Goal: Information Seeking & Learning: Learn about a topic

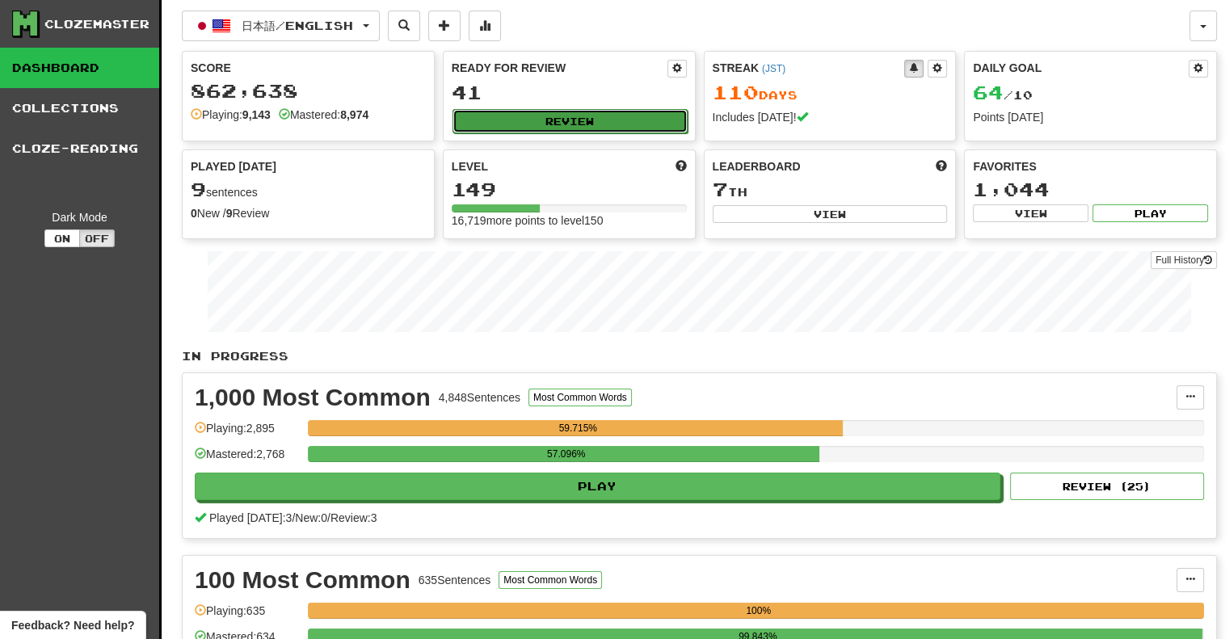
click at [563, 130] on button "Review" at bounding box center [570, 121] width 235 height 24
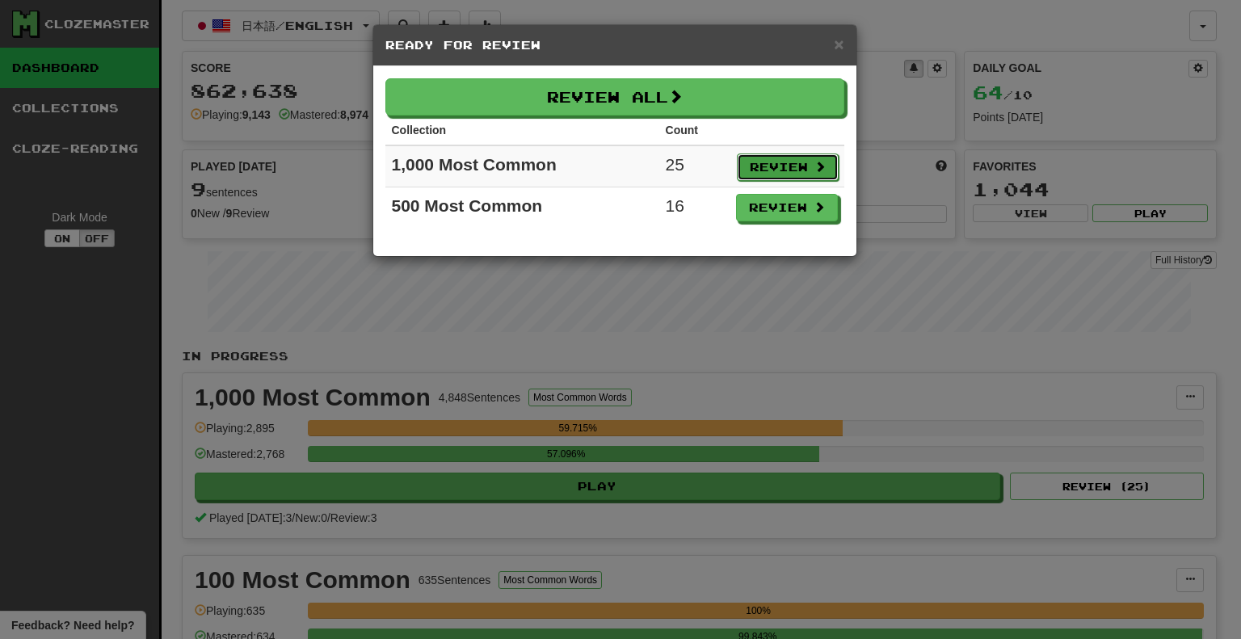
click at [805, 169] on button "Review" at bounding box center [788, 167] width 102 height 27
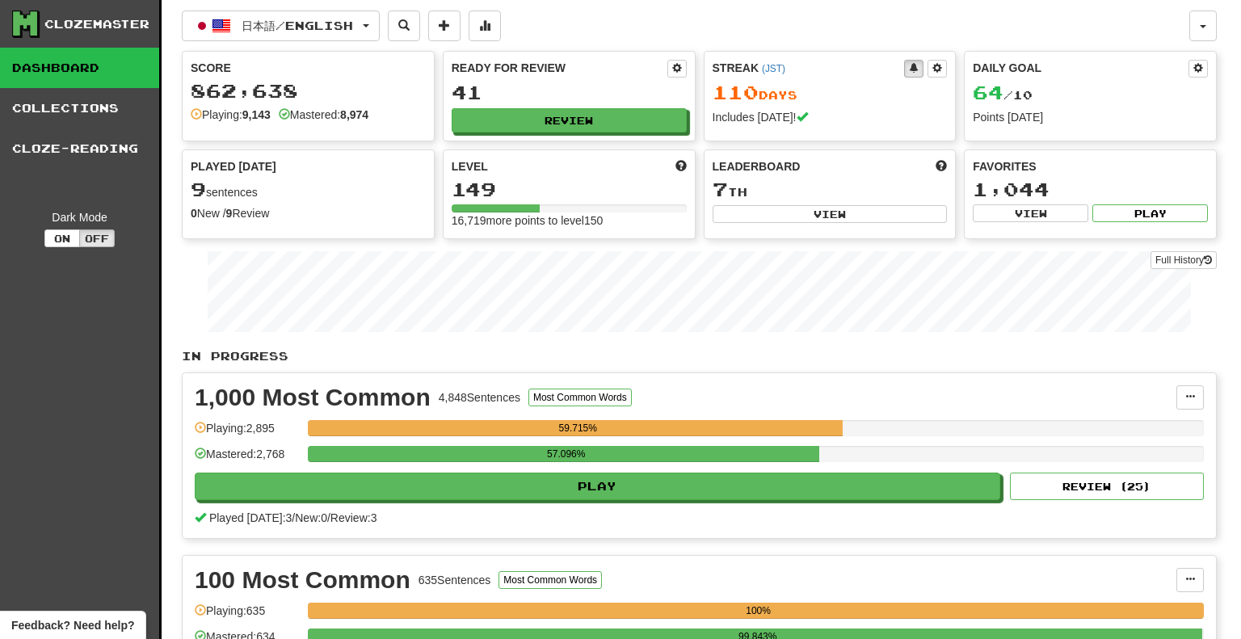
select select "**"
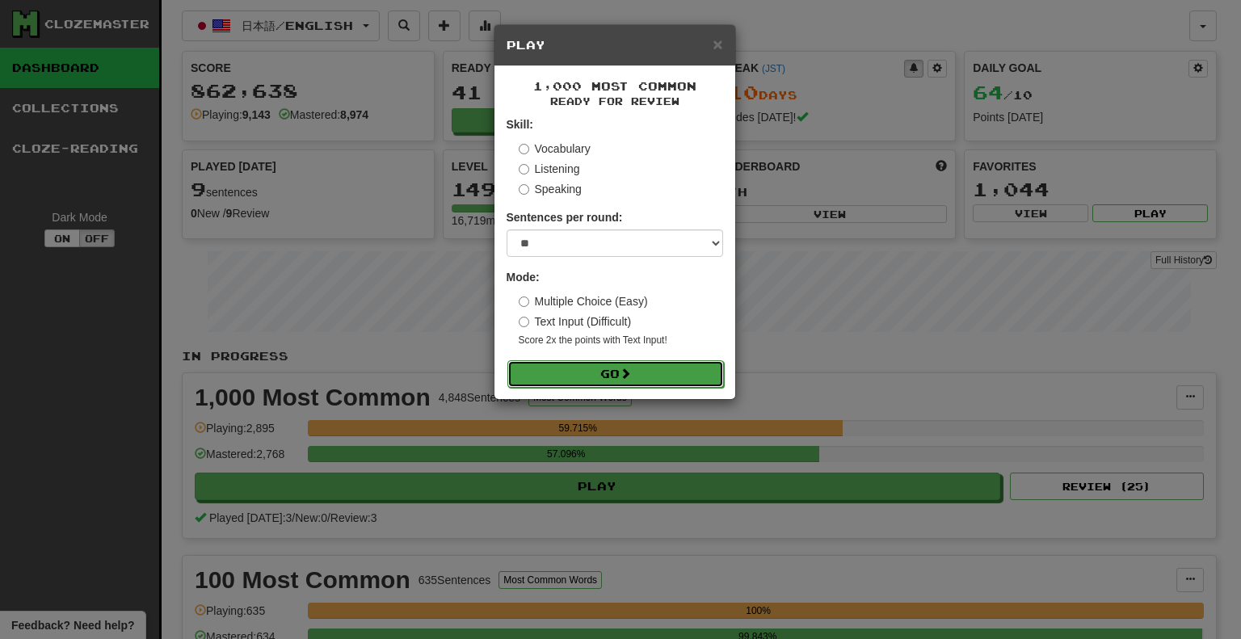
click at [698, 374] on button "Go" at bounding box center [616, 373] width 217 height 27
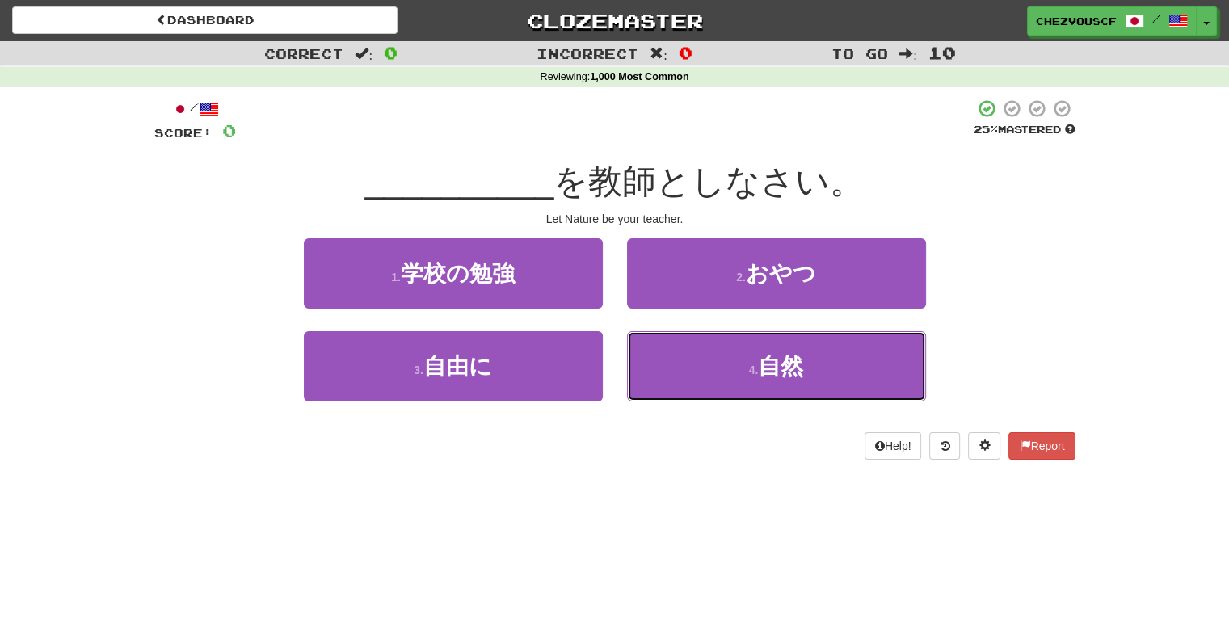
click at [698, 374] on button "4 . 自然" at bounding box center [776, 366] width 299 height 70
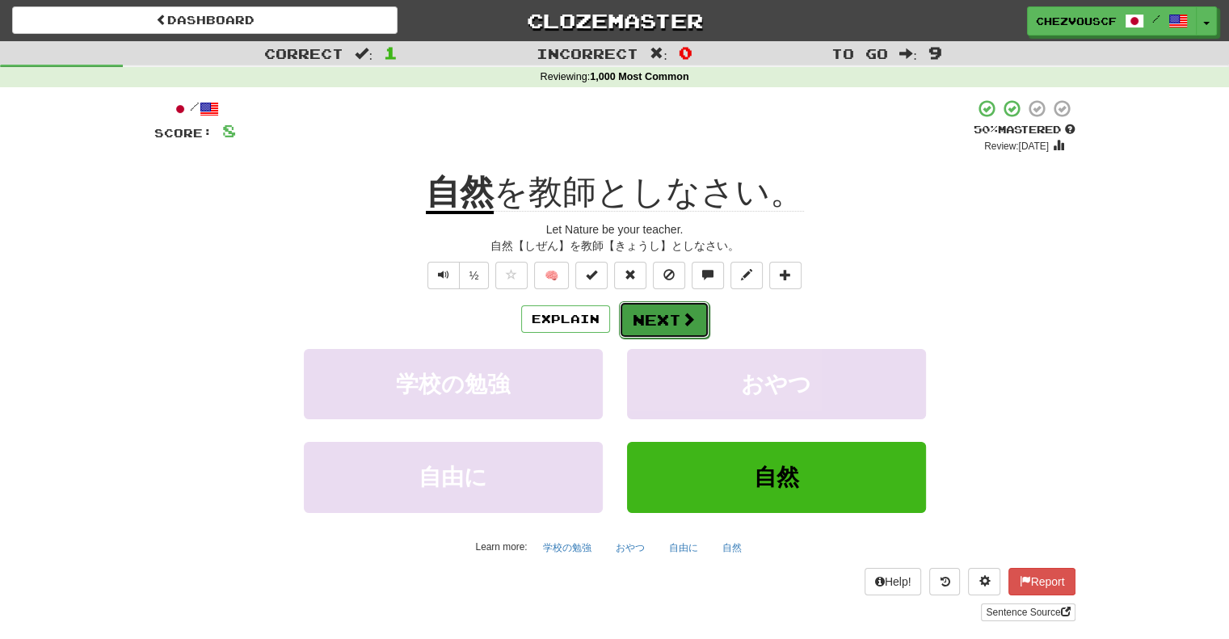
click at [685, 319] on span at bounding box center [688, 319] width 15 height 15
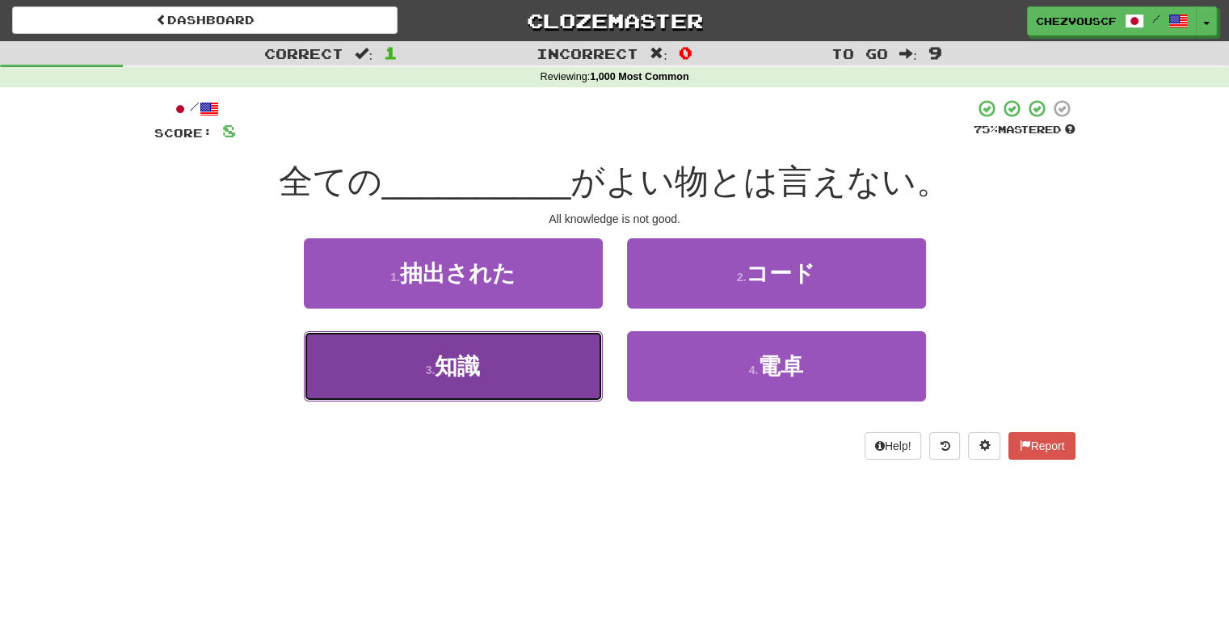
click at [580, 365] on button "3 . 知識" at bounding box center [453, 366] width 299 height 70
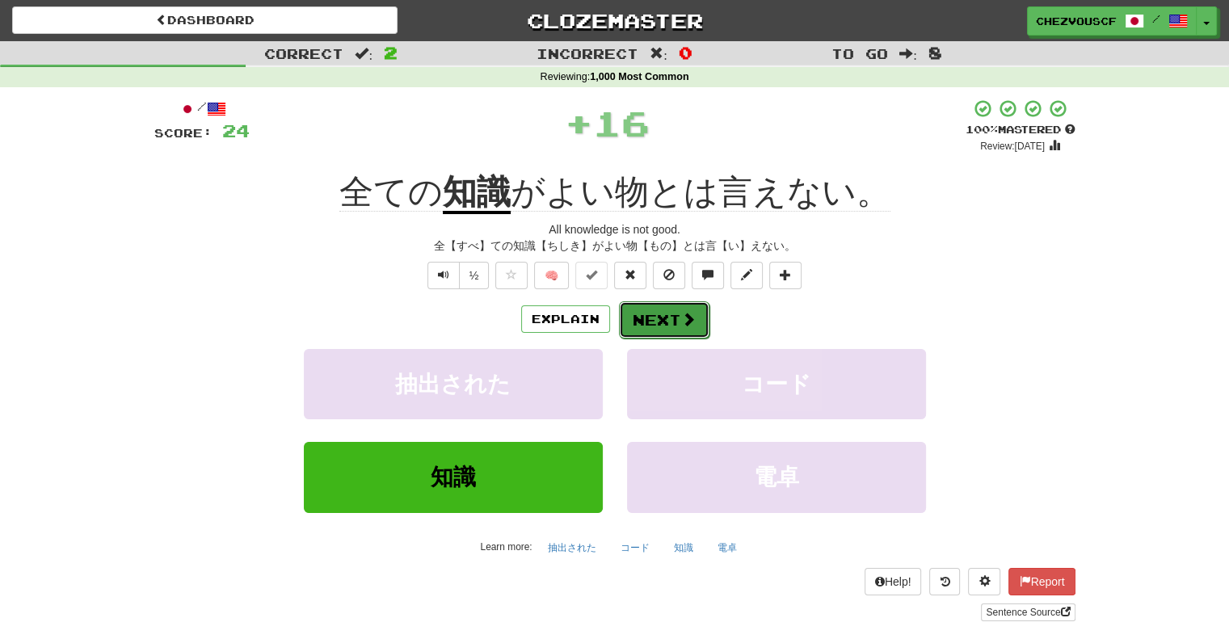
click at [694, 325] on button "Next" at bounding box center [664, 319] width 91 height 37
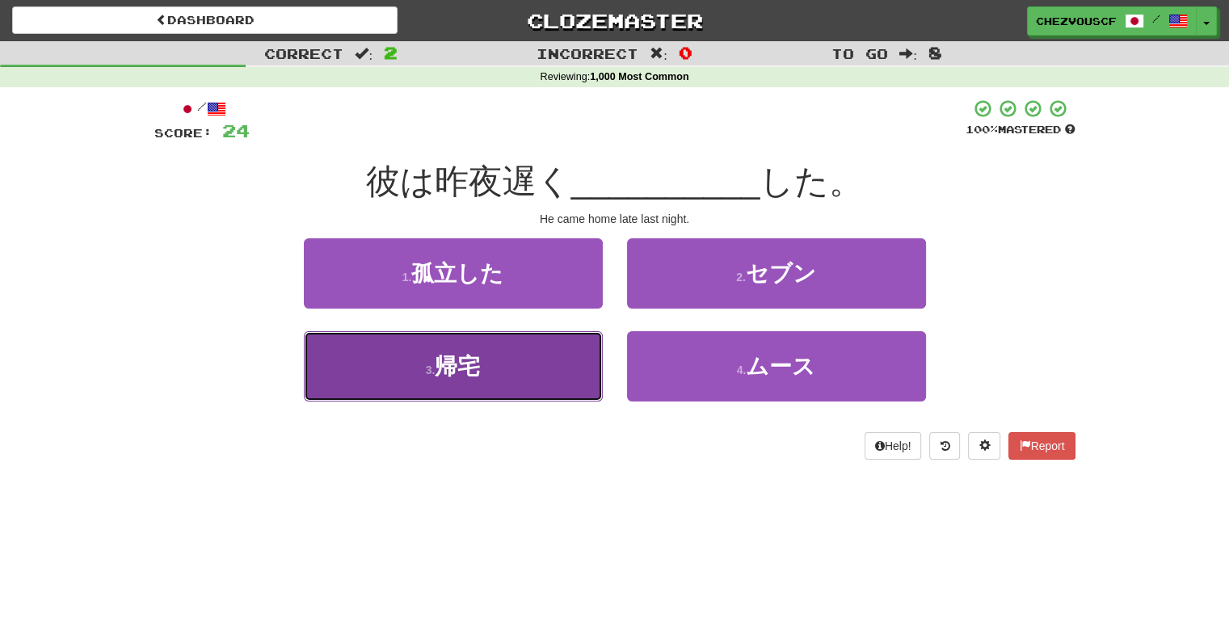
click at [554, 373] on button "3 . 帰宅" at bounding box center [453, 366] width 299 height 70
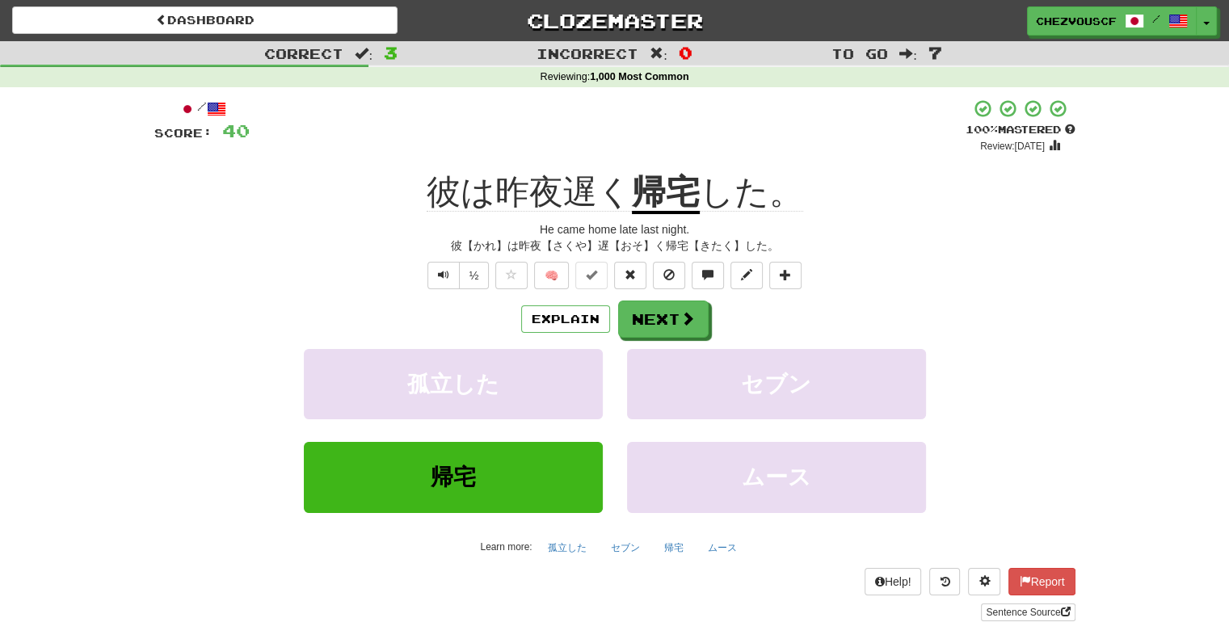
click at [891, 321] on div "Explain Next" at bounding box center [614, 319] width 921 height 37
click at [575, 154] on div "+ 16" at bounding box center [608, 126] width 716 height 55
click at [443, 279] on span "Text-to-speech controls" at bounding box center [443, 274] width 11 height 11
click at [662, 322] on button "Next" at bounding box center [664, 319] width 91 height 37
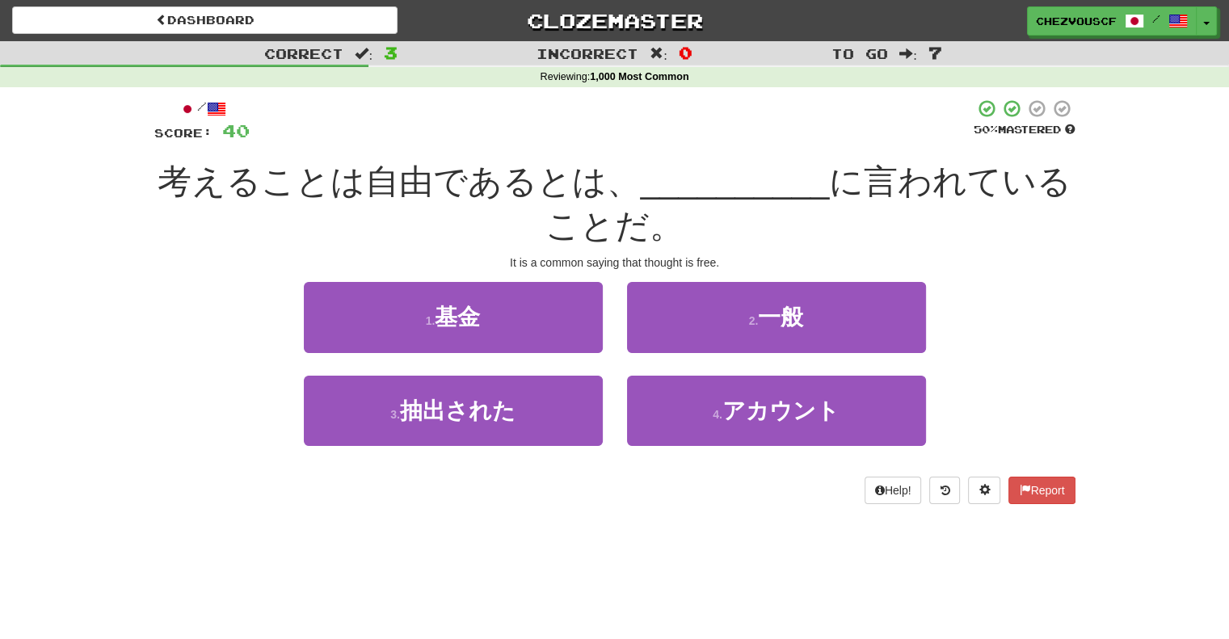
drag, startPoint x: 963, startPoint y: 310, endPoint x: 963, endPoint y: 299, distance: 11.3
click at [963, 299] on div "1 . 基金 2 . 一般" at bounding box center [615, 328] width 970 height 93
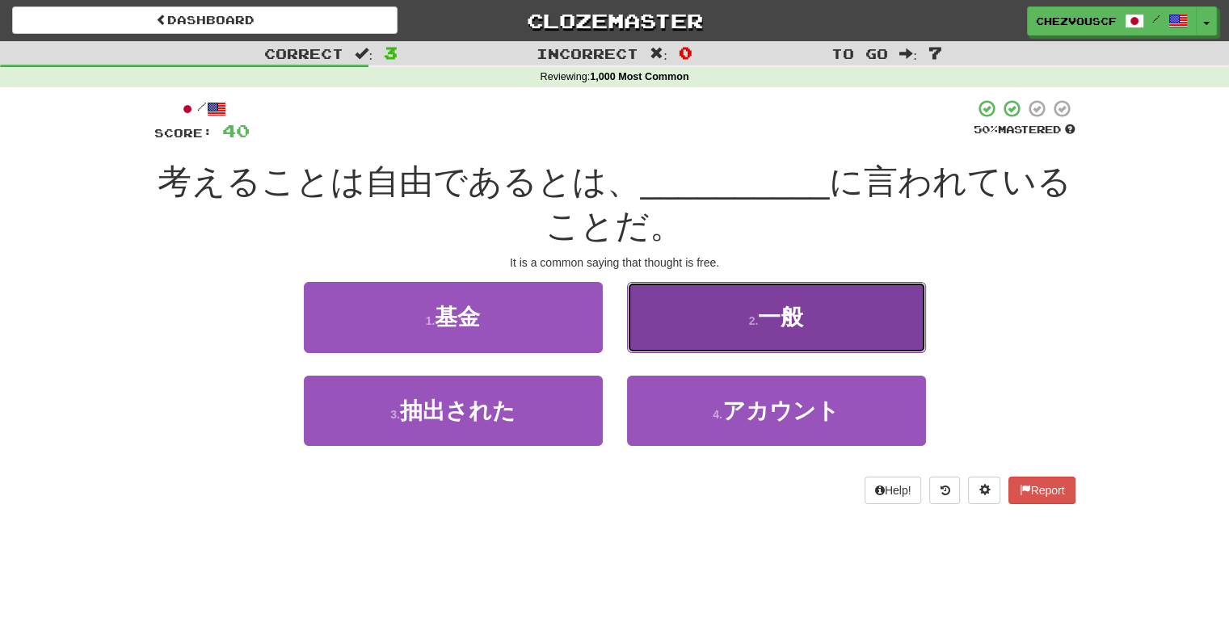
click at [892, 310] on button "2 . 一般" at bounding box center [776, 317] width 299 height 70
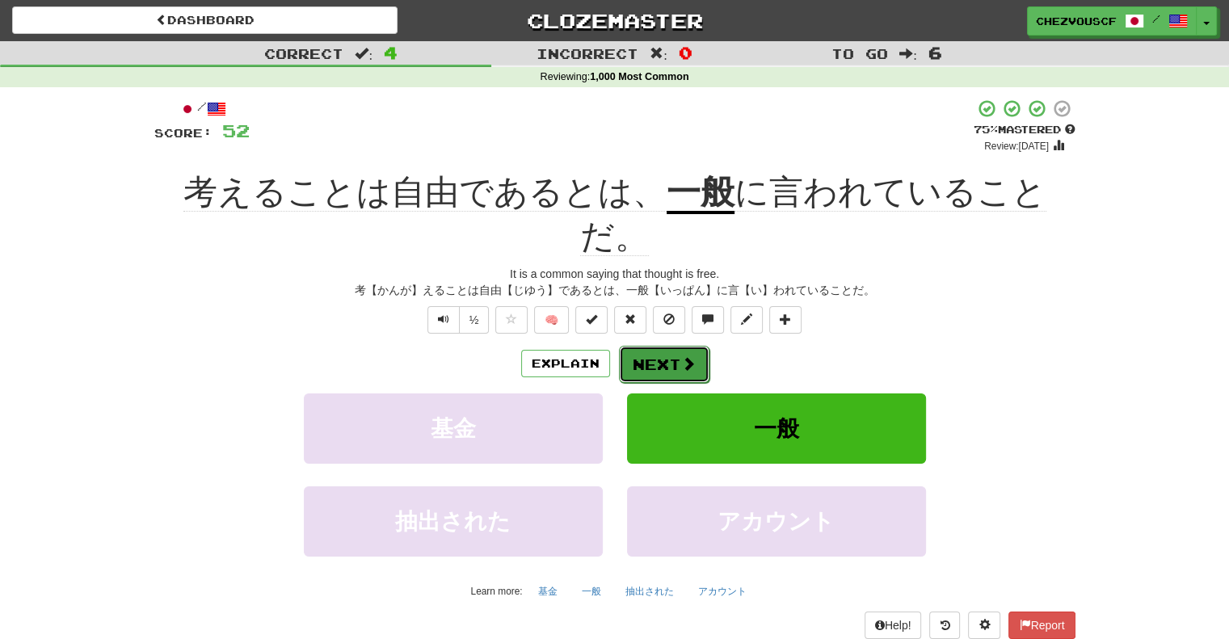
click at [676, 346] on button "Next" at bounding box center [664, 364] width 91 height 37
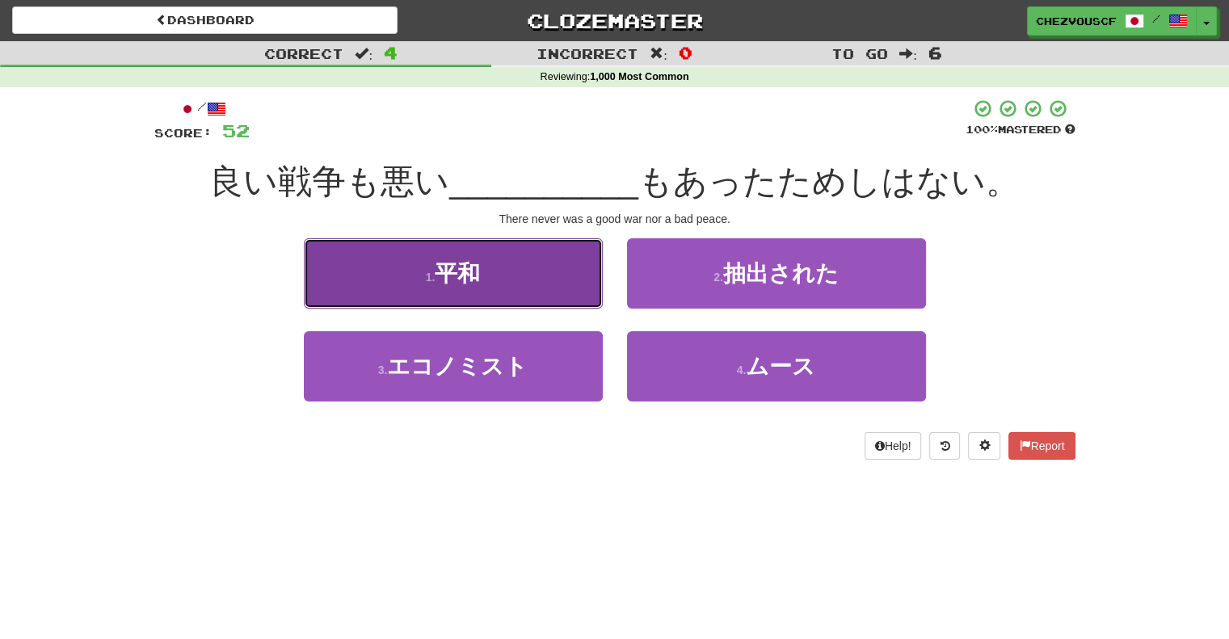
click at [569, 255] on button "1 . 平和" at bounding box center [453, 273] width 299 height 70
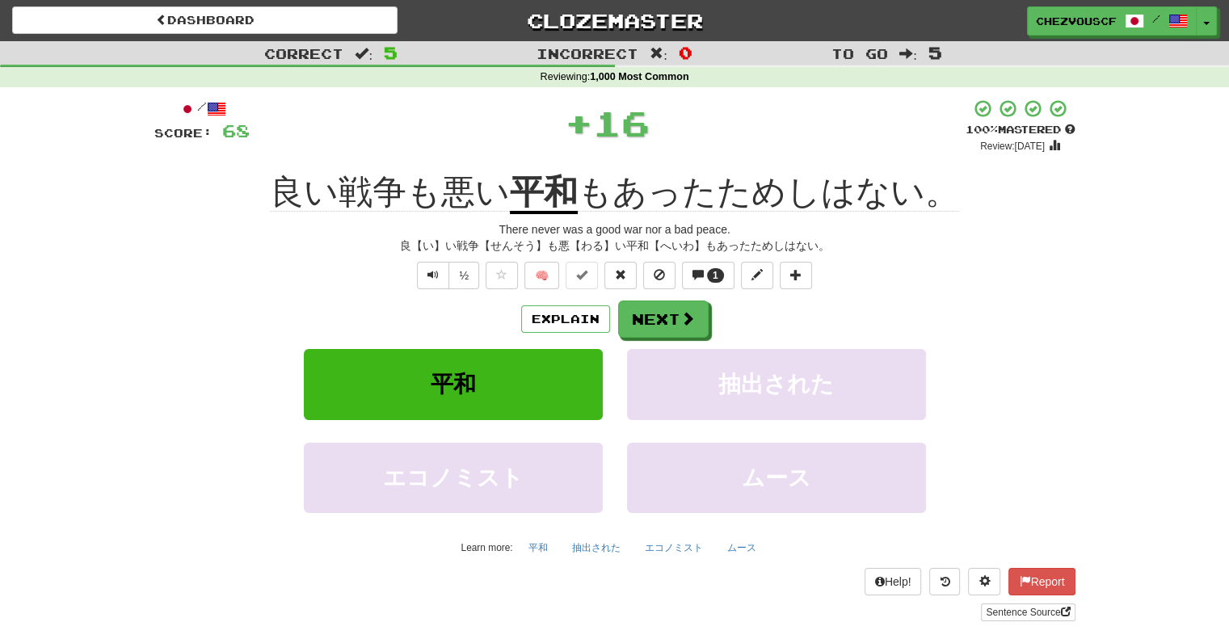
drag, startPoint x: 970, startPoint y: 284, endPoint x: 894, endPoint y: 264, distance: 78.6
click at [894, 264] on div "½ 🧠 1" at bounding box center [614, 275] width 921 height 27
click at [686, 326] on span at bounding box center [688, 319] width 15 height 15
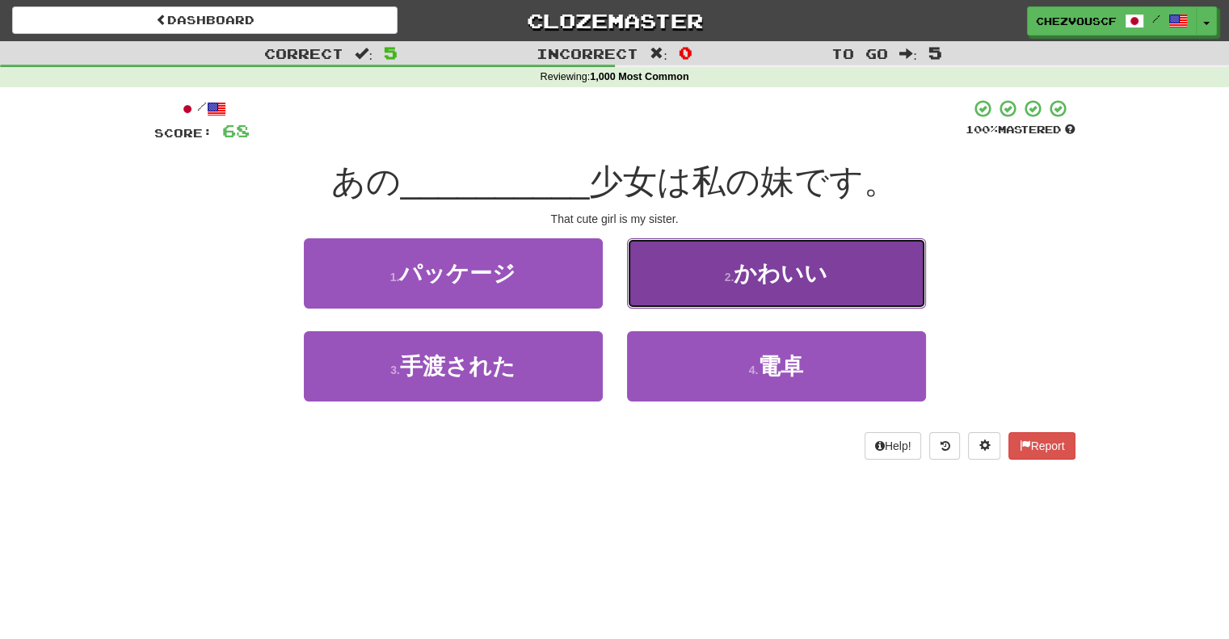
click at [741, 278] on span "かわいい" at bounding box center [781, 273] width 94 height 25
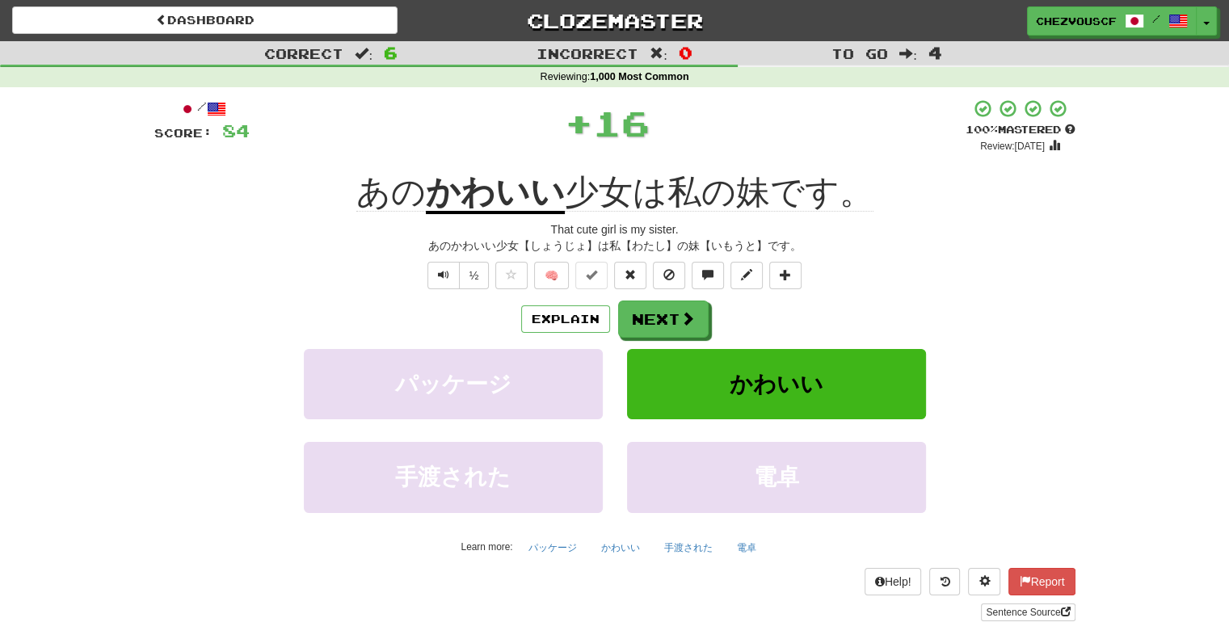
drag, startPoint x: 715, startPoint y: 313, endPoint x: 679, endPoint y: 293, distance: 41.6
click at [679, 293] on div "/ Score: 84 + 16 100 % Mastered Review: 2026-03-17 あの かわいい 少女は私の妹です。 That cute …" at bounding box center [614, 360] width 921 height 523
click at [689, 310] on button "Next" at bounding box center [664, 319] width 91 height 37
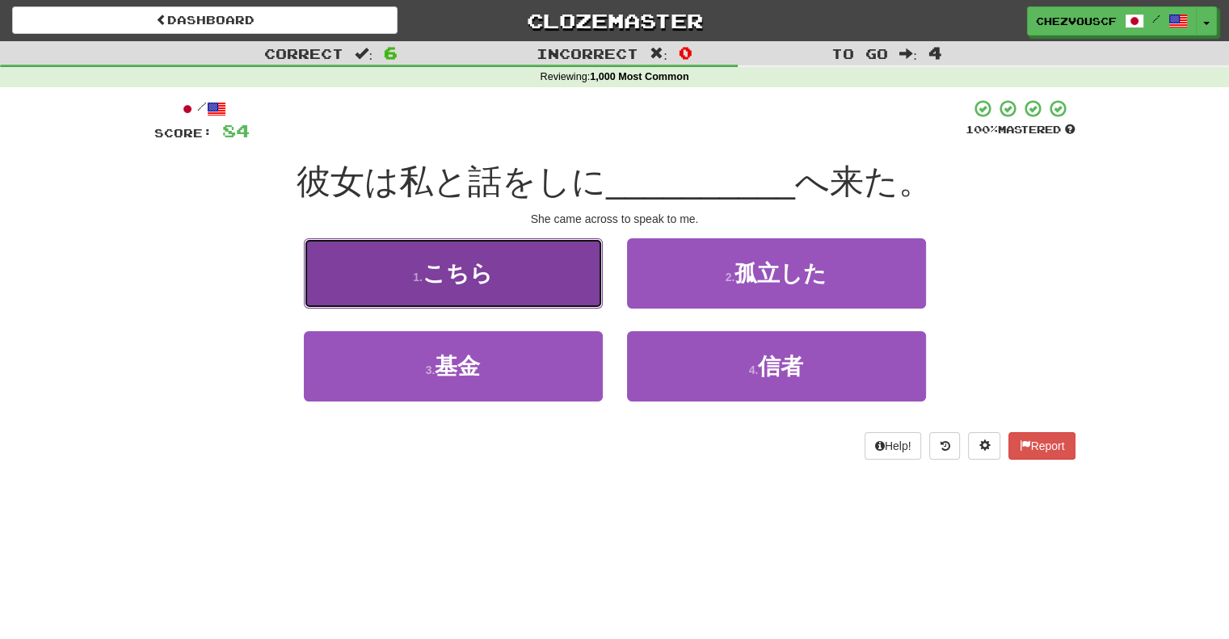
click at [533, 273] on button "1 . こちら" at bounding box center [453, 273] width 299 height 70
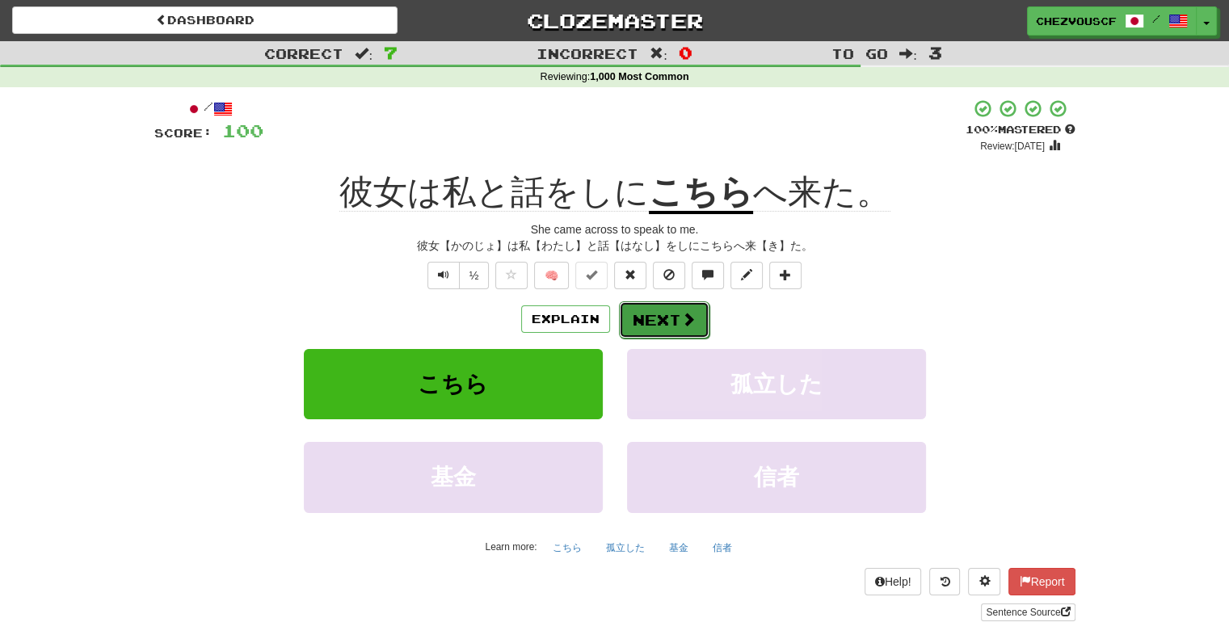
click at [680, 306] on button "Next" at bounding box center [664, 319] width 91 height 37
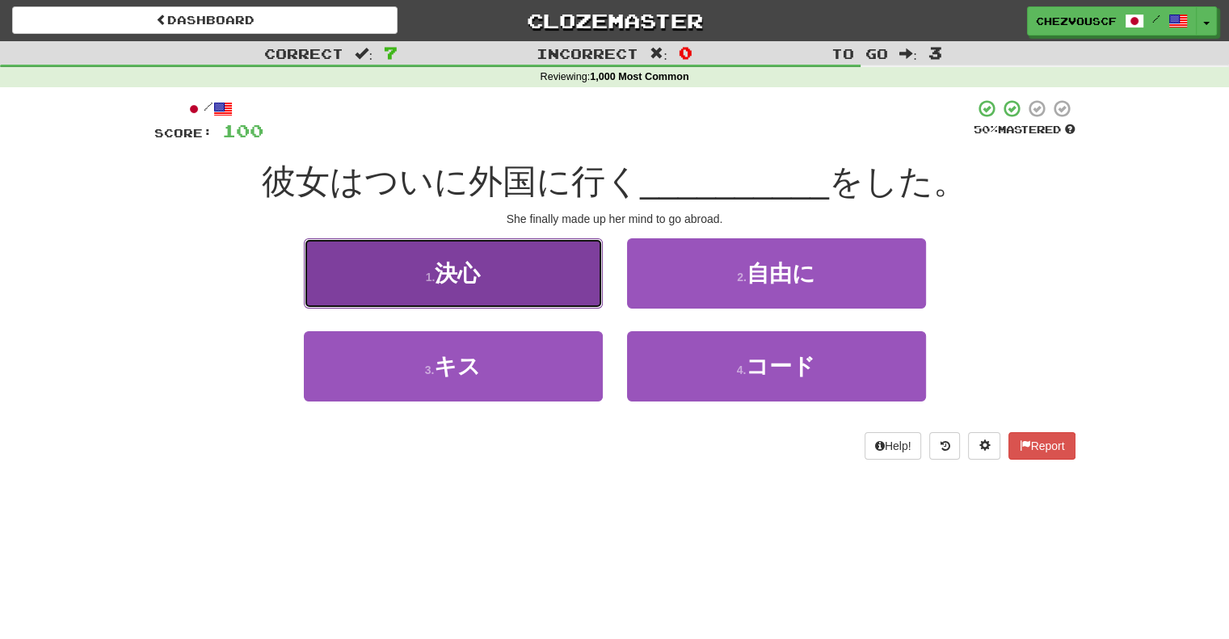
click at [558, 276] on button "1 . 決心" at bounding box center [453, 273] width 299 height 70
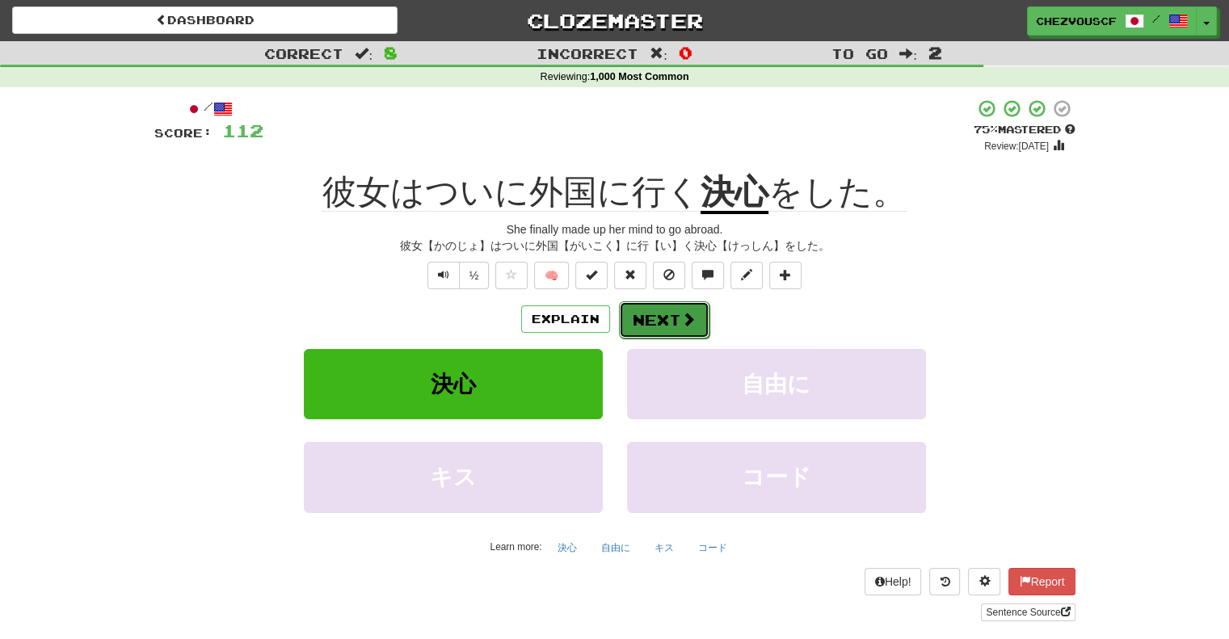
click at [685, 322] on span at bounding box center [688, 319] width 15 height 15
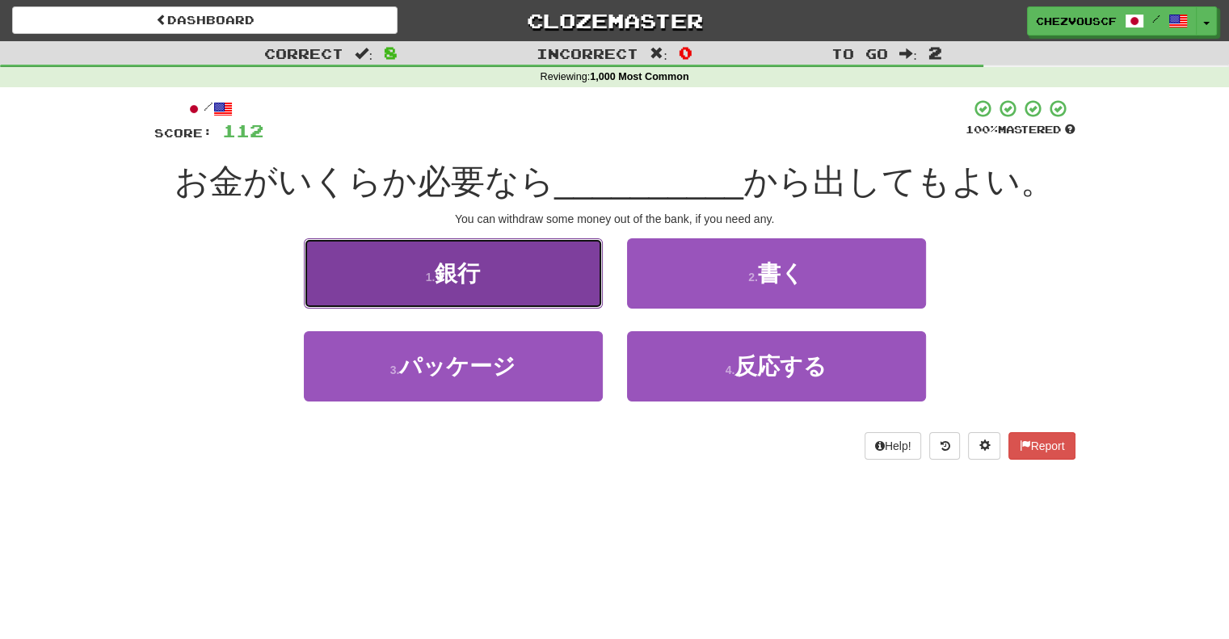
click at [559, 283] on button "1 . 銀行" at bounding box center [453, 273] width 299 height 70
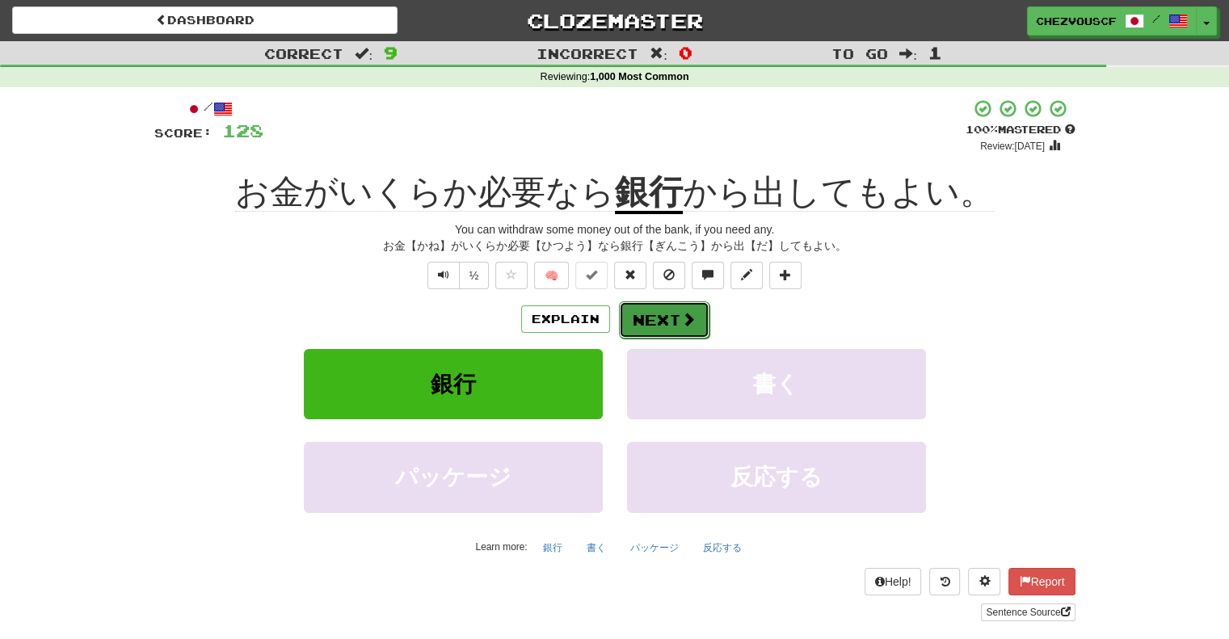
click at [676, 333] on button "Next" at bounding box center [664, 319] width 91 height 37
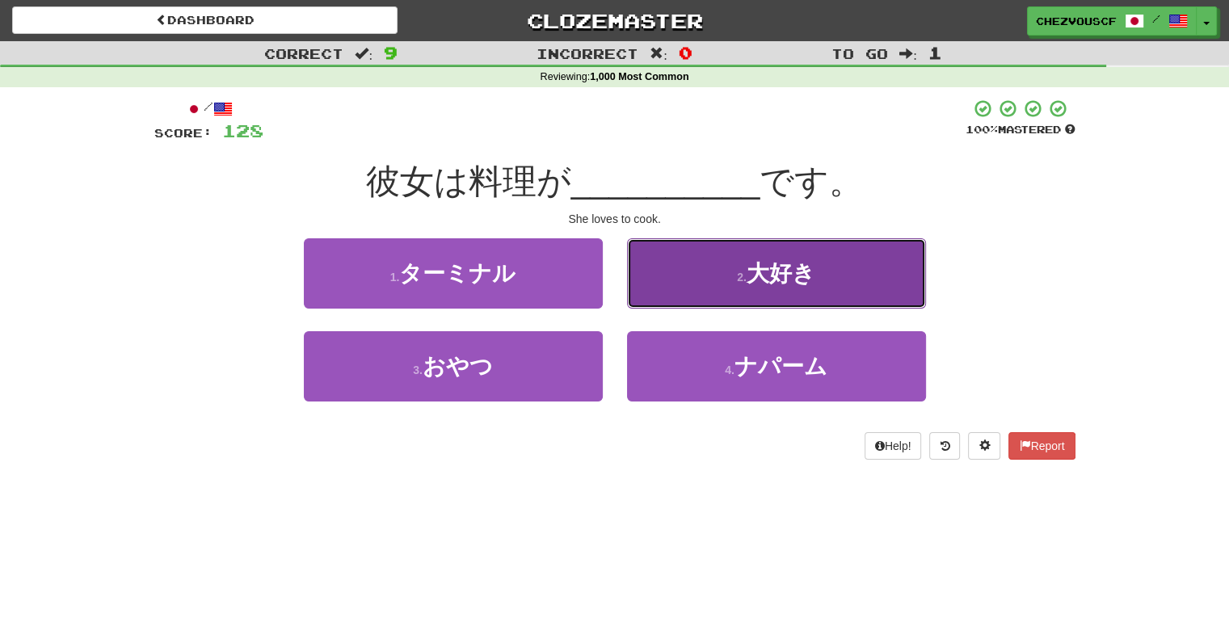
click at [857, 276] on button "2 . 大好き" at bounding box center [776, 273] width 299 height 70
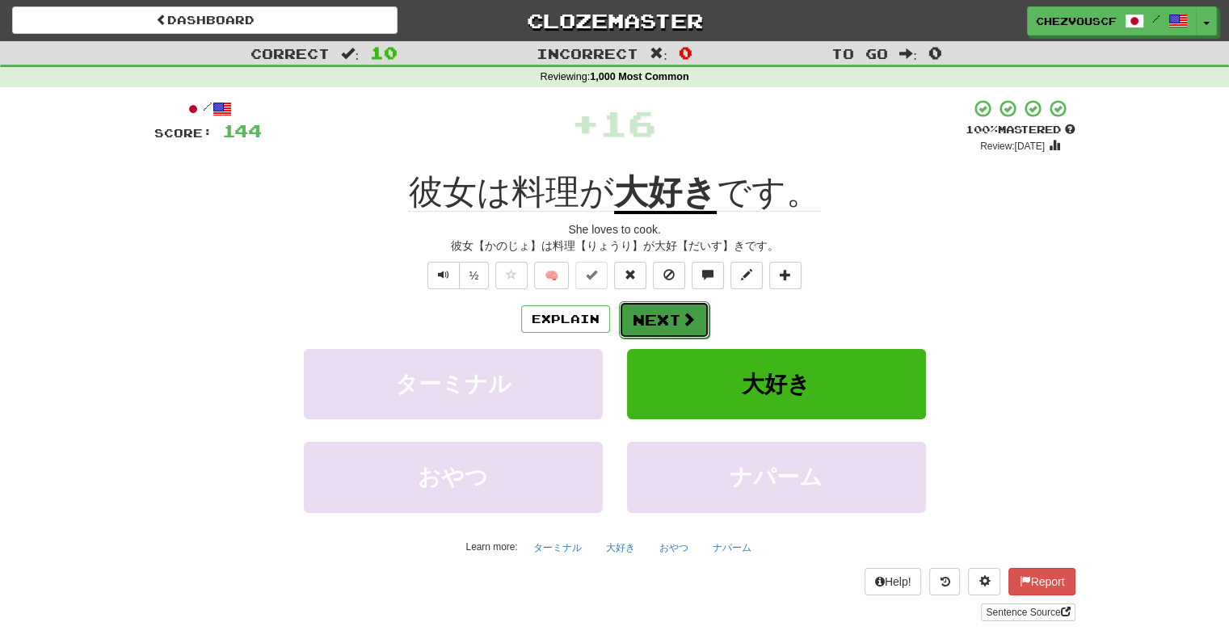
click at [698, 321] on button "Next" at bounding box center [664, 319] width 91 height 37
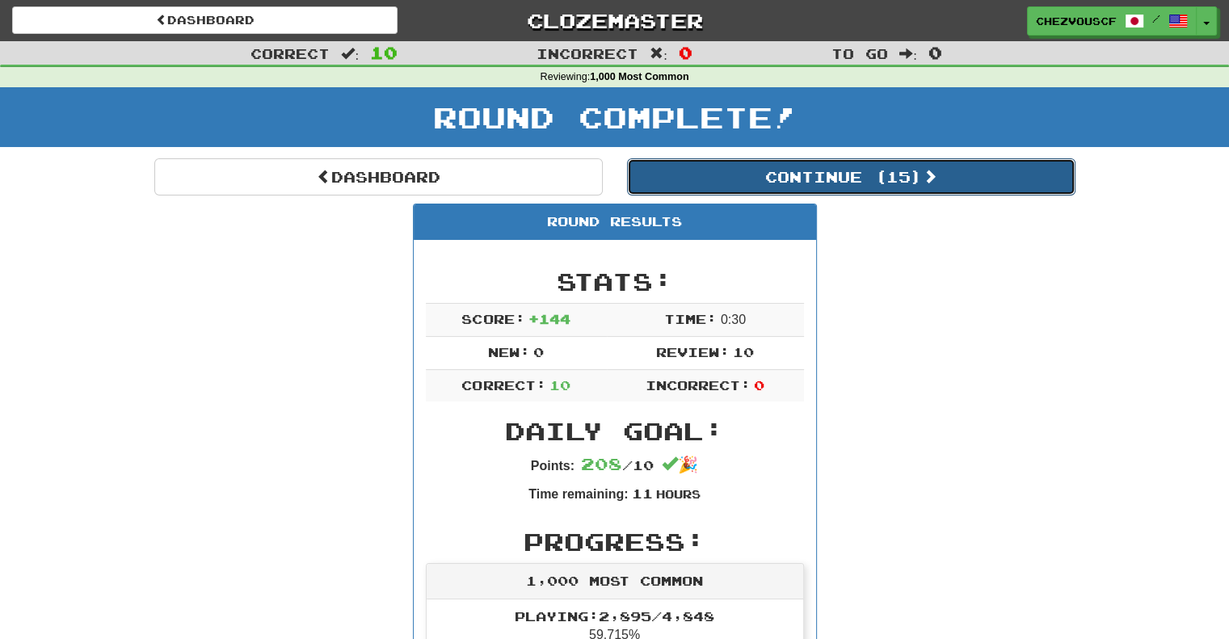
click at [1001, 188] on button "Continue ( 15 )" at bounding box center [851, 176] width 449 height 37
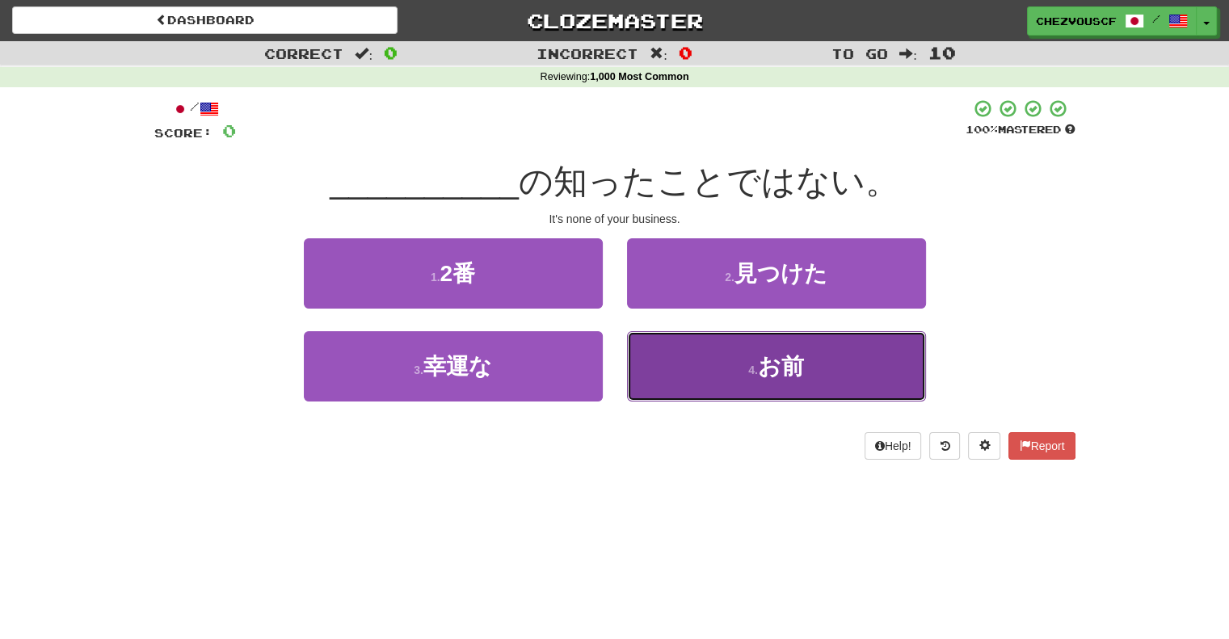
click at [850, 359] on button "4 . お前" at bounding box center [776, 366] width 299 height 70
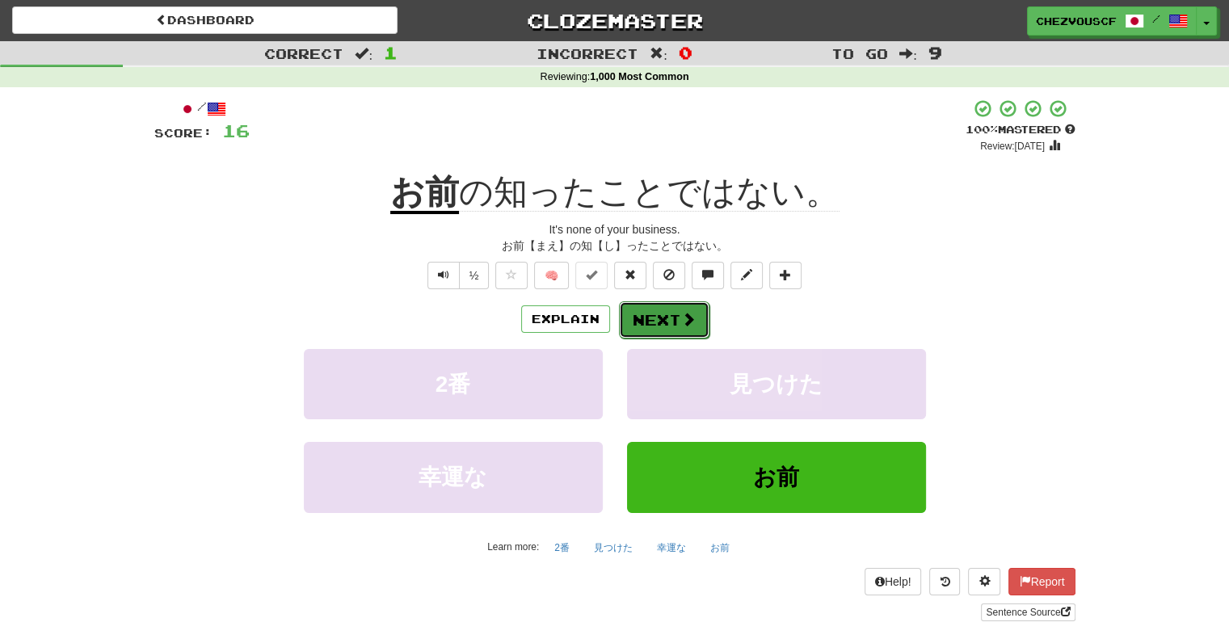
click at [685, 323] on span at bounding box center [688, 319] width 15 height 15
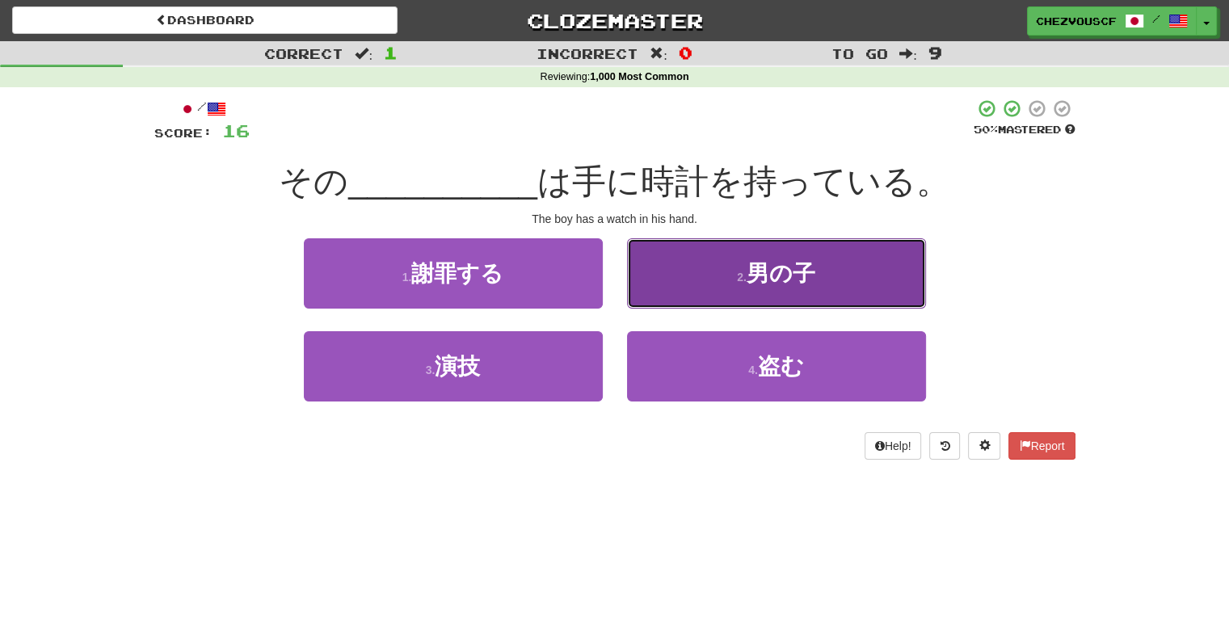
click at [689, 288] on button "2 . 男の子" at bounding box center [776, 273] width 299 height 70
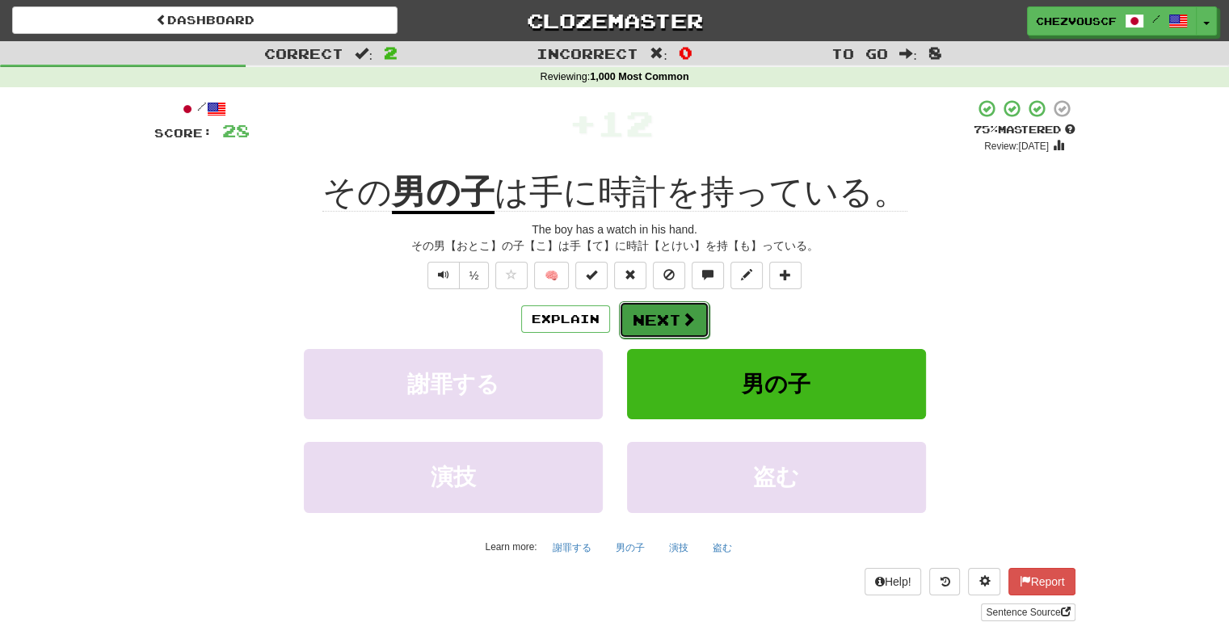
click at [675, 319] on button "Next" at bounding box center [664, 319] width 91 height 37
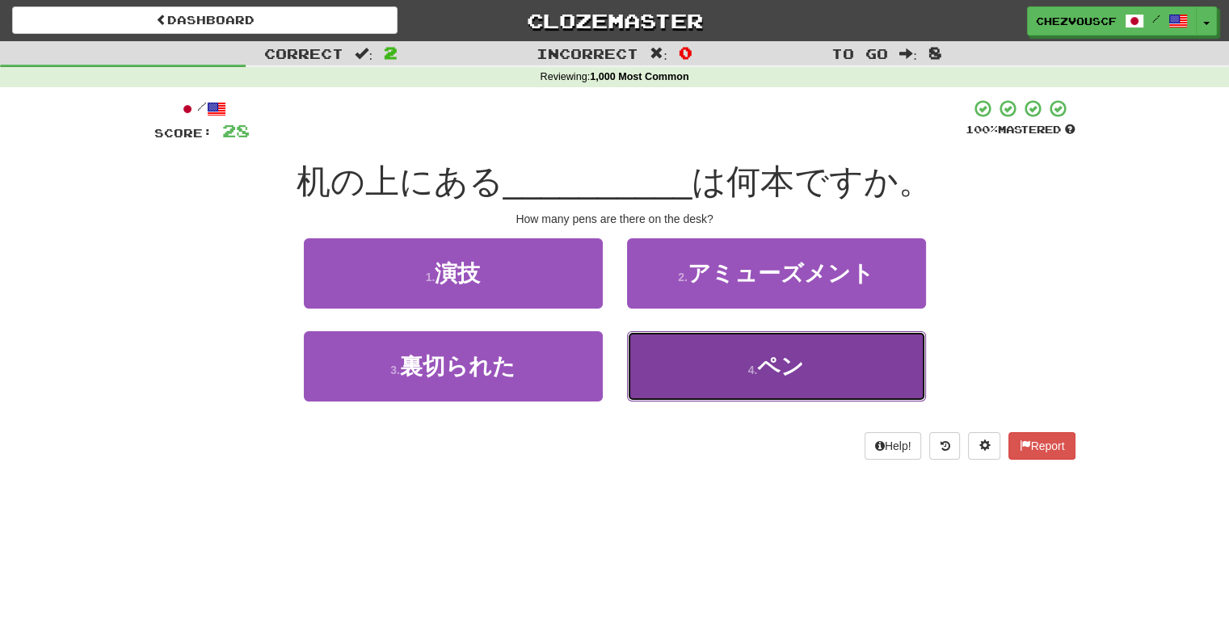
click at [721, 359] on button "4 . ペン" at bounding box center [776, 366] width 299 height 70
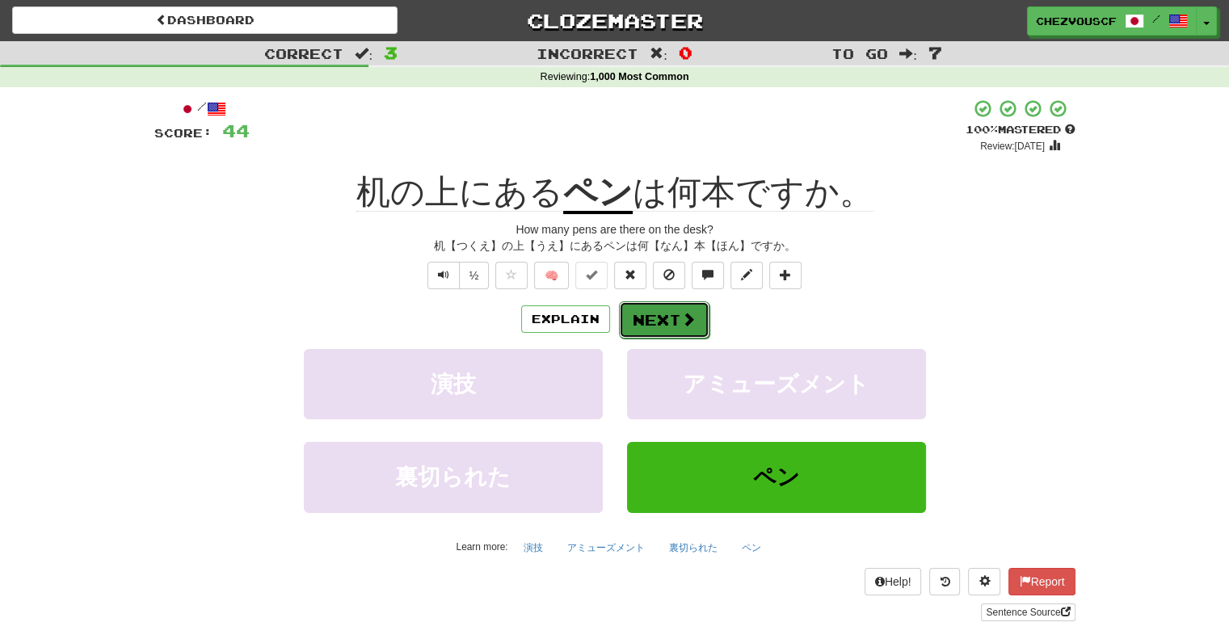
click at [677, 325] on button "Next" at bounding box center [664, 319] width 91 height 37
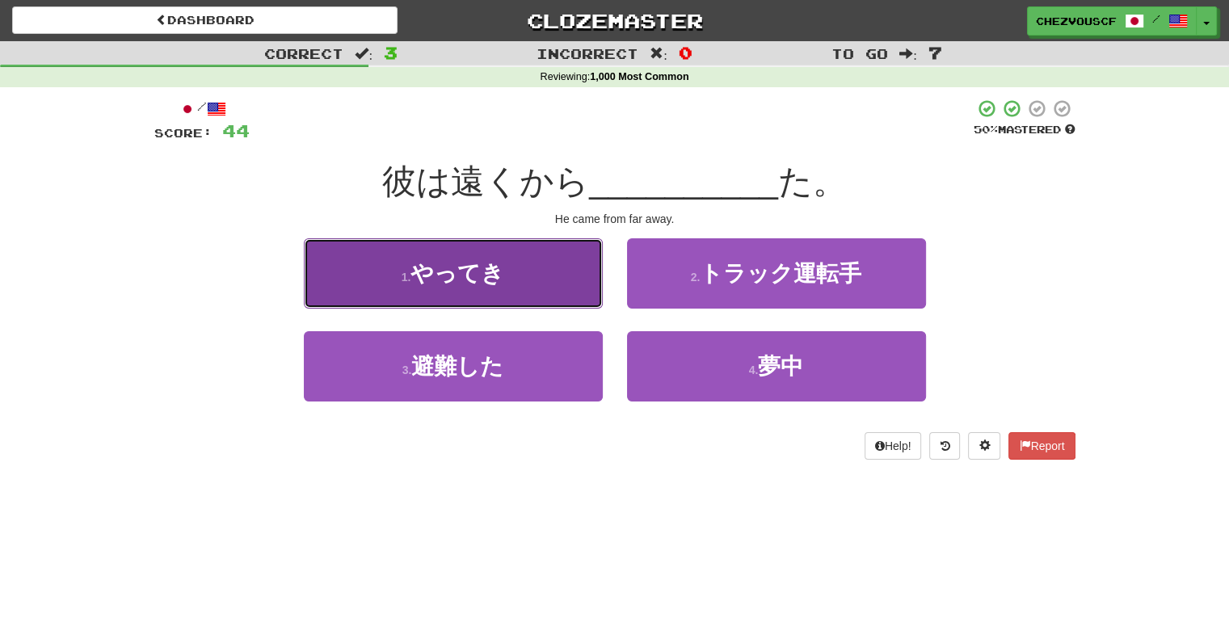
click at [575, 281] on button "1 . やってき" at bounding box center [453, 273] width 299 height 70
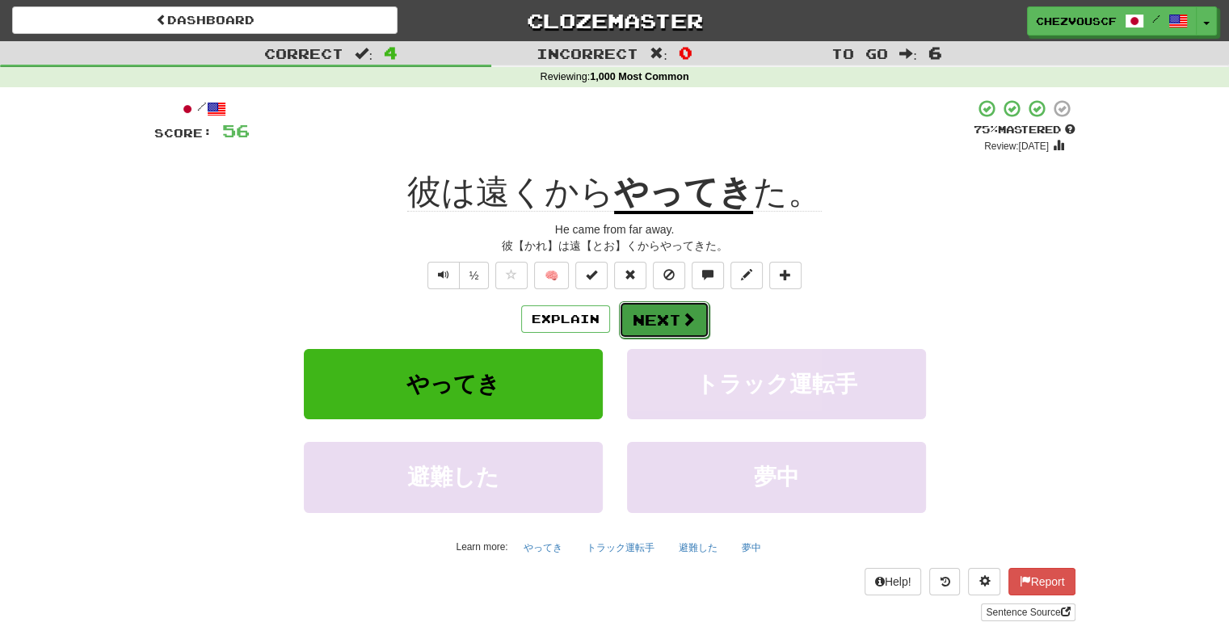
click at [681, 327] on span at bounding box center [688, 319] width 15 height 15
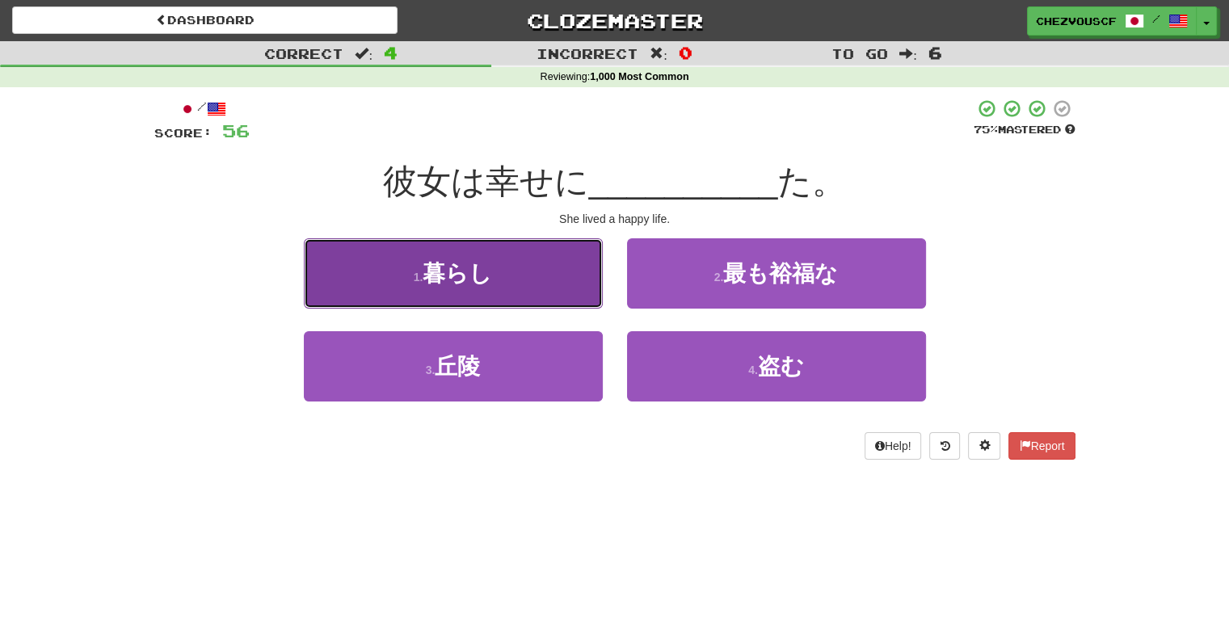
click at [571, 264] on button "1 . 暮らし" at bounding box center [453, 273] width 299 height 70
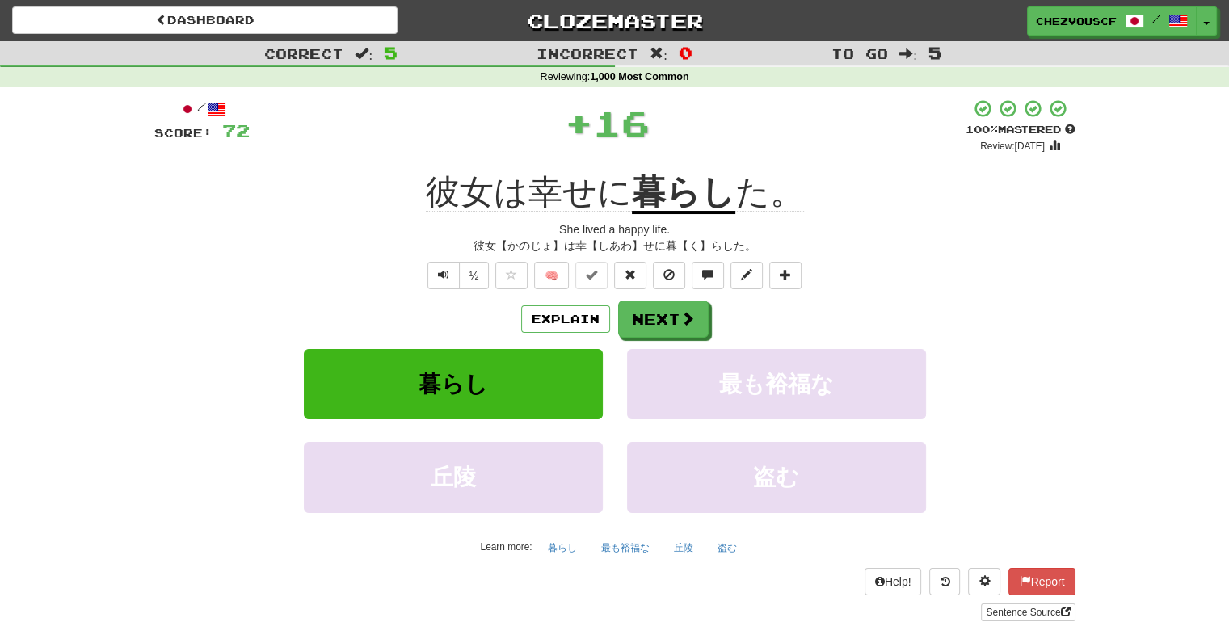
drag, startPoint x: 963, startPoint y: 251, endPoint x: 925, endPoint y: 268, distance: 42.0
click at [925, 268] on div "/ Score: 72 + 16 100 % Mastered Review: 2026-03-17 彼女は幸せに 暮らし た。 She lived a ha…" at bounding box center [614, 360] width 921 height 523
click at [690, 320] on span at bounding box center [688, 319] width 15 height 15
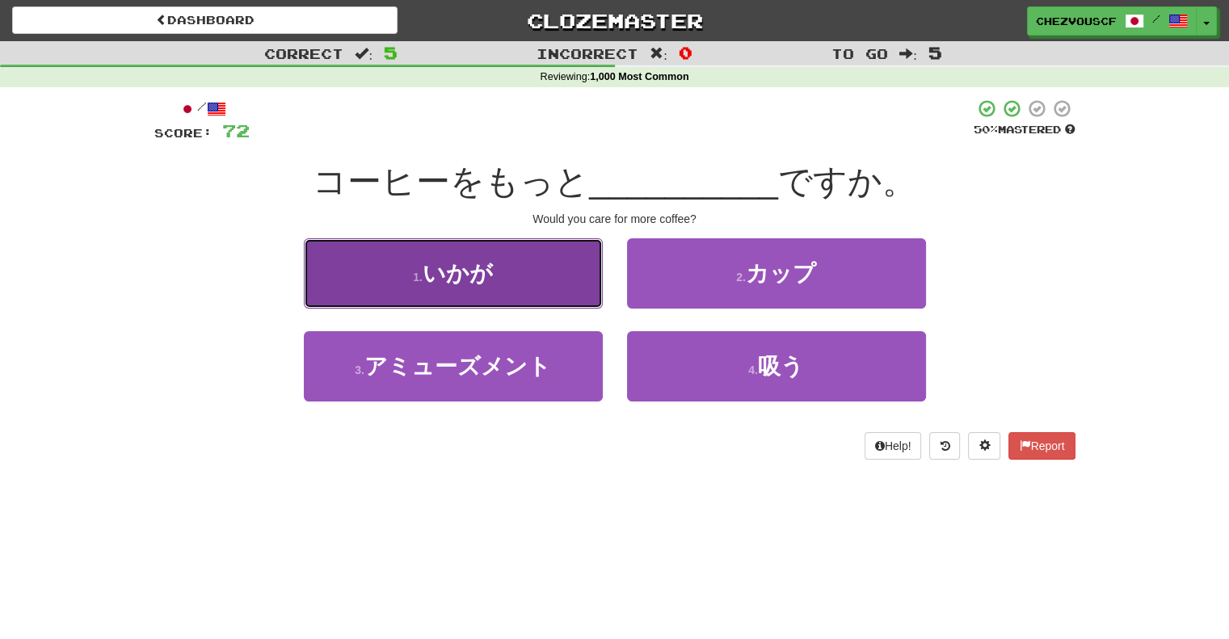
click at [563, 290] on button "1 . いかが" at bounding box center [453, 273] width 299 height 70
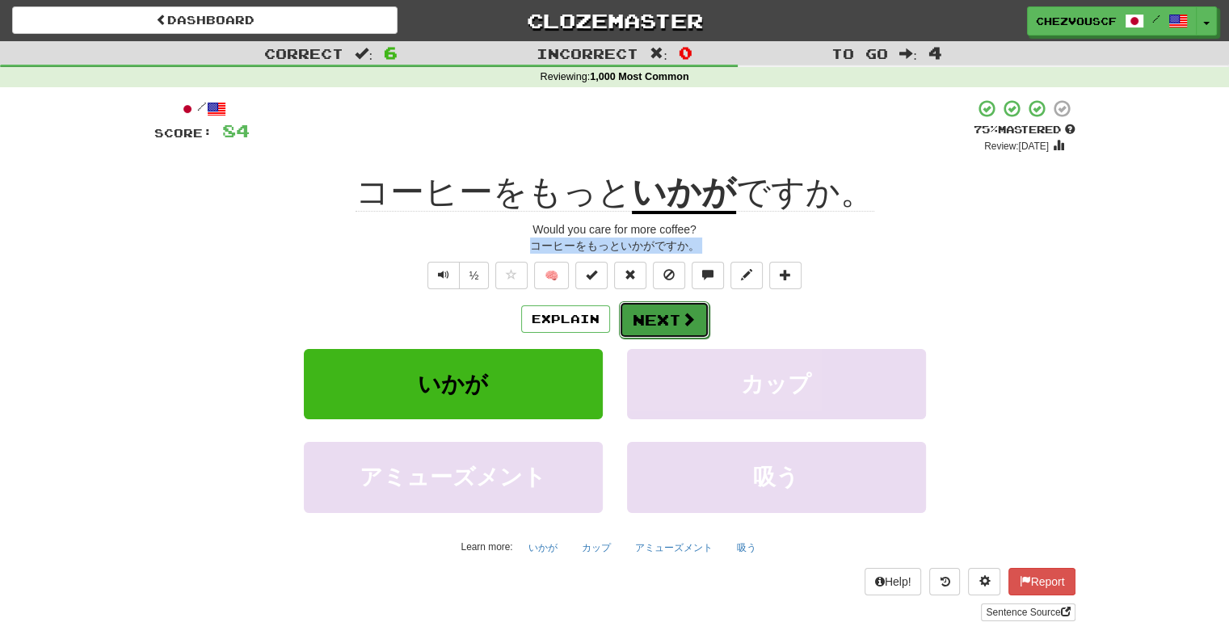
click at [652, 314] on button "Next" at bounding box center [664, 319] width 91 height 37
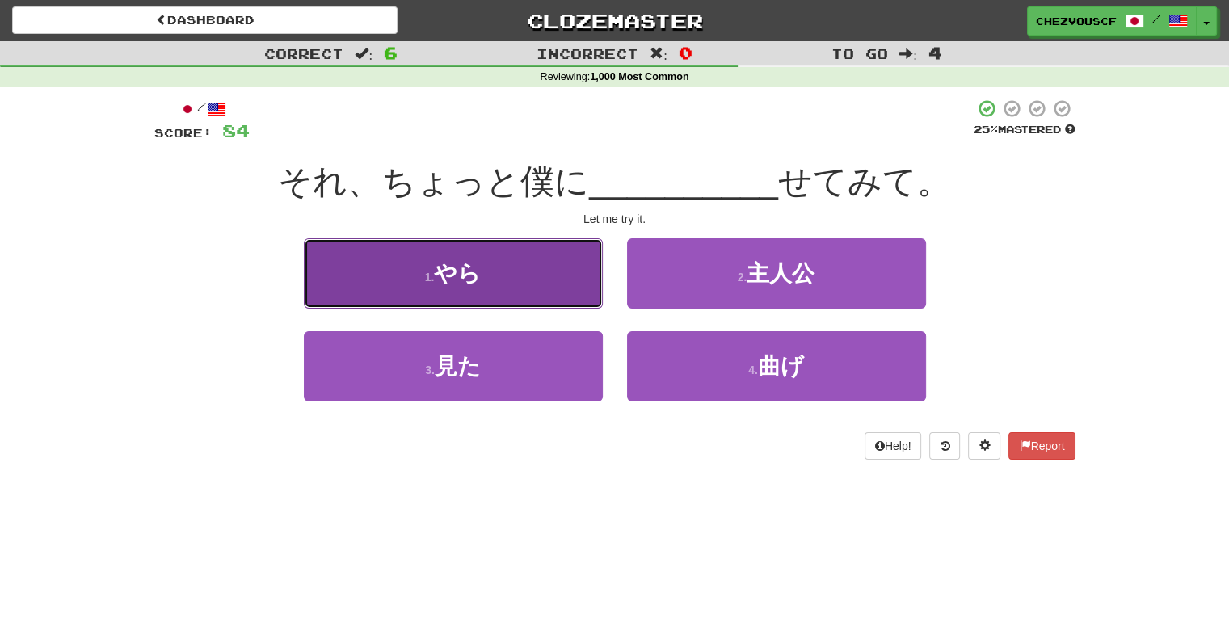
click at [575, 284] on button "1 . やら" at bounding box center [453, 273] width 299 height 70
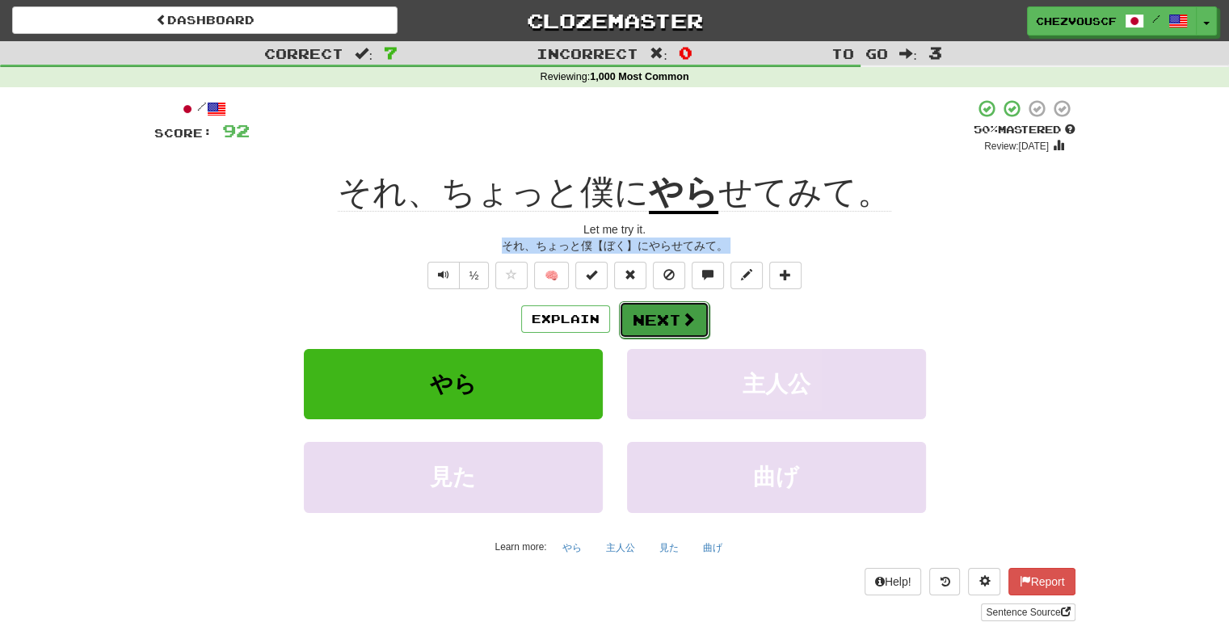
click at [687, 314] on span at bounding box center [688, 319] width 15 height 15
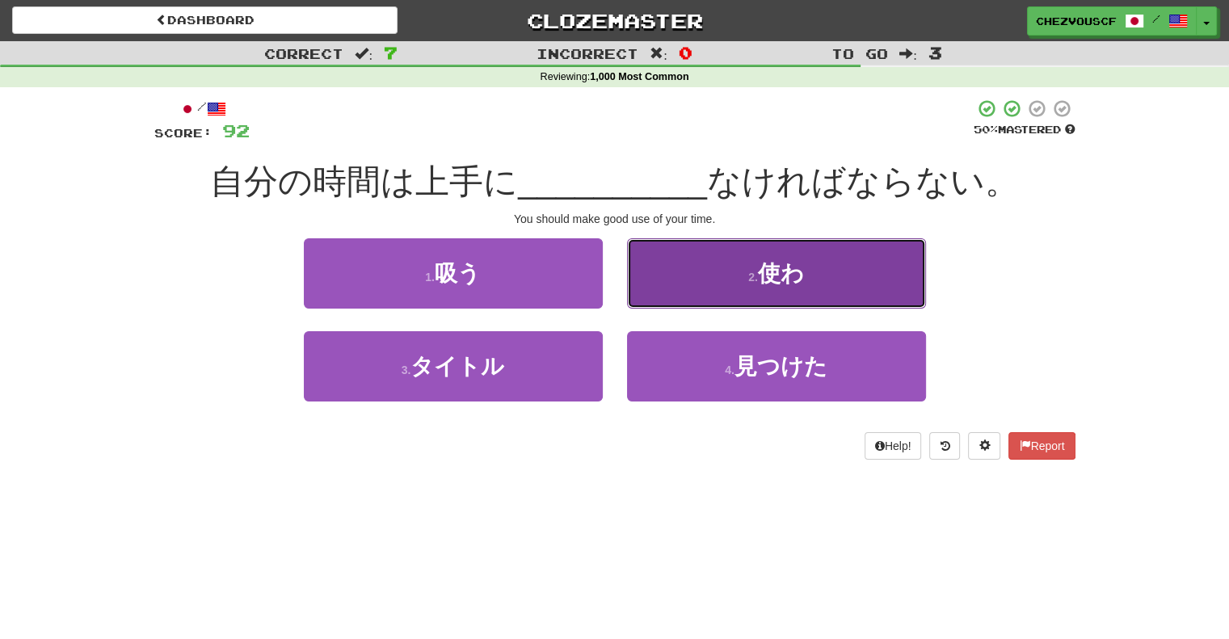
click at [861, 284] on button "2 . 使わ" at bounding box center [776, 273] width 299 height 70
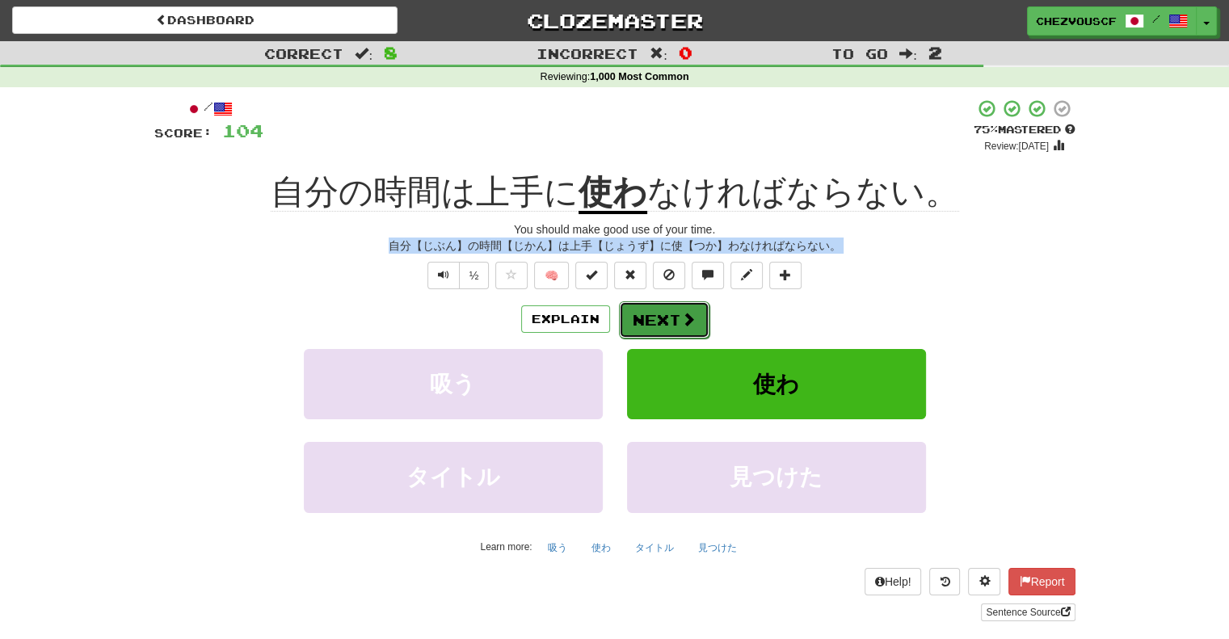
click at [695, 316] on button "Next" at bounding box center [664, 319] width 91 height 37
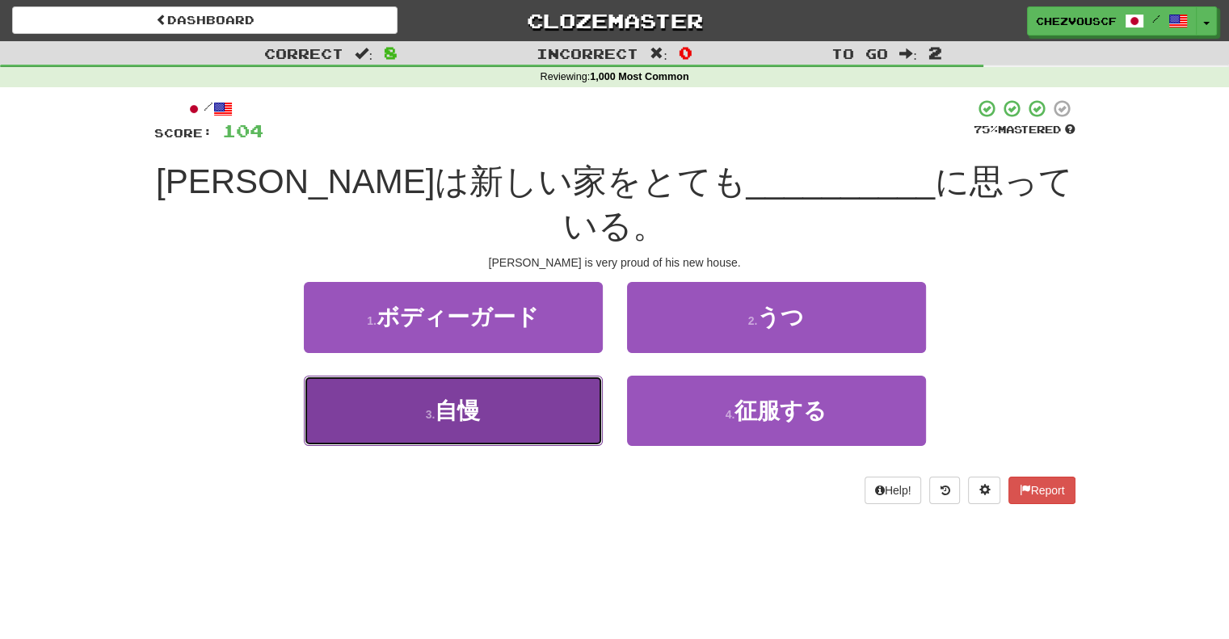
click at [594, 376] on button "3 . 自慢" at bounding box center [453, 411] width 299 height 70
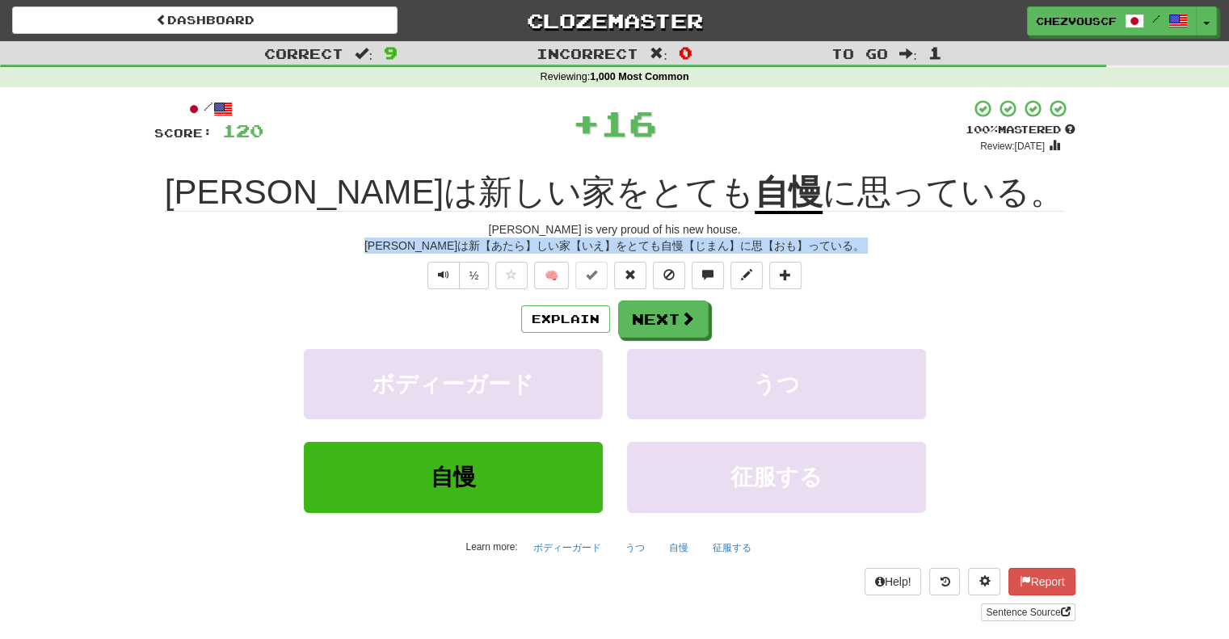
click at [1025, 290] on div "/ Score: 120 + 16 100 % Mastered Review: 2026-03-17 ジョンは新しい家をとても 自慢 に思っている。 Joh…" at bounding box center [614, 360] width 921 height 523
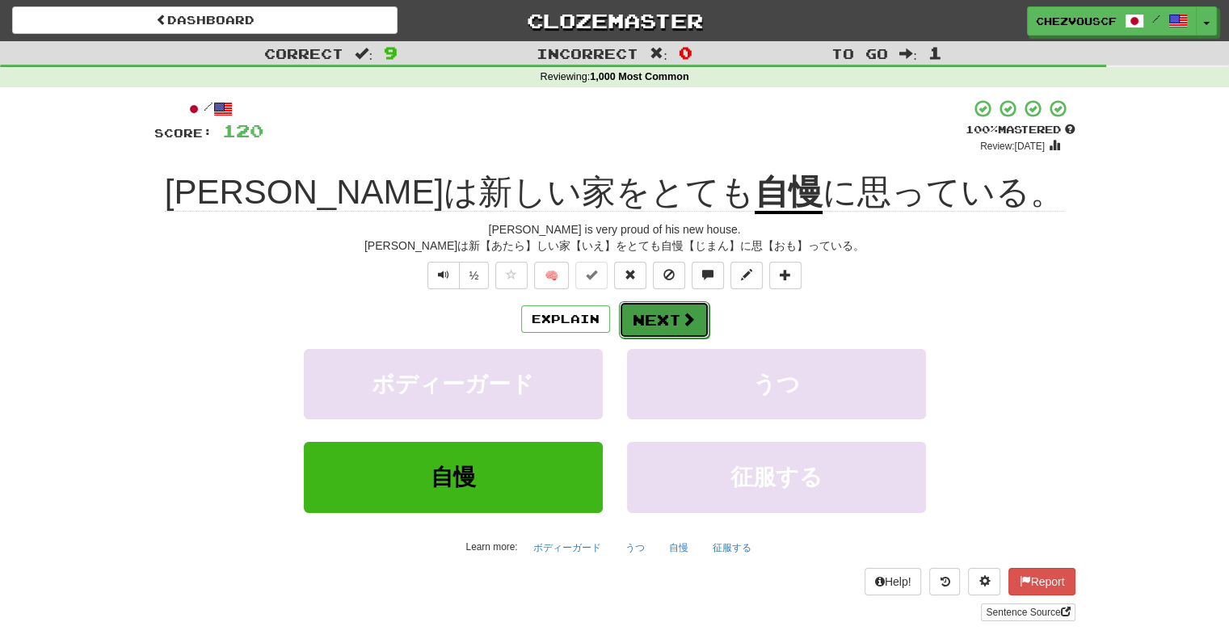
click at [702, 306] on button "Next" at bounding box center [664, 319] width 91 height 37
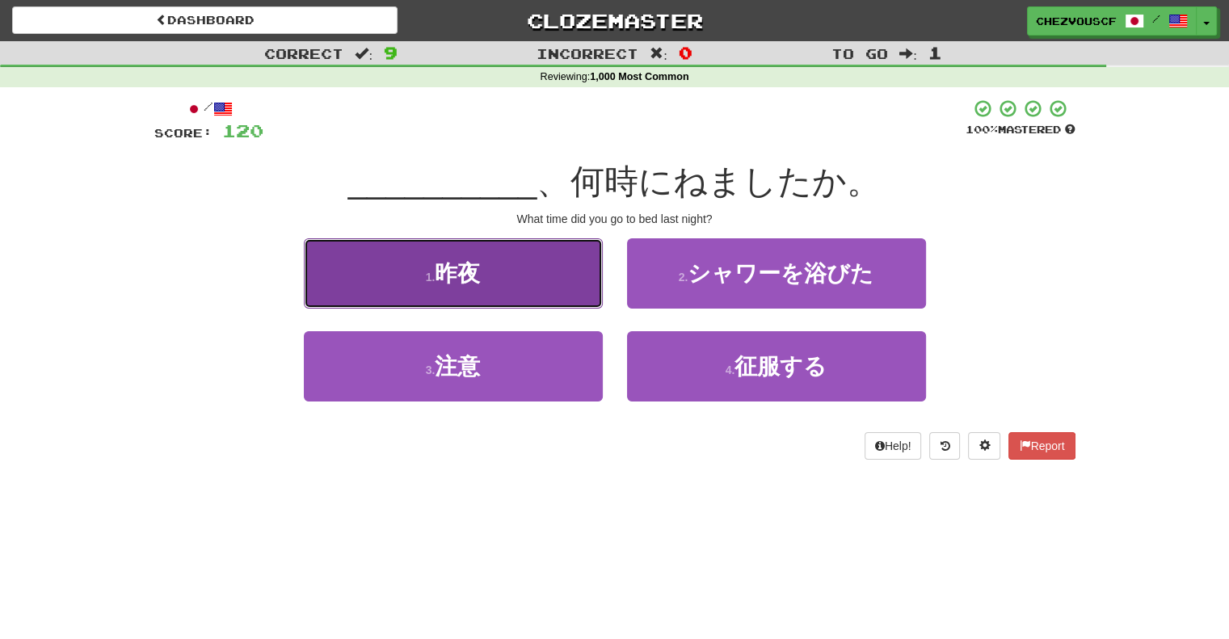
click at [583, 277] on button "1 . 昨夜" at bounding box center [453, 273] width 299 height 70
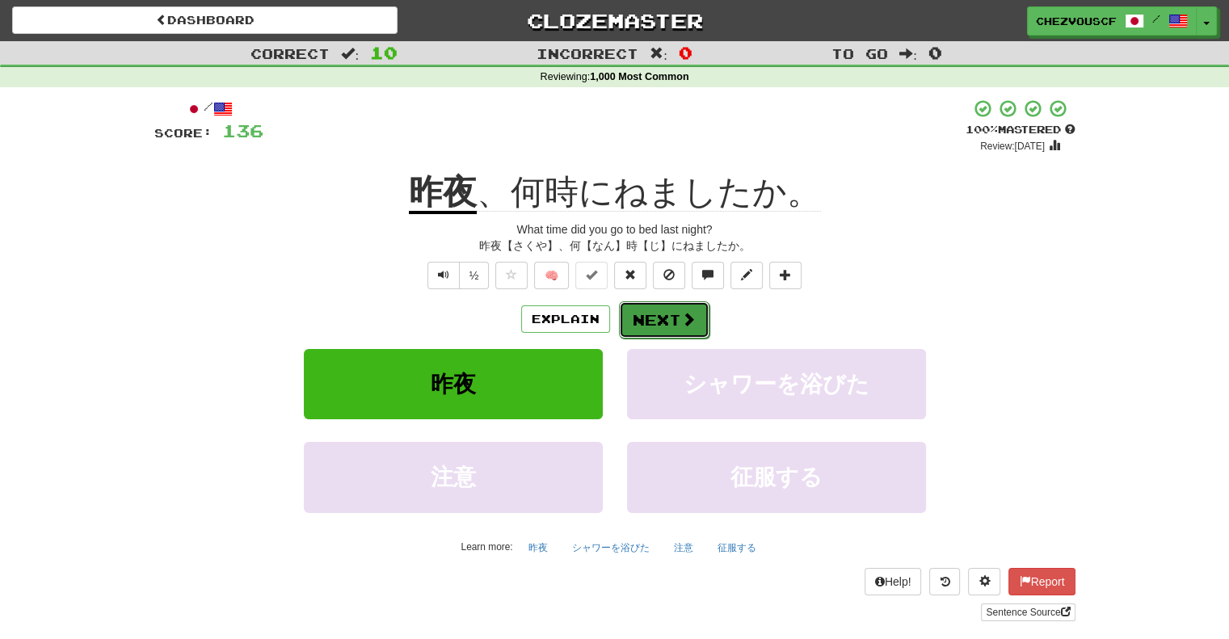
click at [670, 313] on button "Next" at bounding box center [664, 319] width 91 height 37
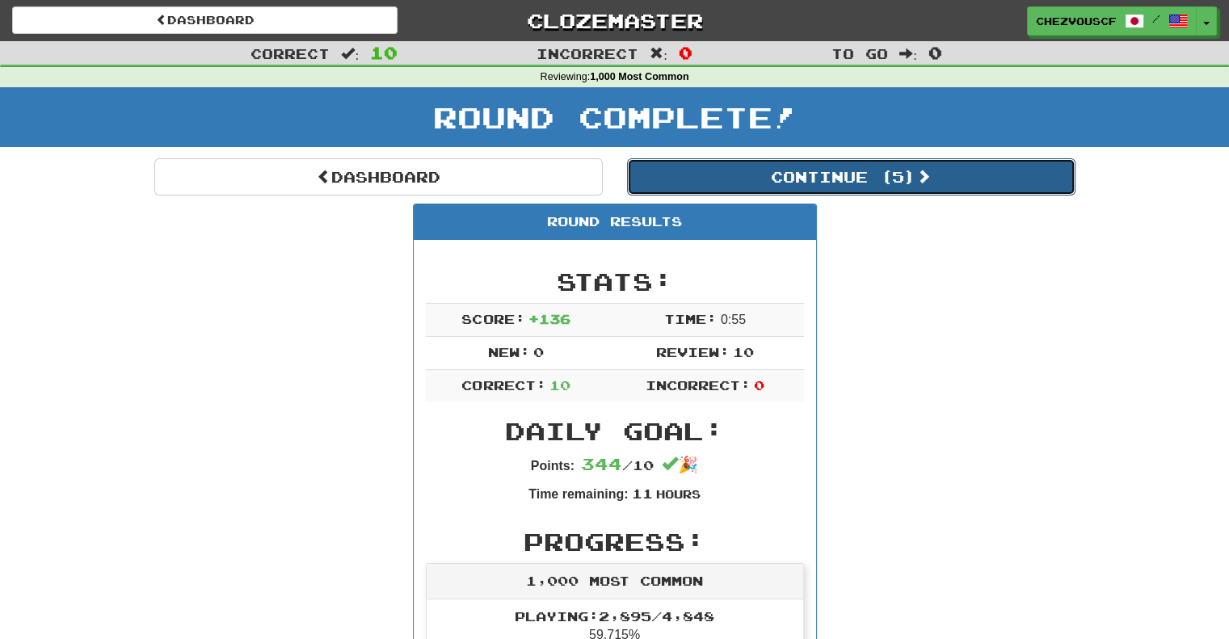
click at [883, 186] on button "Continue ( 5 )" at bounding box center [851, 176] width 449 height 37
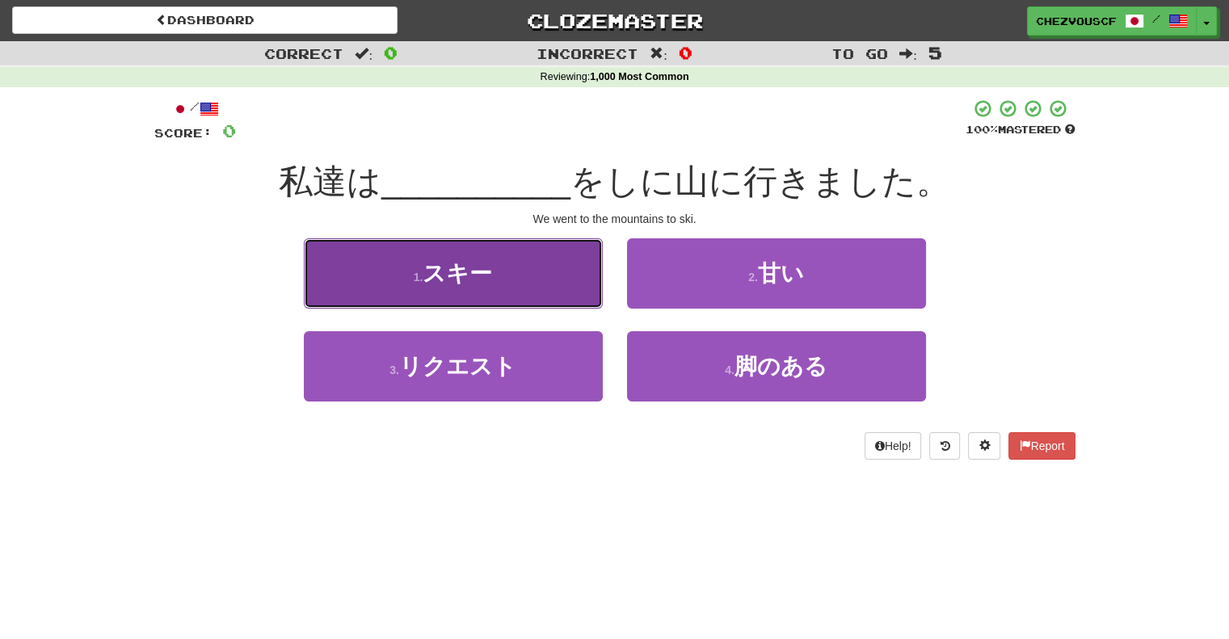
click at [565, 258] on button "1 . スキー" at bounding box center [453, 273] width 299 height 70
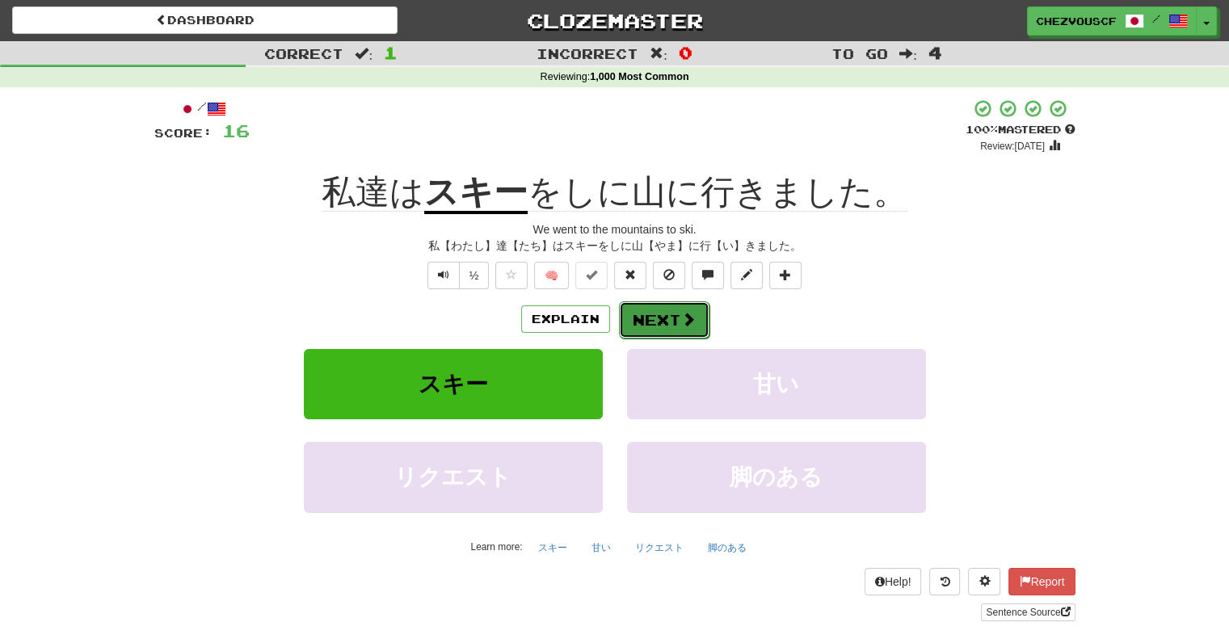
click at [704, 318] on button "Next" at bounding box center [664, 319] width 91 height 37
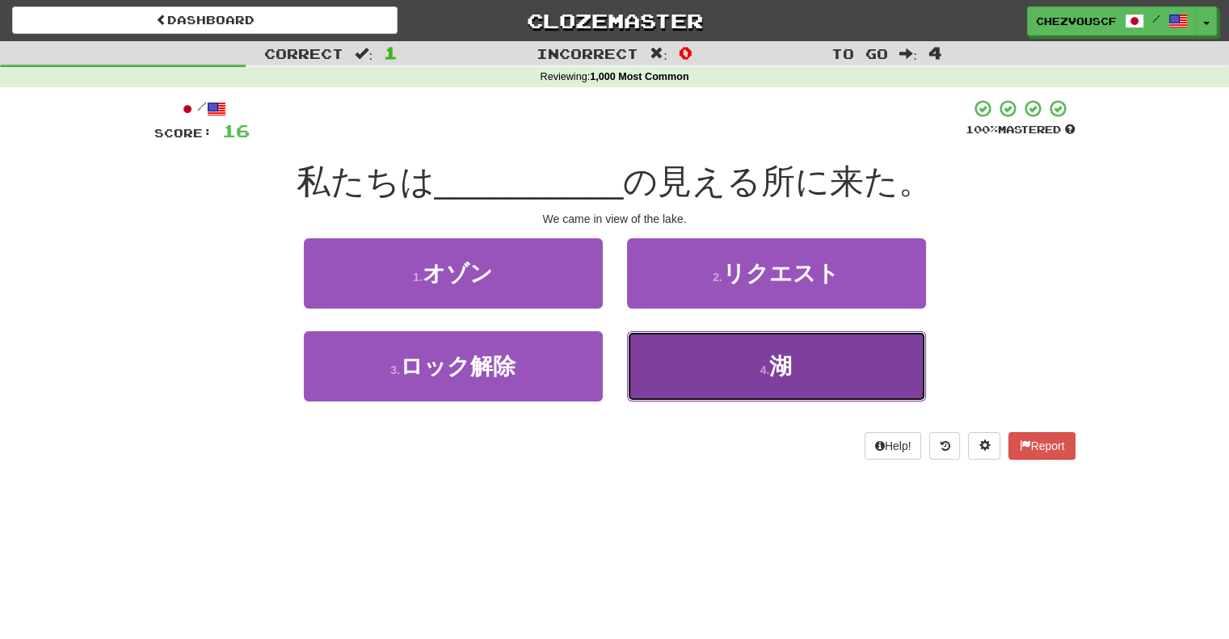
click at [731, 371] on button "4 . 湖" at bounding box center [776, 366] width 299 height 70
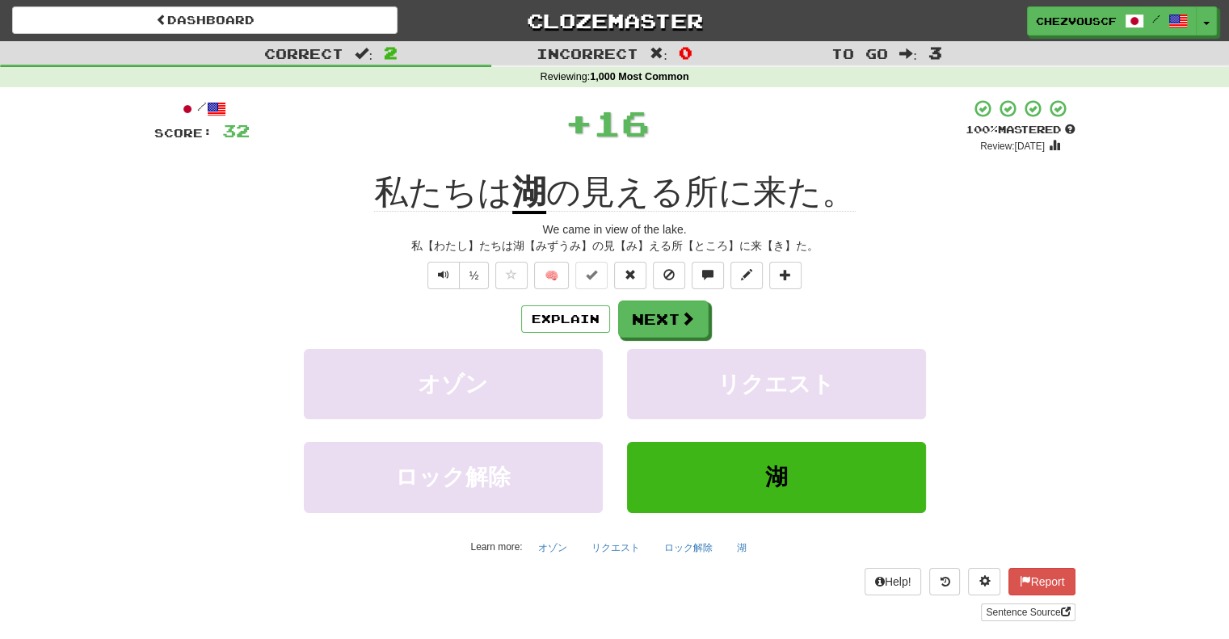
click at [979, 220] on div "/ Score: 32 + 16 100 % Mastered Review: 2026-03-17 私たちは 湖 の見える所に来た。 We came in …" at bounding box center [614, 360] width 921 height 523
click at [647, 314] on button "Next" at bounding box center [664, 319] width 91 height 37
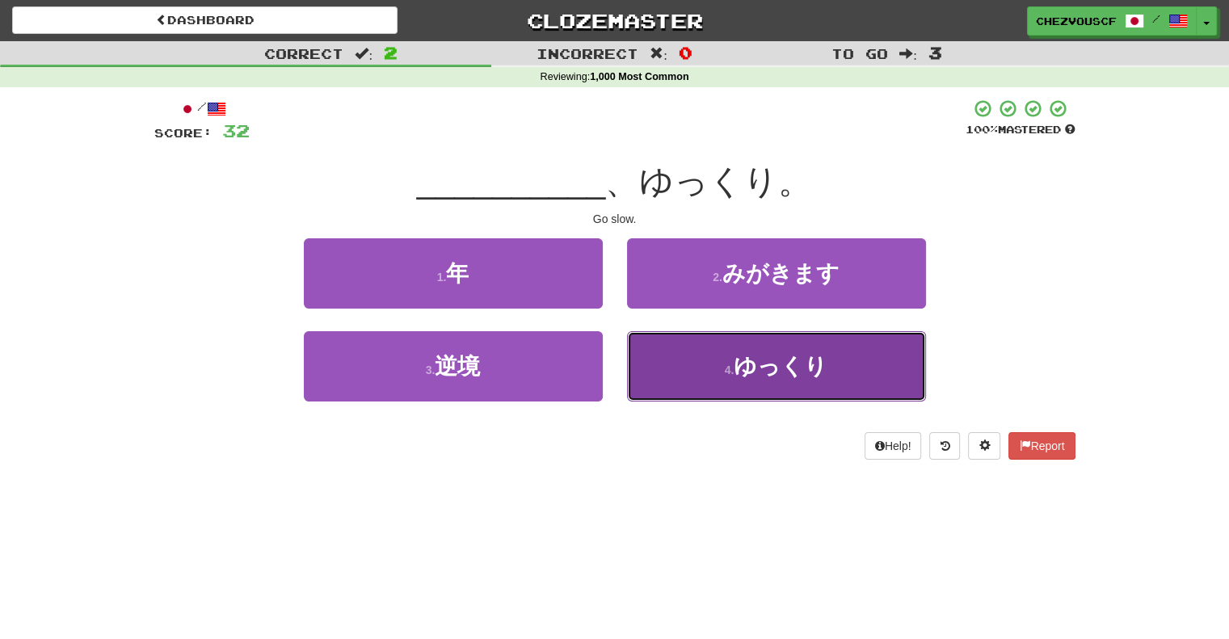
click at [753, 358] on span "ゆっくり" at bounding box center [781, 366] width 94 height 25
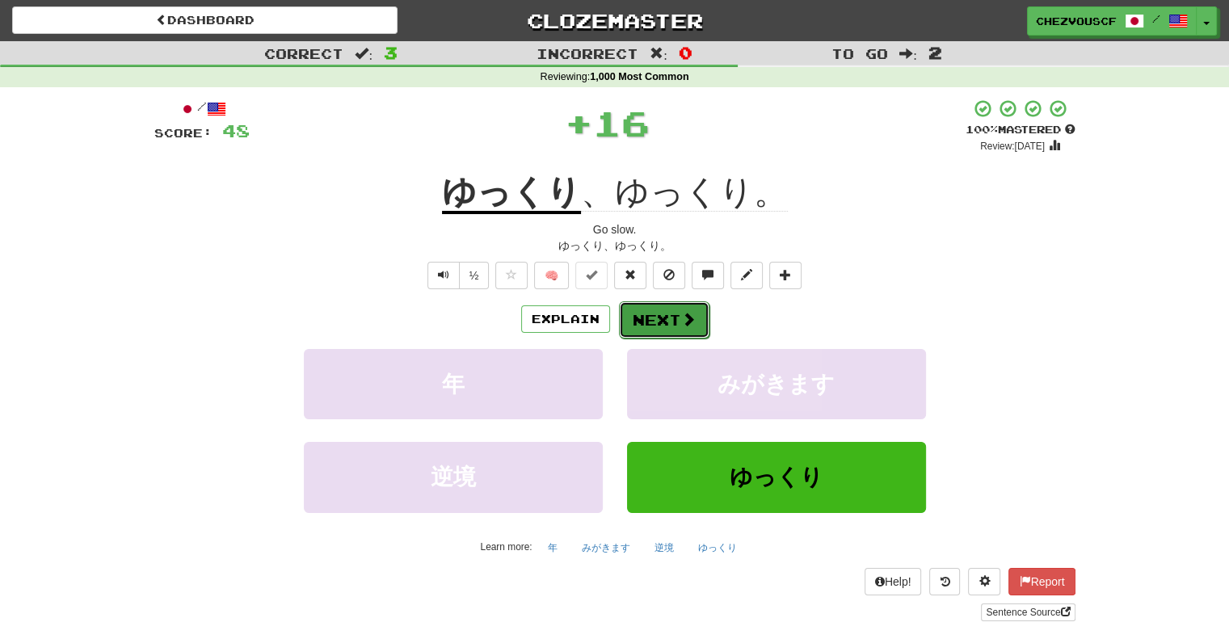
click at [681, 322] on span at bounding box center [688, 319] width 15 height 15
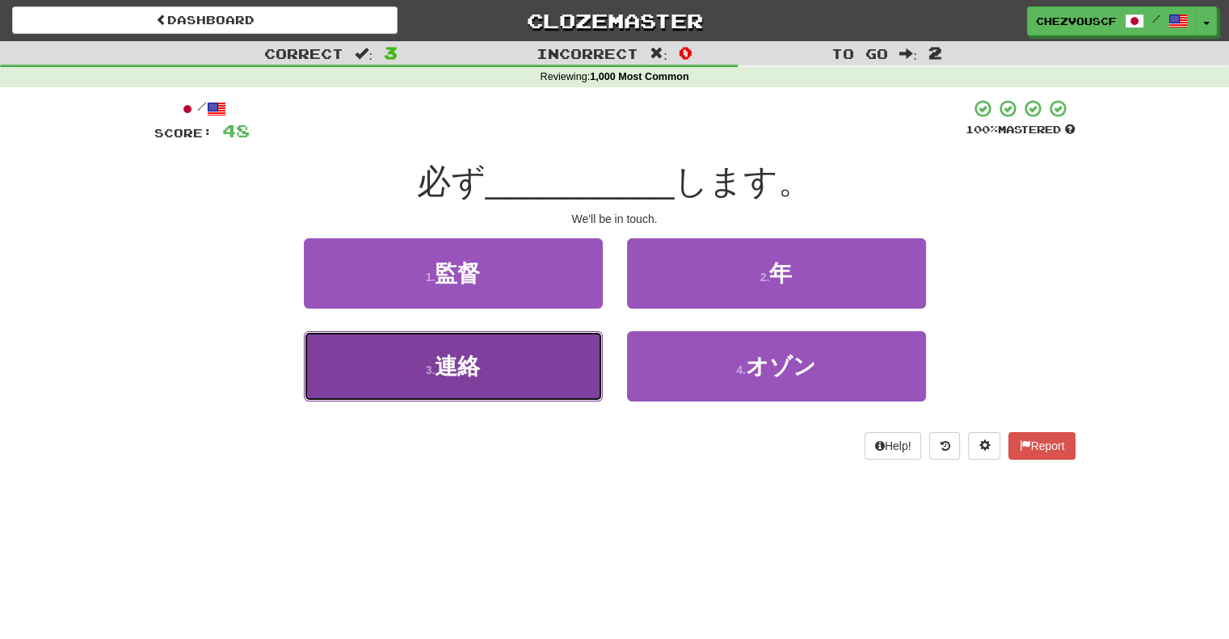
click at [588, 390] on button "3 . 連絡" at bounding box center [453, 366] width 299 height 70
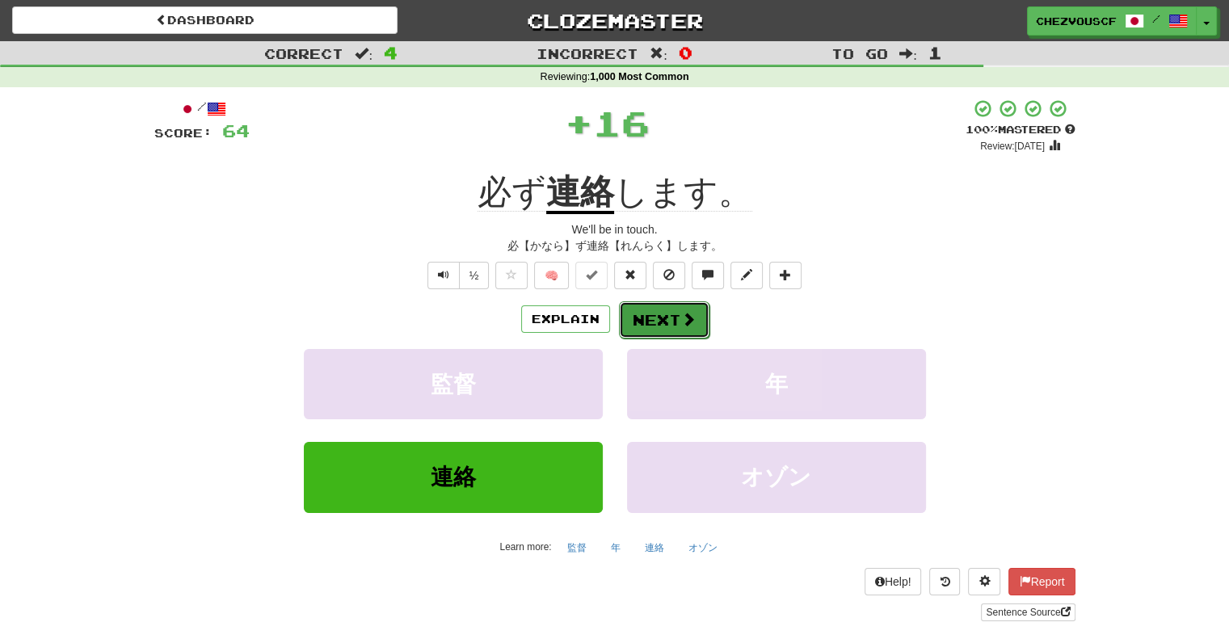
click at [650, 324] on button "Next" at bounding box center [664, 319] width 91 height 37
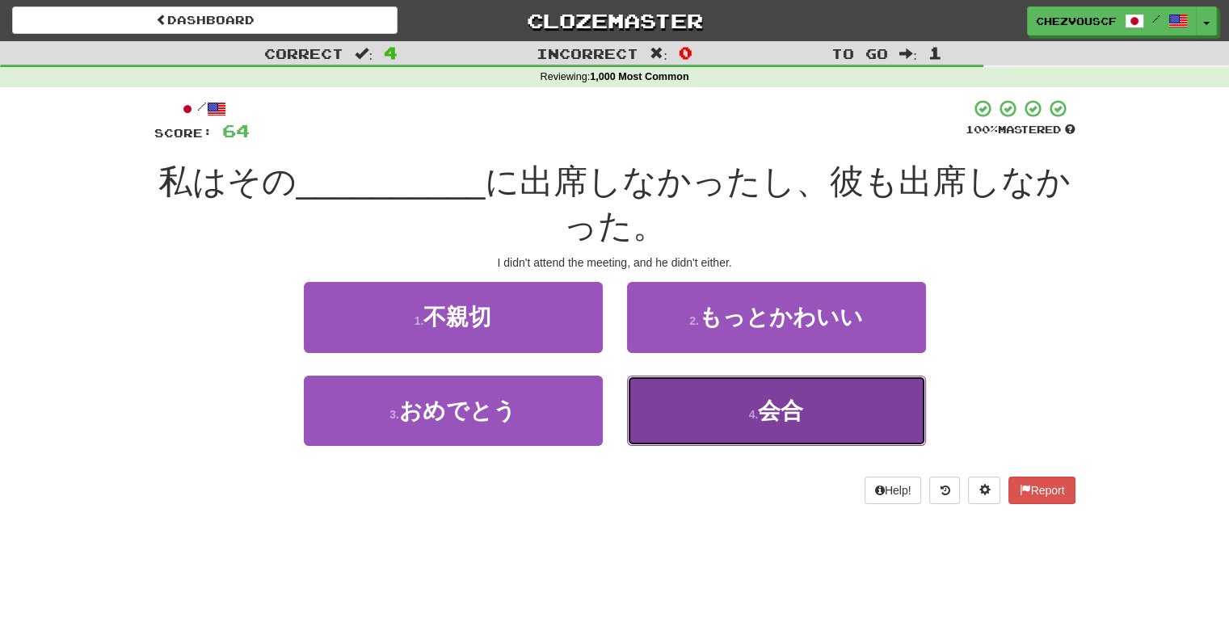
click at [692, 402] on button "4 . 会合" at bounding box center [776, 411] width 299 height 70
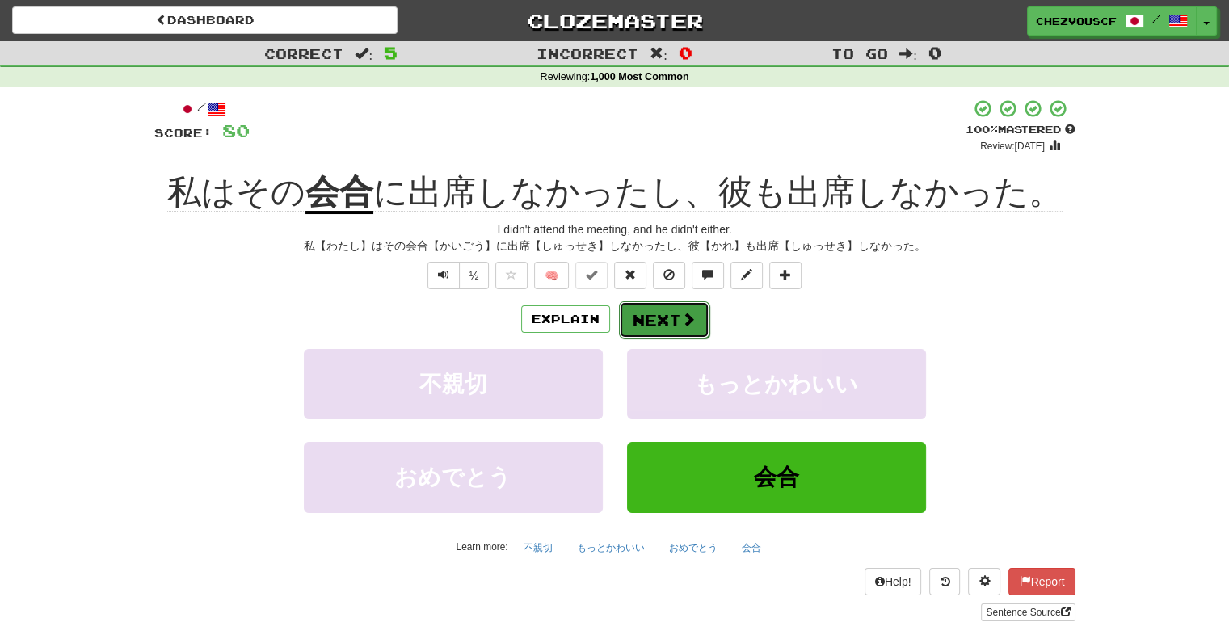
click at [693, 306] on button "Next" at bounding box center [664, 319] width 91 height 37
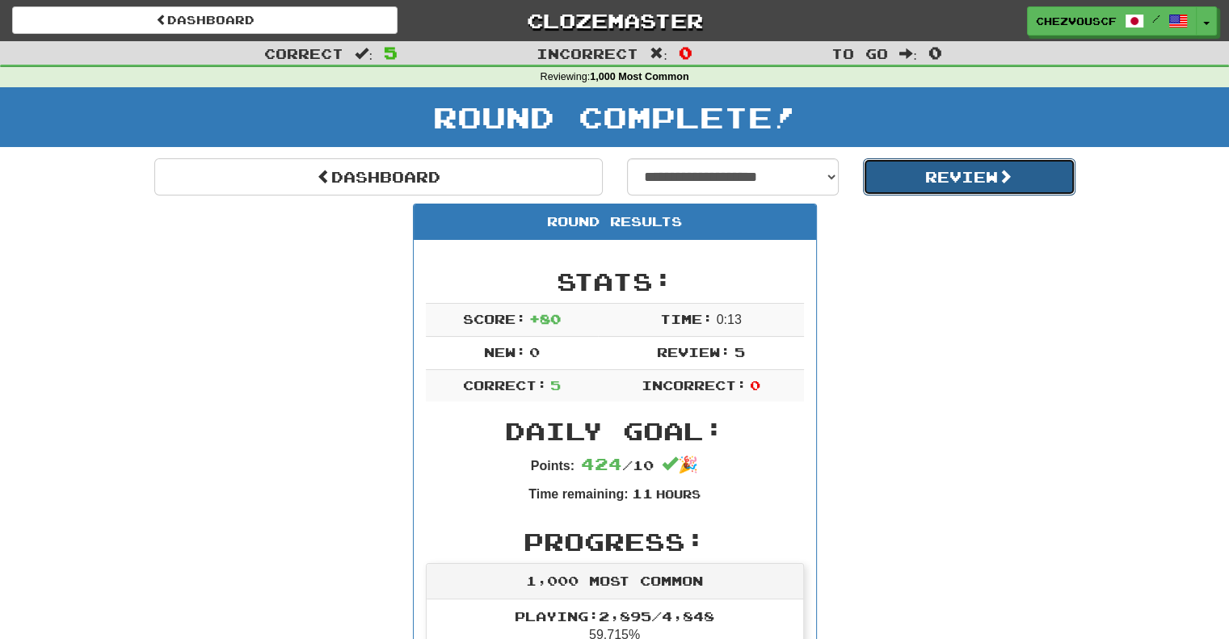
click at [942, 174] on button "Review" at bounding box center [969, 176] width 213 height 37
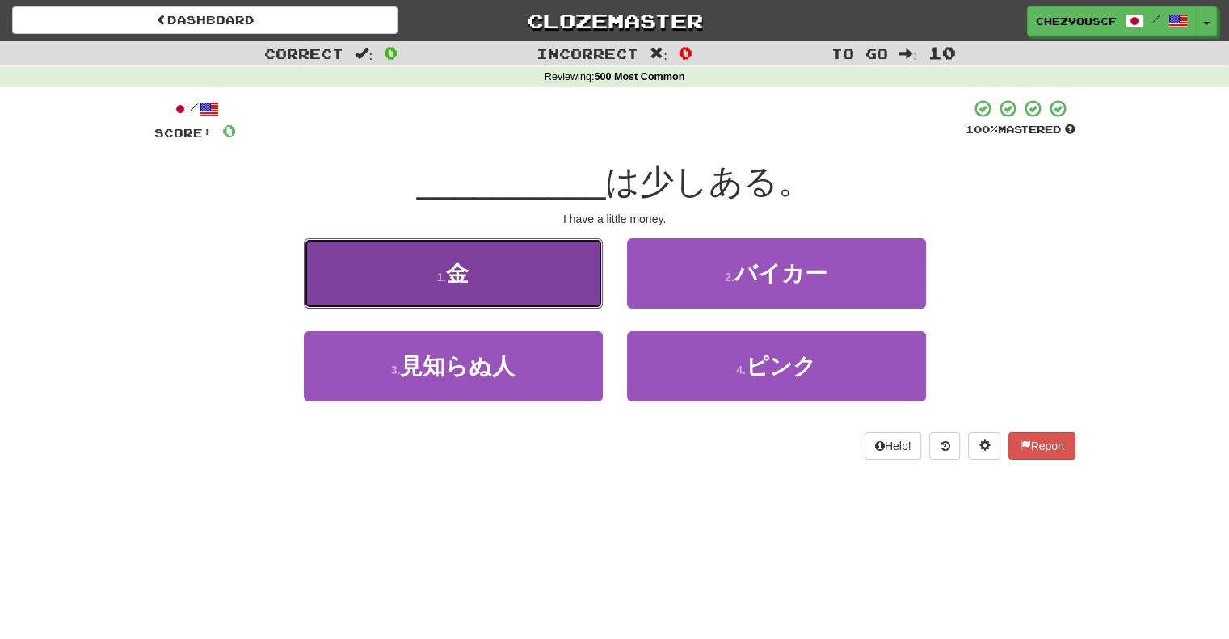
click at [582, 268] on button "1 . 金" at bounding box center [453, 273] width 299 height 70
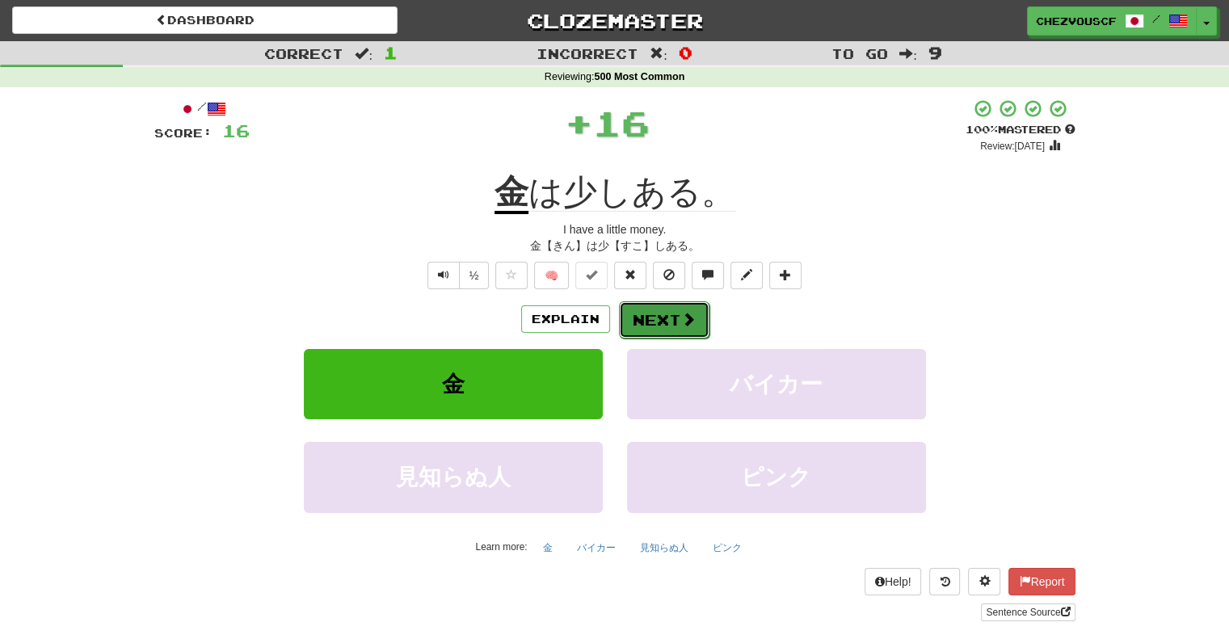
click at [698, 322] on button "Next" at bounding box center [664, 319] width 91 height 37
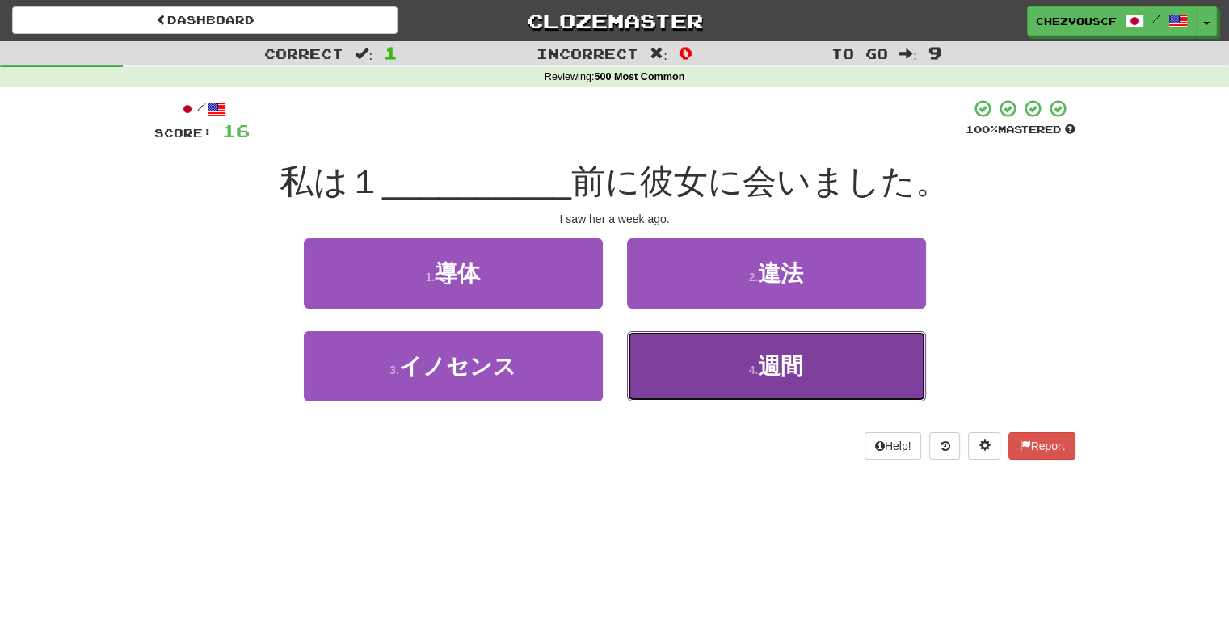
click at [710, 348] on button "4 . 週間" at bounding box center [776, 366] width 299 height 70
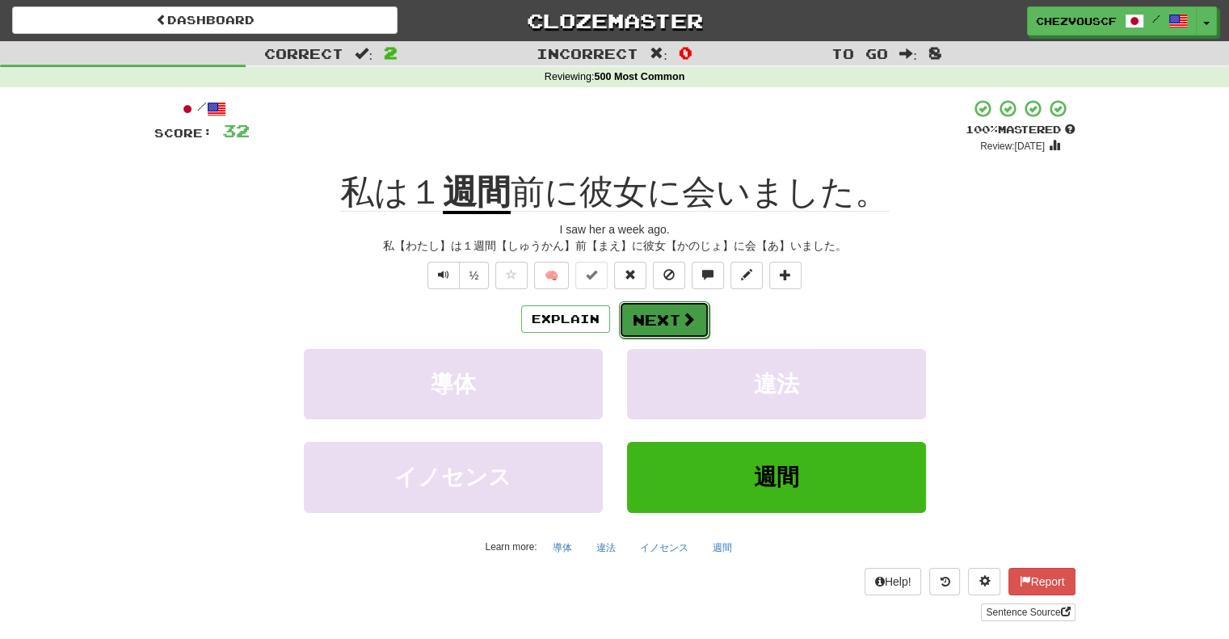
click at [701, 318] on button "Next" at bounding box center [664, 319] width 91 height 37
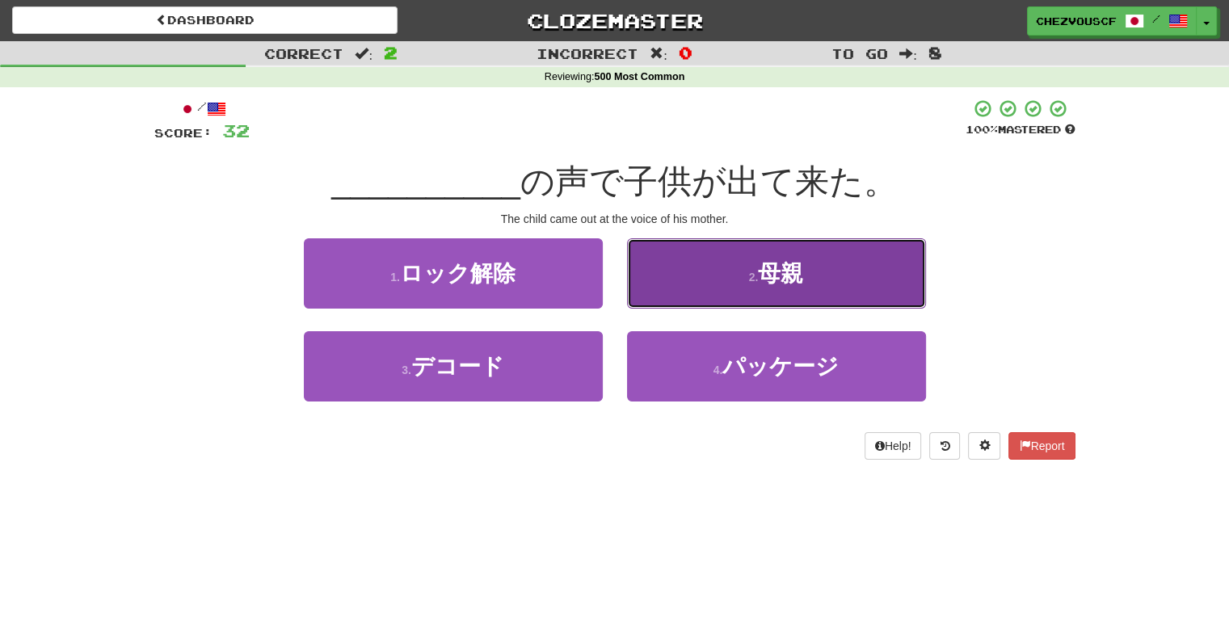
click at [671, 284] on button "2 . 母親" at bounding box center [776, 273] width 299 height 70
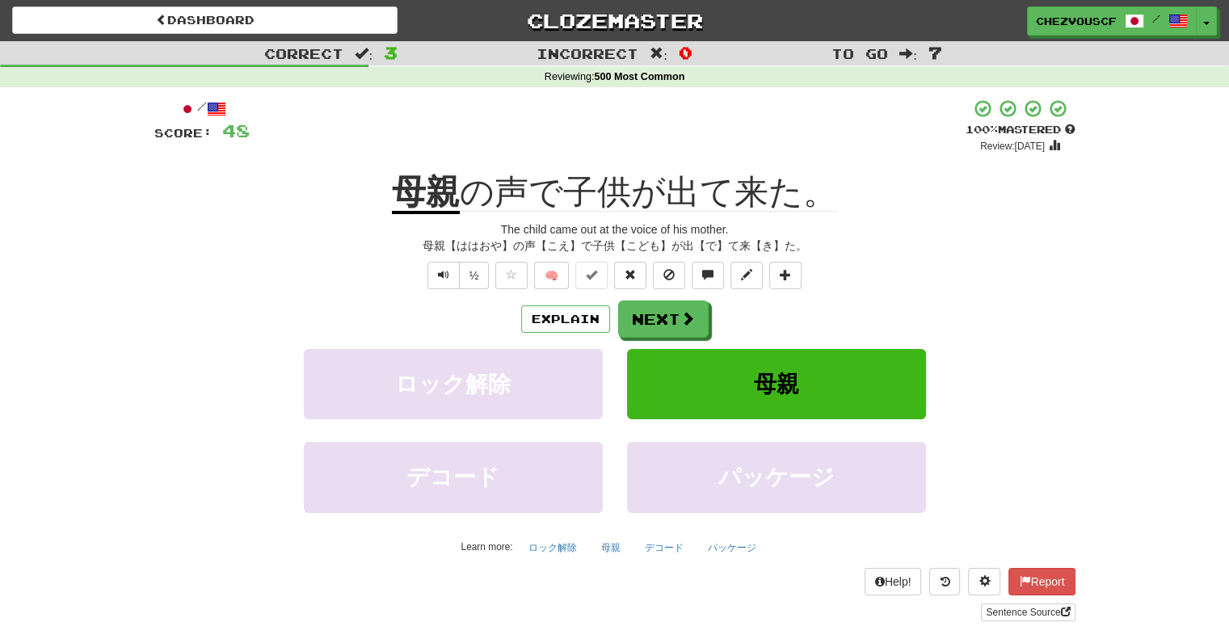
click at [662, 339] on div "Explain Next ロック解除 母親 デコード パッケージ Learn more: ロック解除 母親 デコード パッケージ" at bounding box center [614, 430] width 921 height 259
click at [661, 331] on button "Next" at bounding box center [664, 319] width 91 height 37
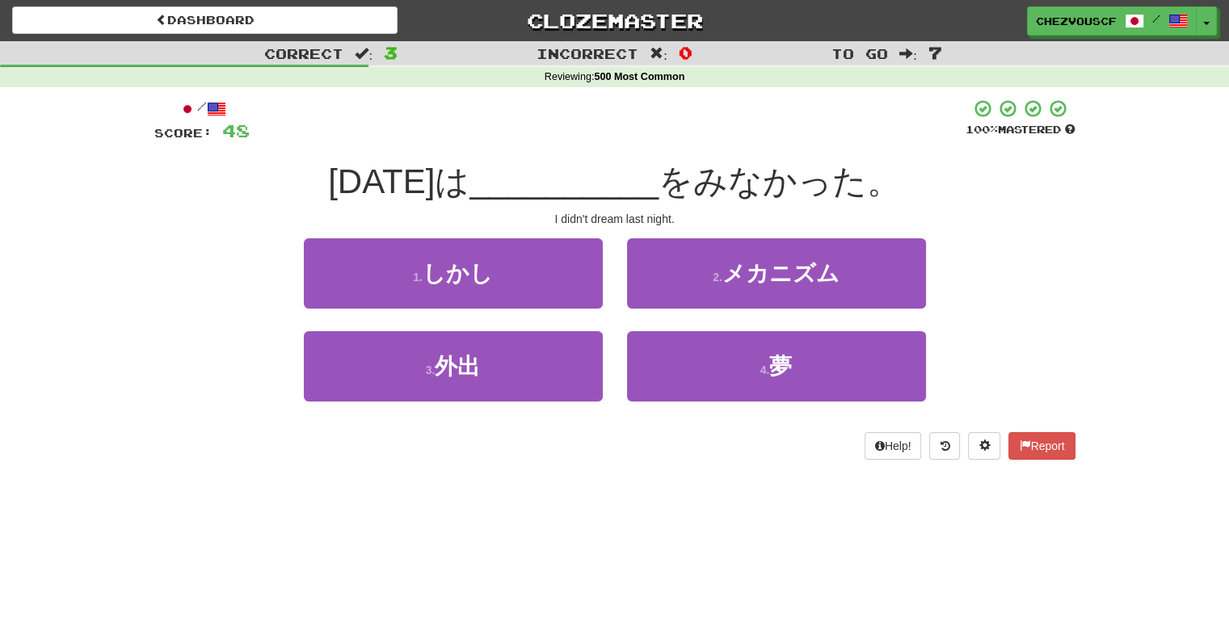
click at [722, 403] on div "4 . 夢" at bounding box center [776, 377] width 323 height 93
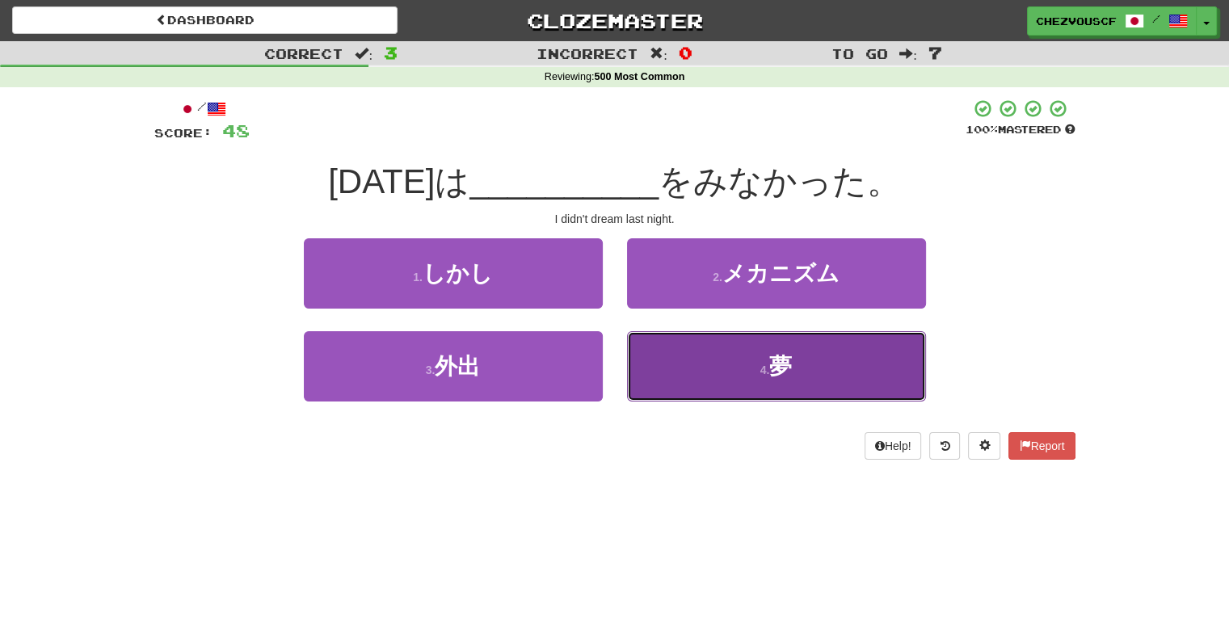
click at [734, 373] on button "4 . 夢" at bounding box center [776, 366] width 299 height 70
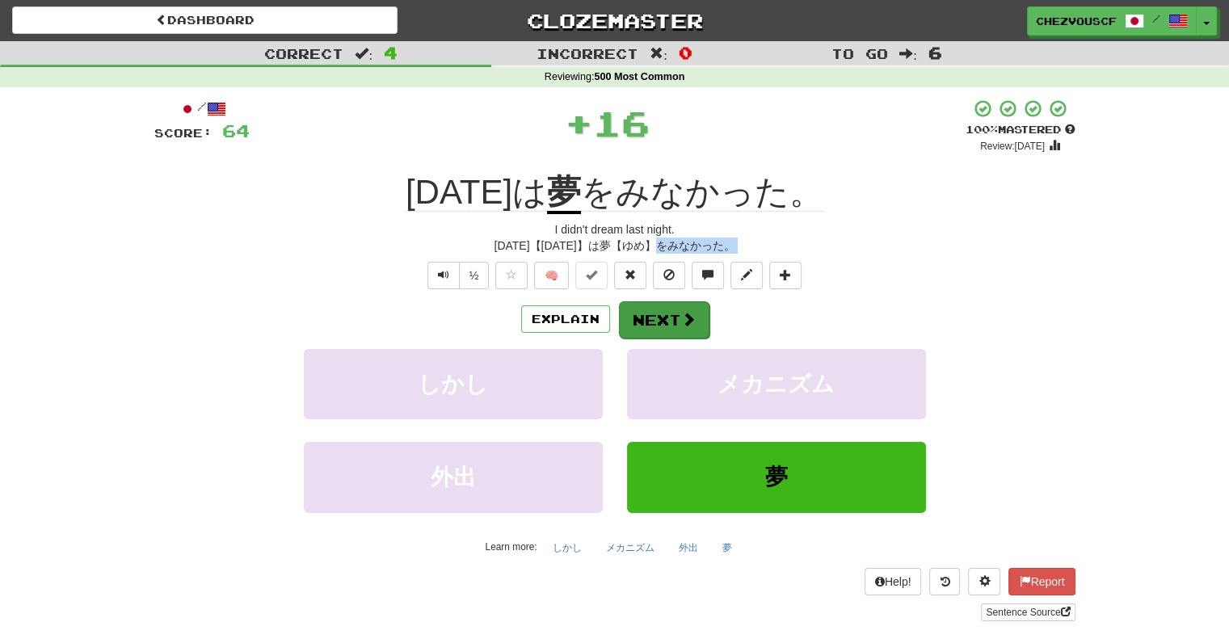
drag, startPoint x: 915, startPoint y: 246, endPoint x: 691, endPoint y: 314, distance: 234.2
click at [691, 314] on div "/ Score: 64 + 16 100 % Mastered Review: 2026-03-17 昨日は 夢 をみなかった。 I didn't dream…" at bounding box center [614, 360] width 921 height 523
click at [691, 314] on span at bounding box center [688, 319] width 15 height 15
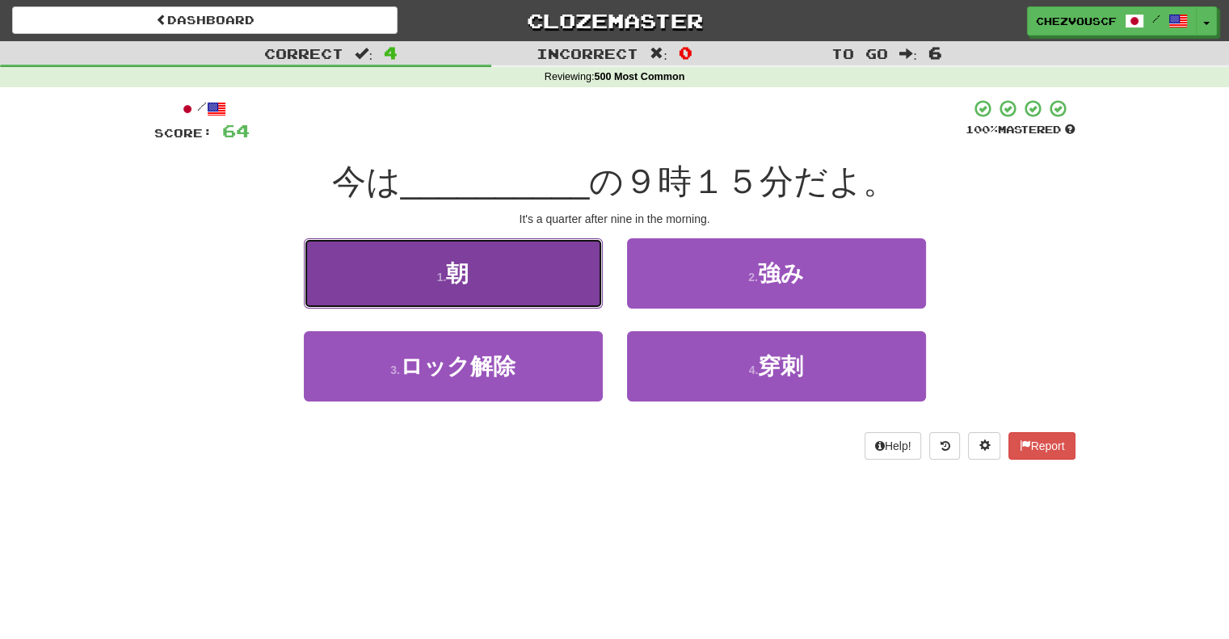
click at [563, 271] on button "1 . 朝" at bounding box center [453, 273] width 299 height 70
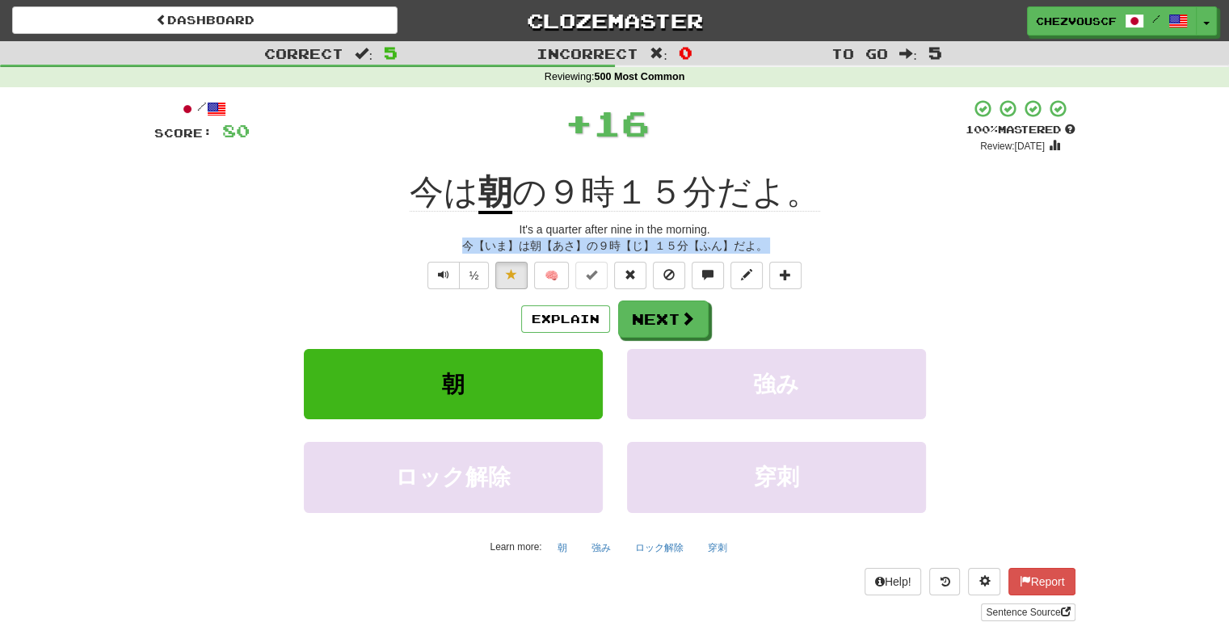
click at [952, 245] on div "今【いま】は朝【あさ】の９時【じ】１５分【ふん】だよ。" at bounding box center [614, 246] width 921 height 16
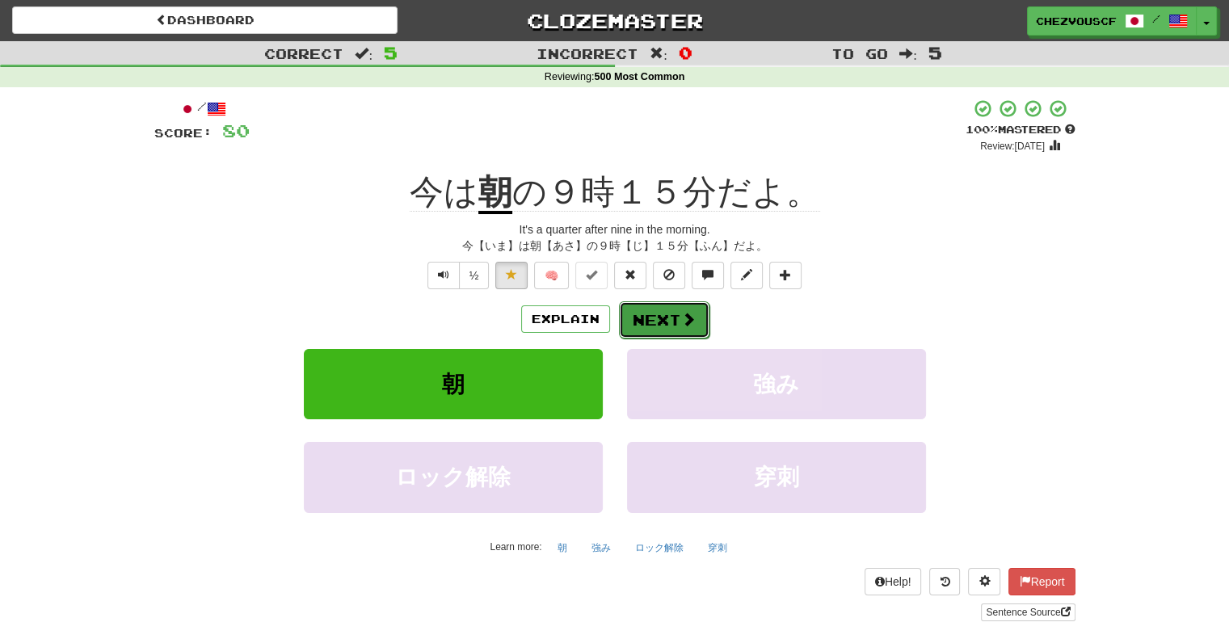
click at [630, 322] on button "Next" at bounding box center [664, 319] width 91 height 37
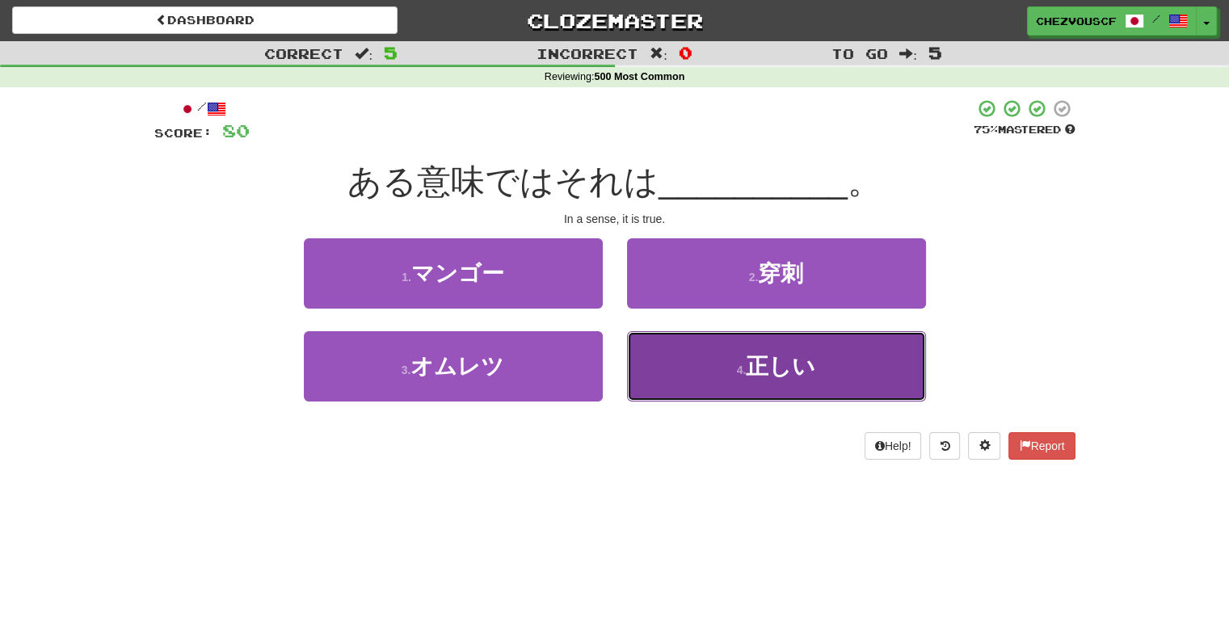
click at [862, 342] on button "4 . 正しい" at bounding box center [776, 366] width 299 height 70
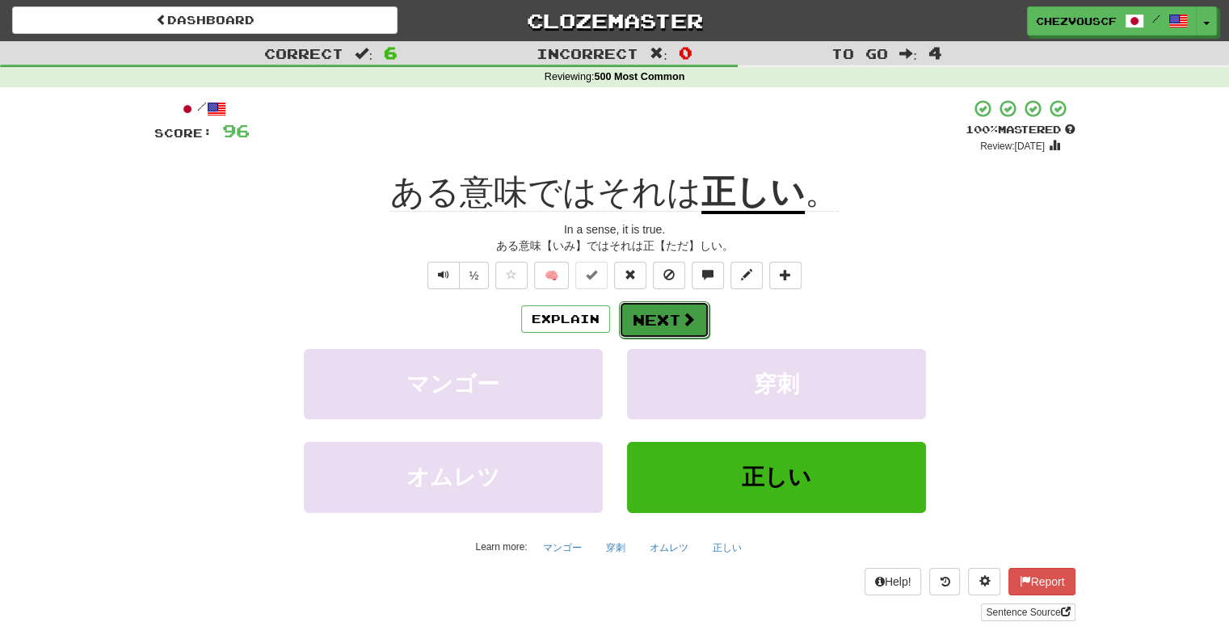
click at [691, 320] on span at bounding box center [688, 319] width 15 height 15
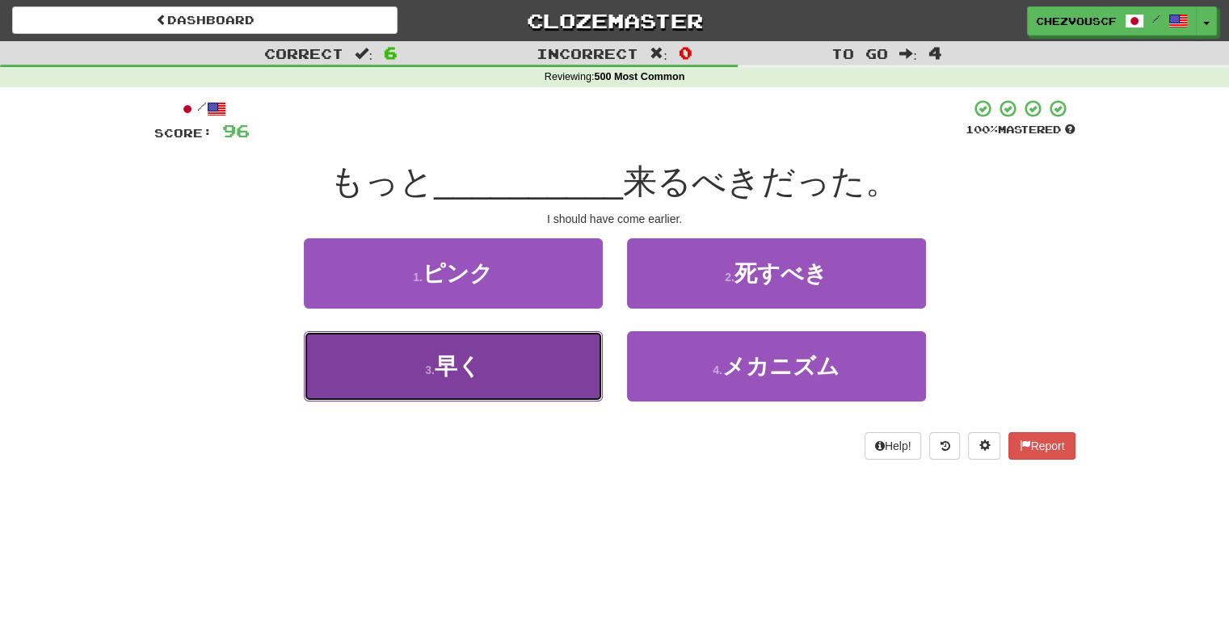
click at [540, 366] on button "3 . 早く" at bounding box center [453, 366] width 299 height 70
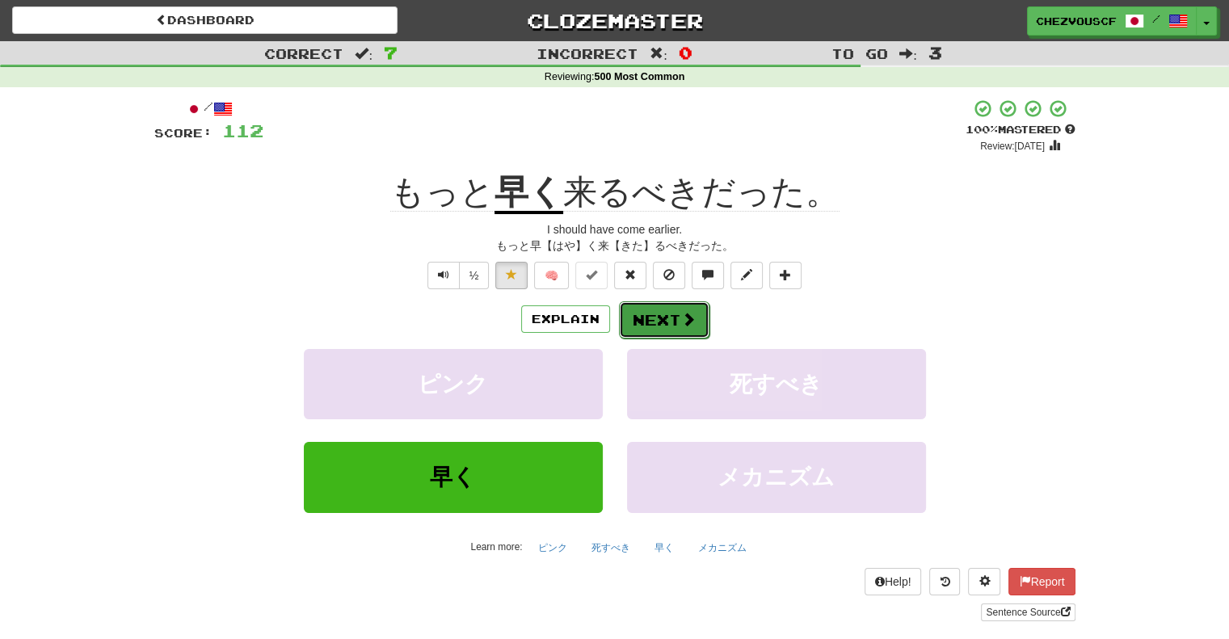
click at [664, 304] on button "Next" at bounding box center [664, 319] width 91 height 37
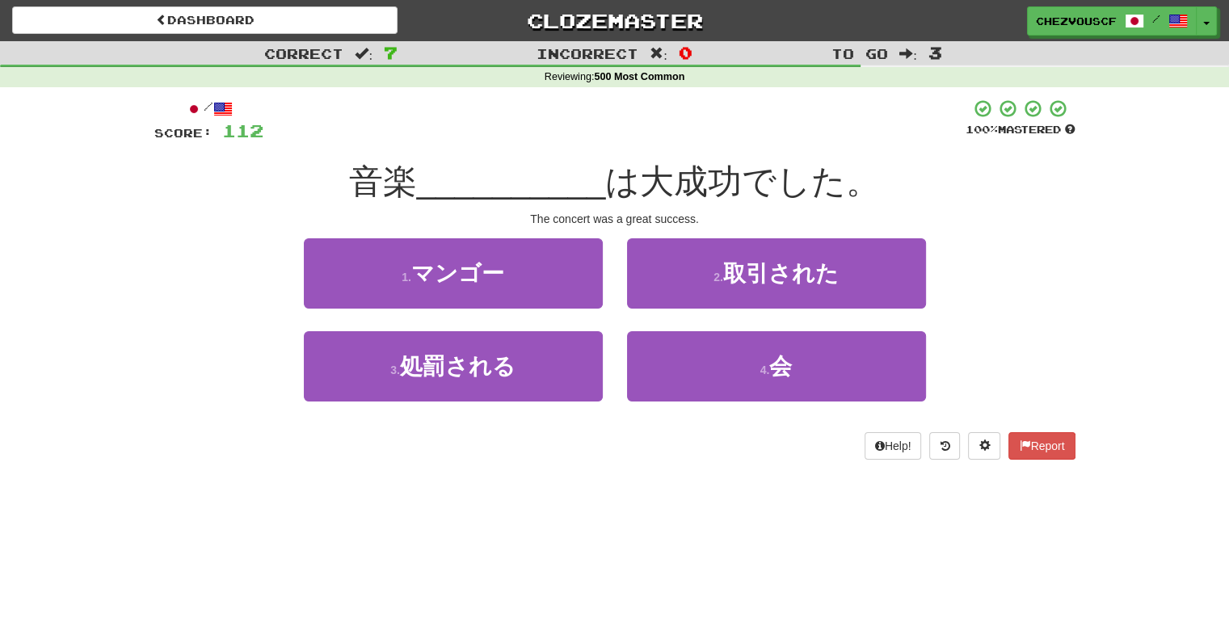
click at [640, 330] on div "2 . 取引された" at bounding box center [776, 284] width 323 height 93
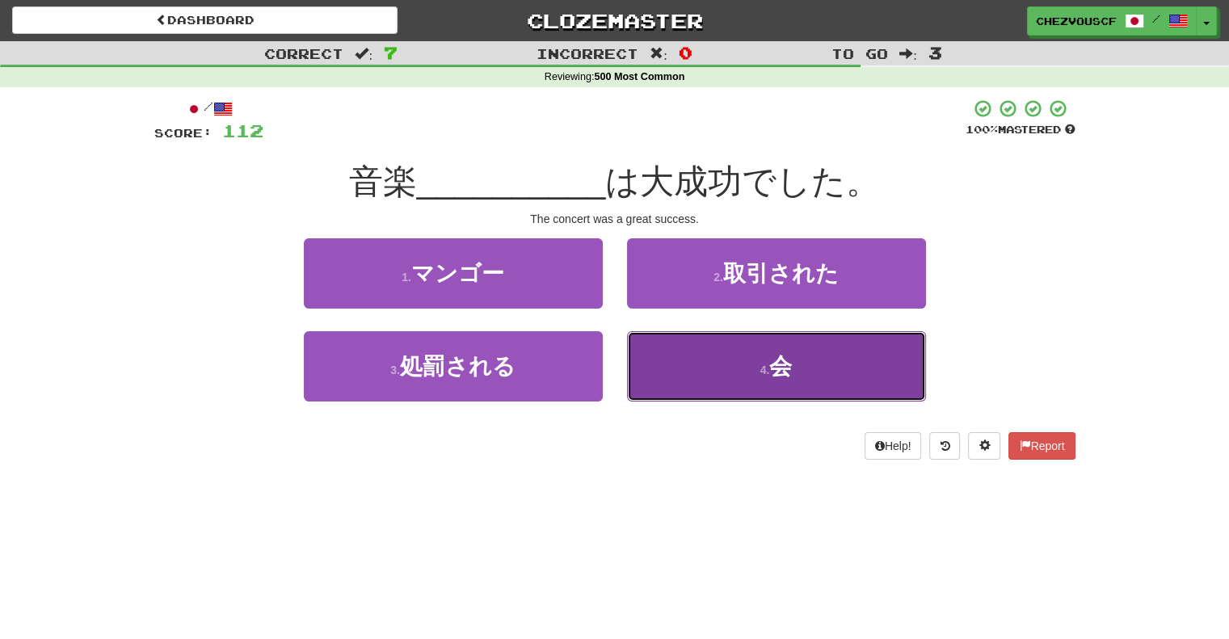
click at [643, 332] on button "4 . 会" at bounding box center [776, 366] width 299 height 70
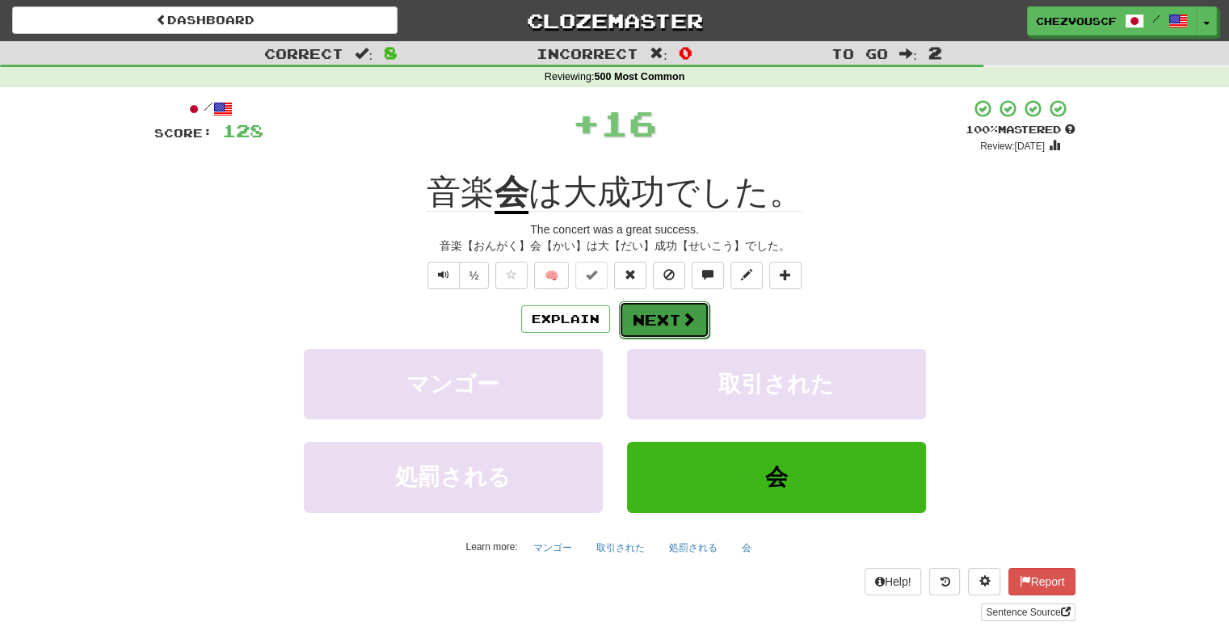
click at [689, 327] on span at bounding box center [688, 319] width 15 height 15
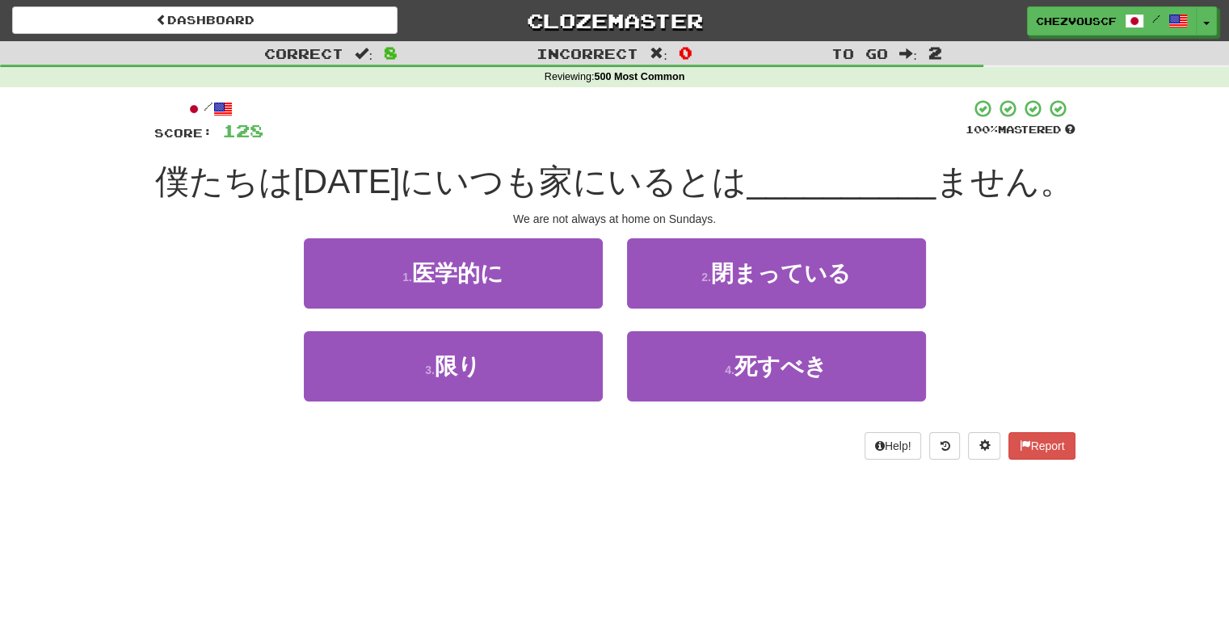
click at [612, 371] on div "3 . 限り" at bounding box center [453, 377] width 323 height 93
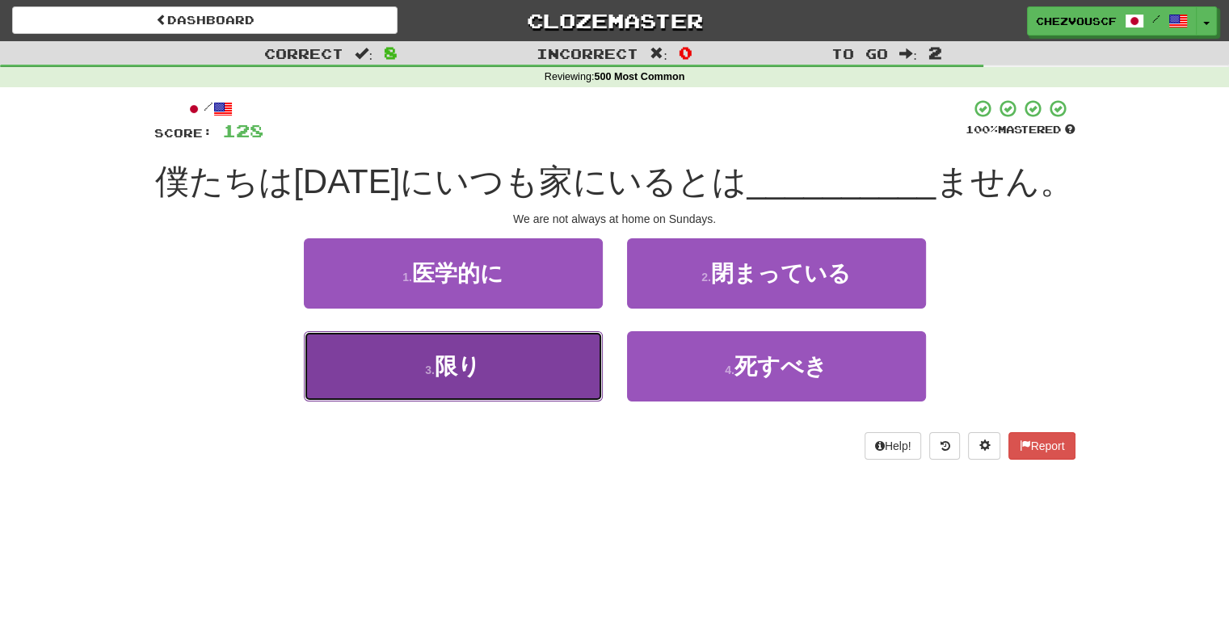
click at [558, 371] on button "3 . 限り" at bounding box center [453, 366] width 299 height 70
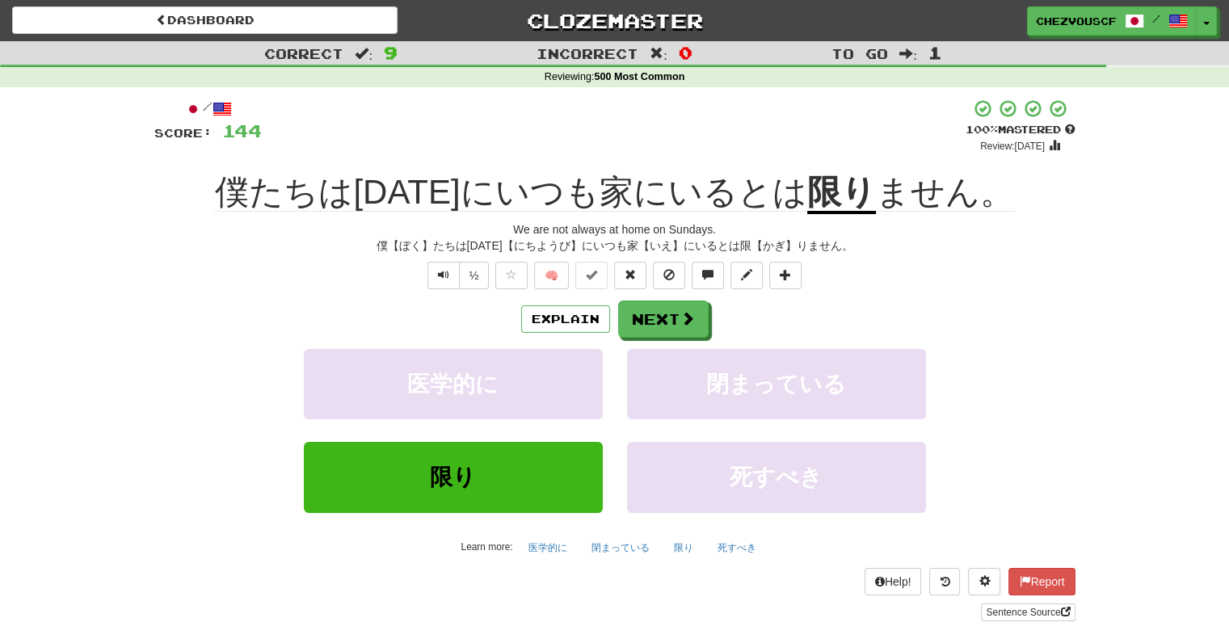
click at [976, 288] on div "½ 🧠" at bounding box center [614, 275] width 921 height 27
click at [663, 317] on button "Next" at bounding box center [664, 319] width 91 height 37
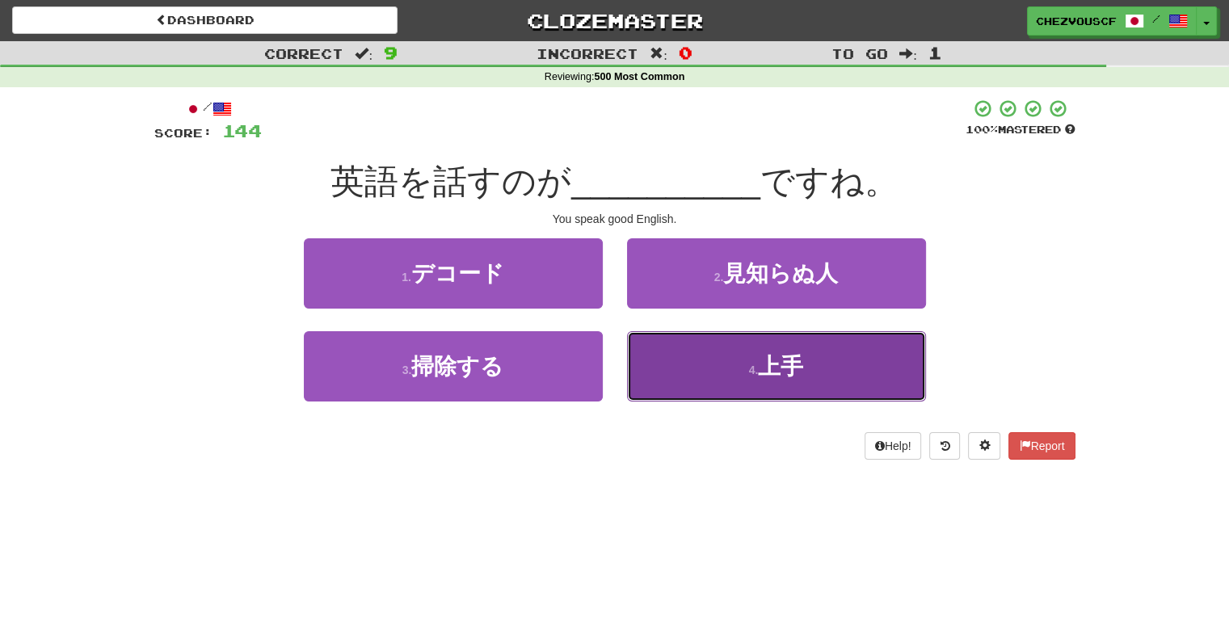
click at [735, 369] on button "4 . 上手" at bounding box center [776, 366] width 299 height 70
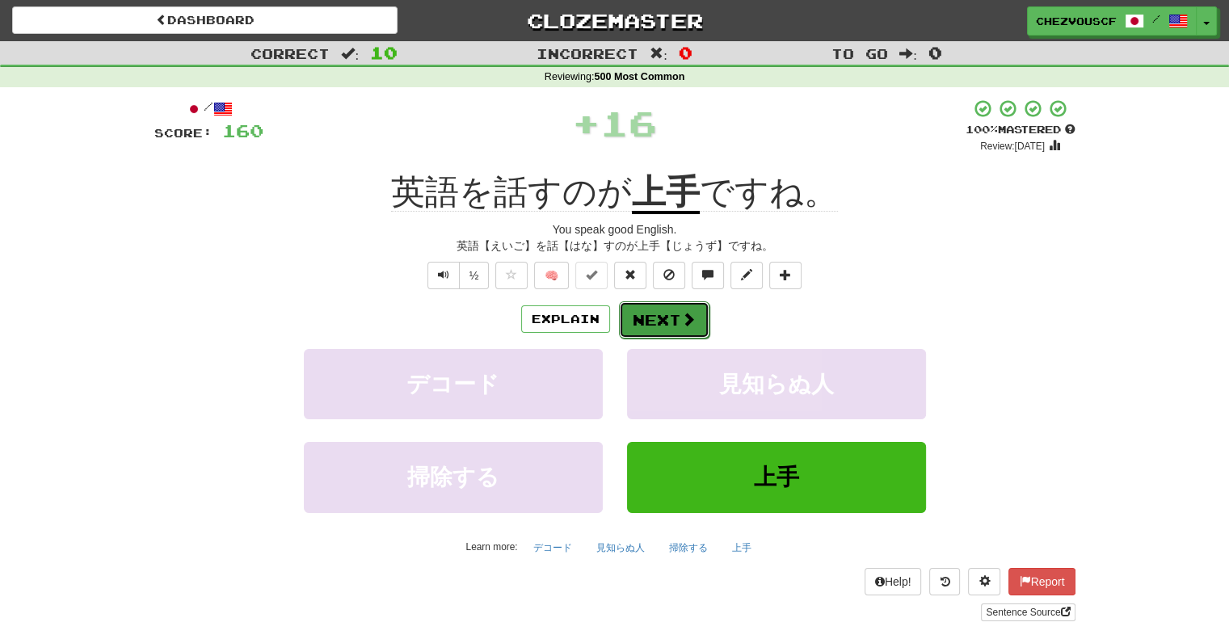
click at [688, 322] on span at bounding box center [688, 319] width 15 height 15
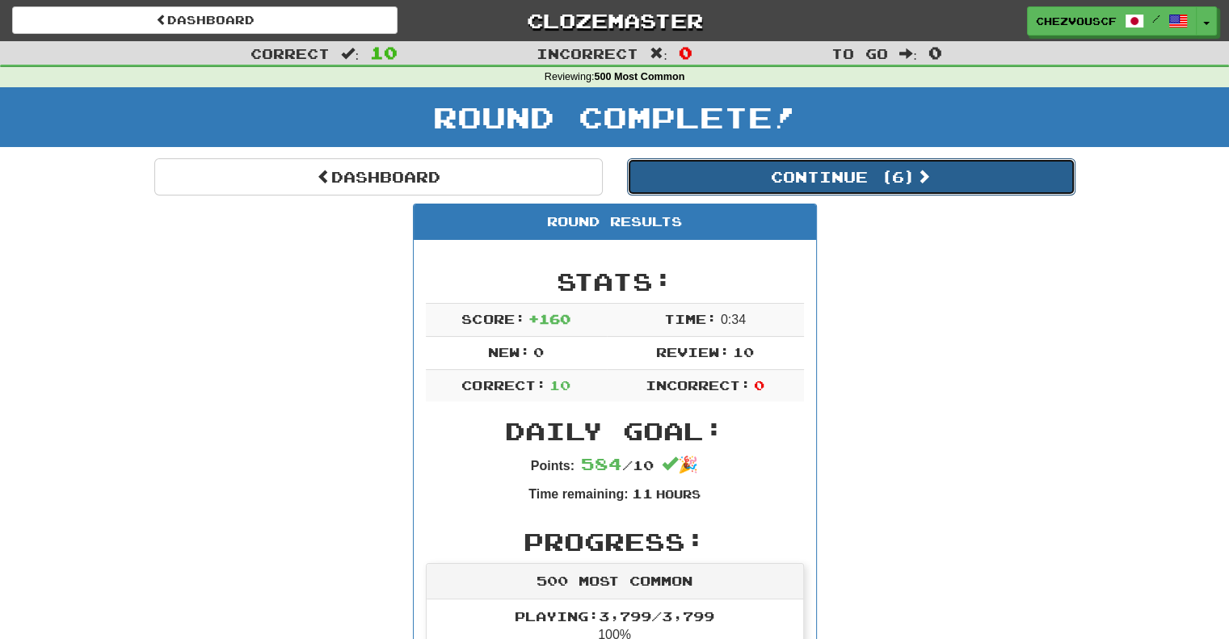
click at [841, 180] on button "Continue ( 6 )" at bounding box center [851, 176] width 449 height 37
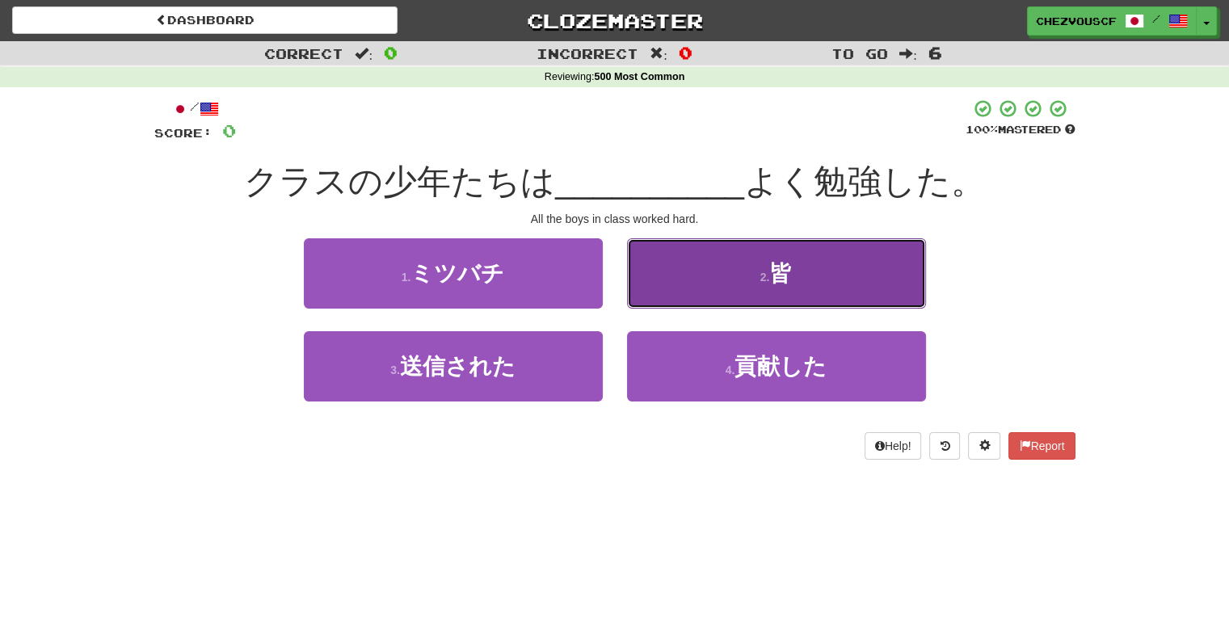
click at [862, 254] on button "2 . 皆" at bounding box center [776, 273] width 299 height 70
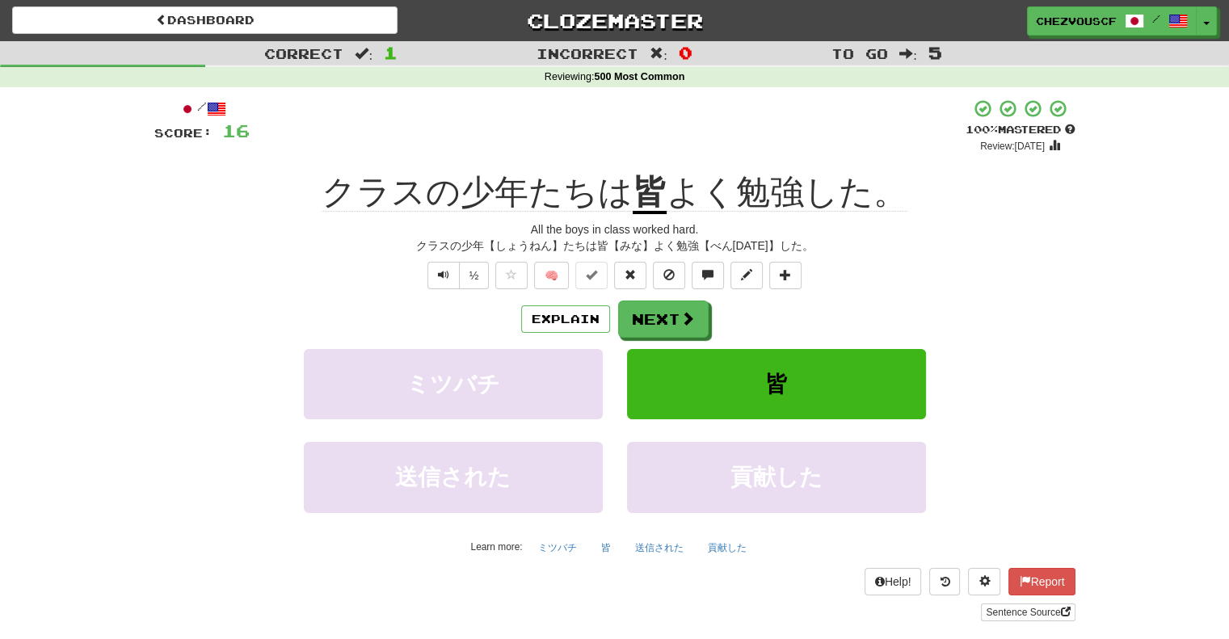
click at [862, 254] on div "/ Score: 16 + 16 100 % Mastered Review: 2026-03-17 クラスの少年たちは 皆 よく勉強した。 All the …" at bounding box center [614, 360] width 921 height 523
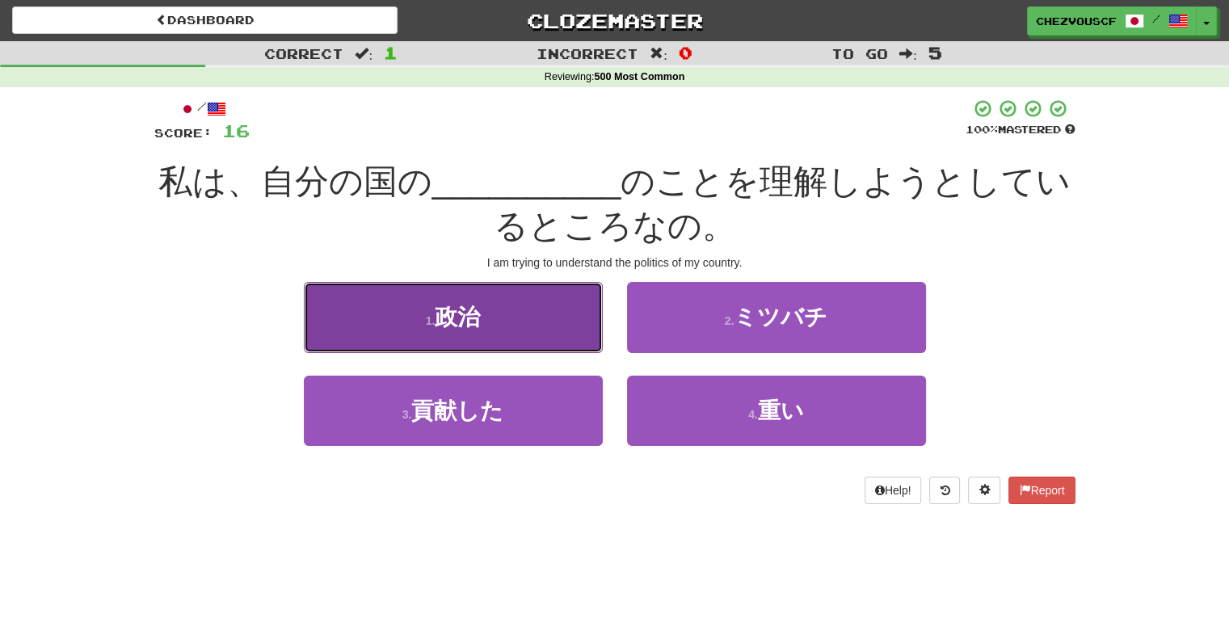
click at [541, 284] on button "1 . 政治" at bounding box center [453, 317] width 299 height 70
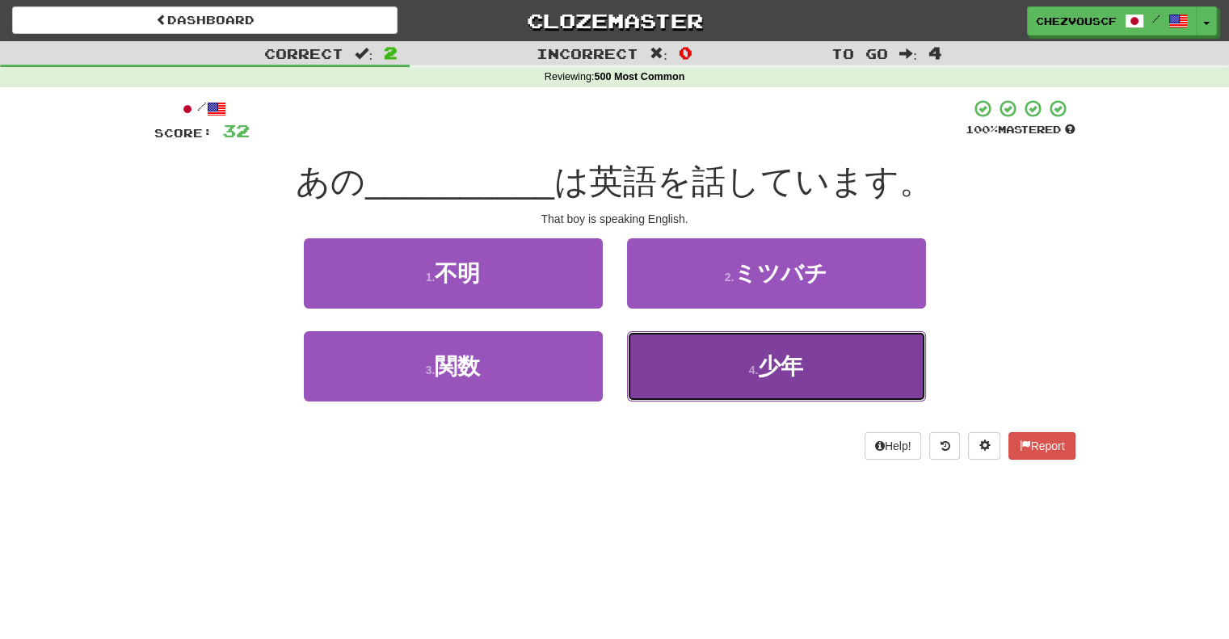
click at [837, 345] on button "4 . 少年" at bounding box center [776, 366] width 299 height 70
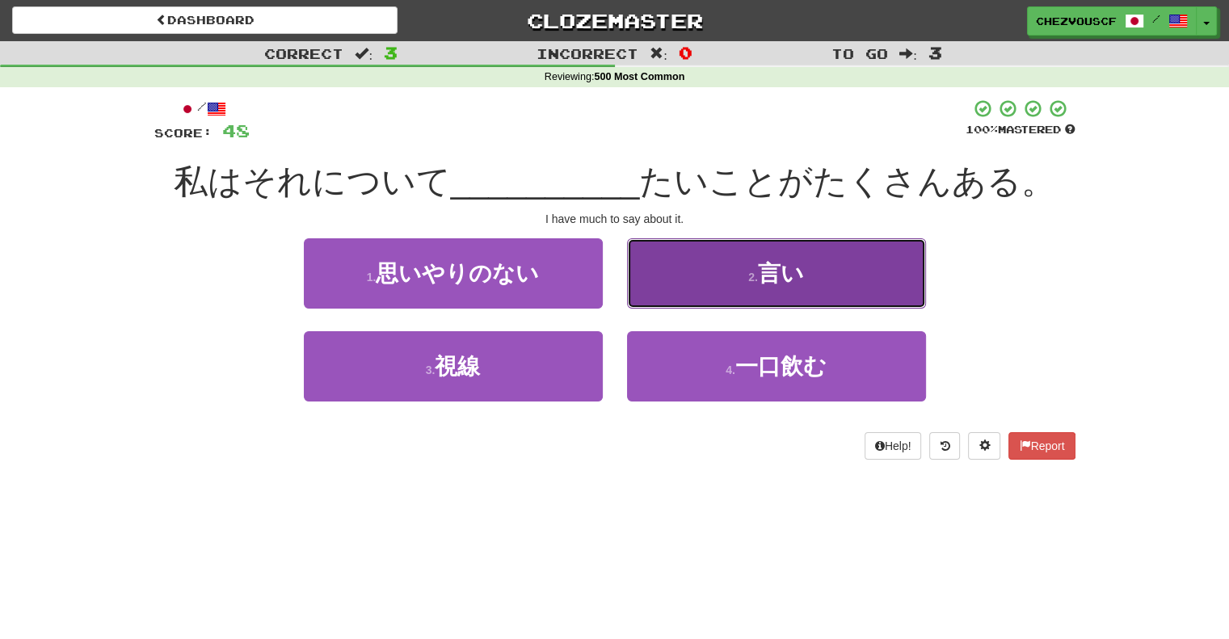
click at [786, 274] on span "言い" at bounding box center [781, 273] width 46 height 25
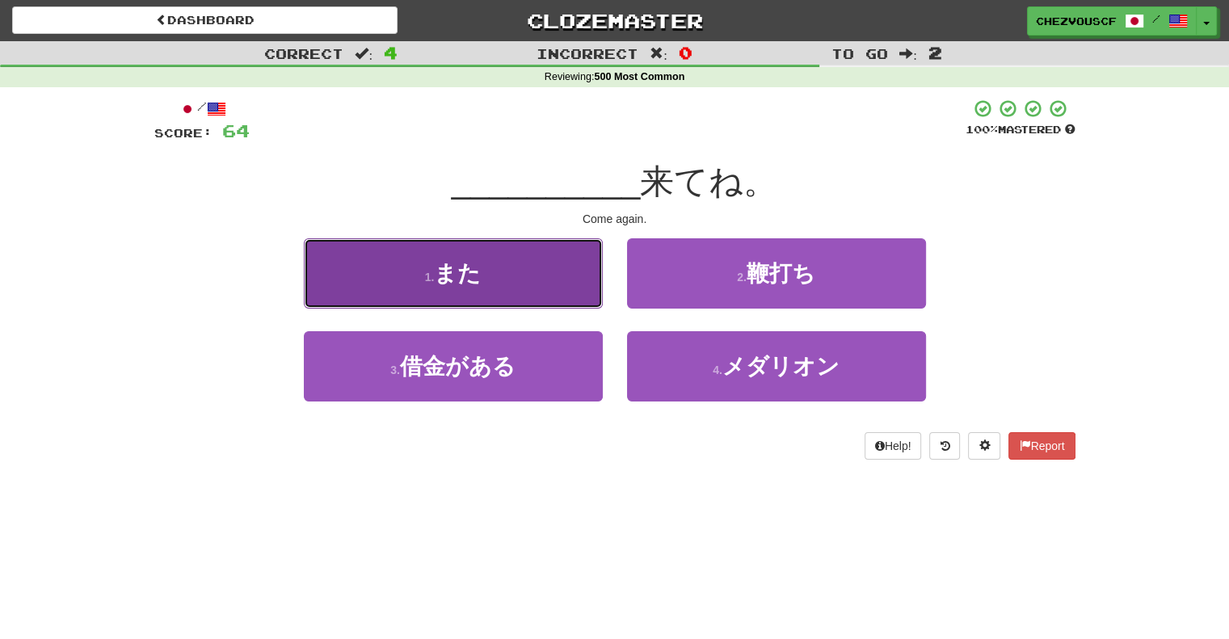
click at [540, 261] on button "1 . また" at bounding box center [453, 273] width 299 height 70
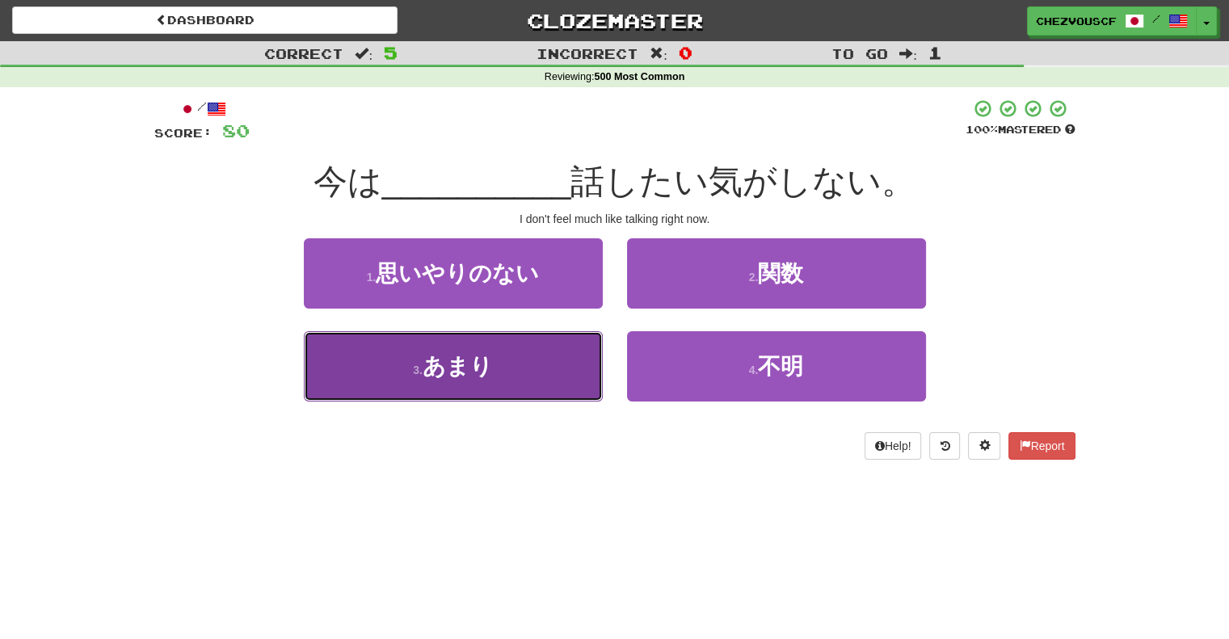
click at [524, 350] on button "3 . あまり" at bounding box center [453, 366] width 299 height 70
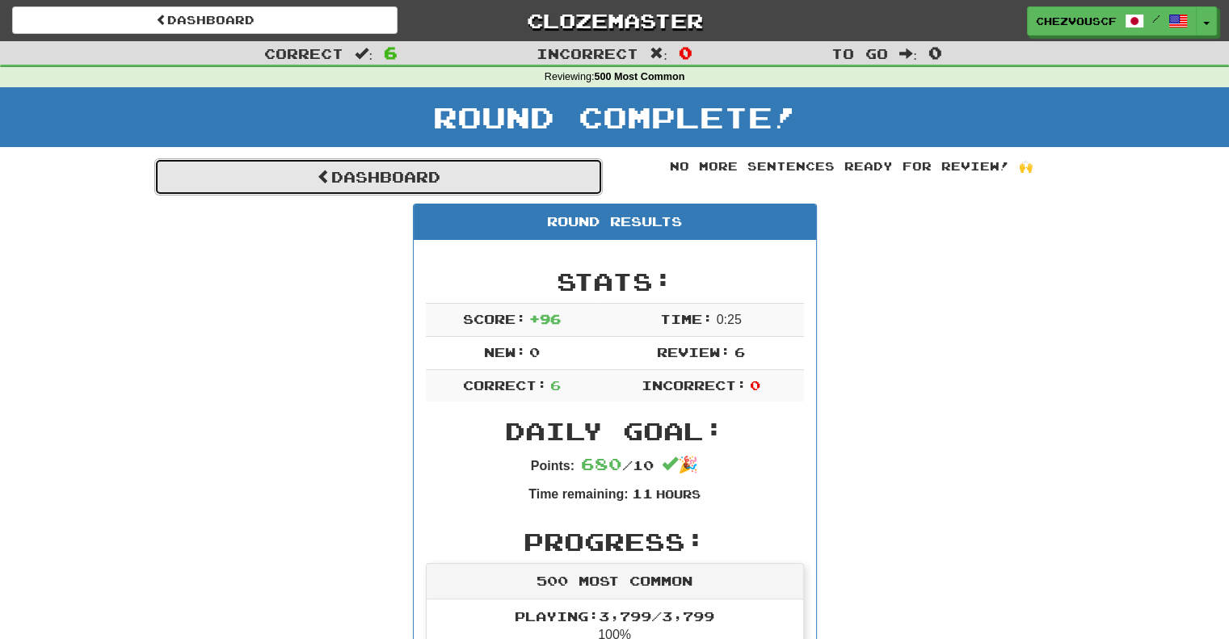
click at [484, 182] on link "Dashboard" at bounding box center [378, 176] width 449 height 37
